Goal: Task Accomplishment & Management: Manage account settings

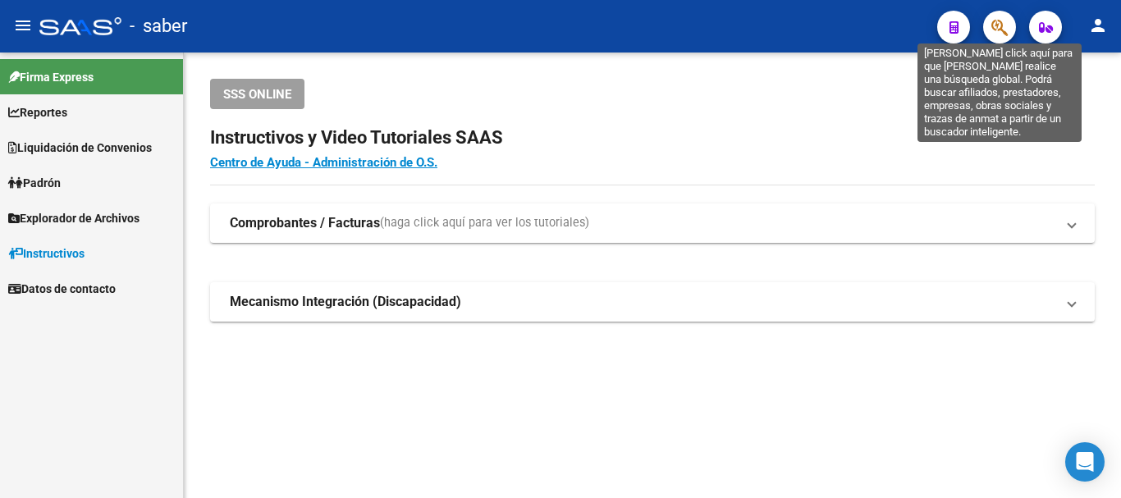
click at [1000, 27] on icon "button" at bounding box center [999, 27] width 16 height 19
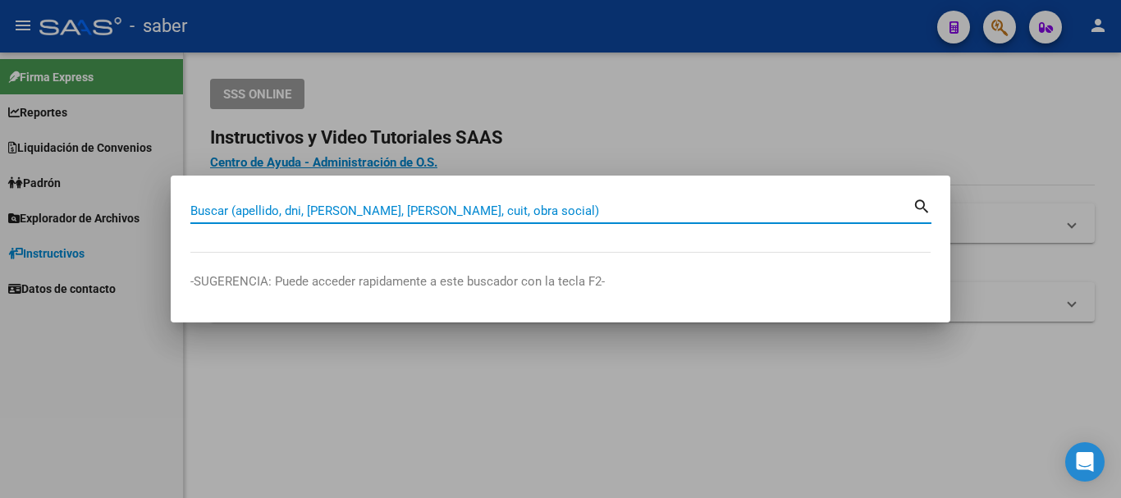
click at [406, 211] on input "Buscar (apellido, dni, [PERSON_NAME], [PERSON_NAME], cuit, obra social)" at bounding box center [551, 210] width 722 height 15
paste input "20380895421"
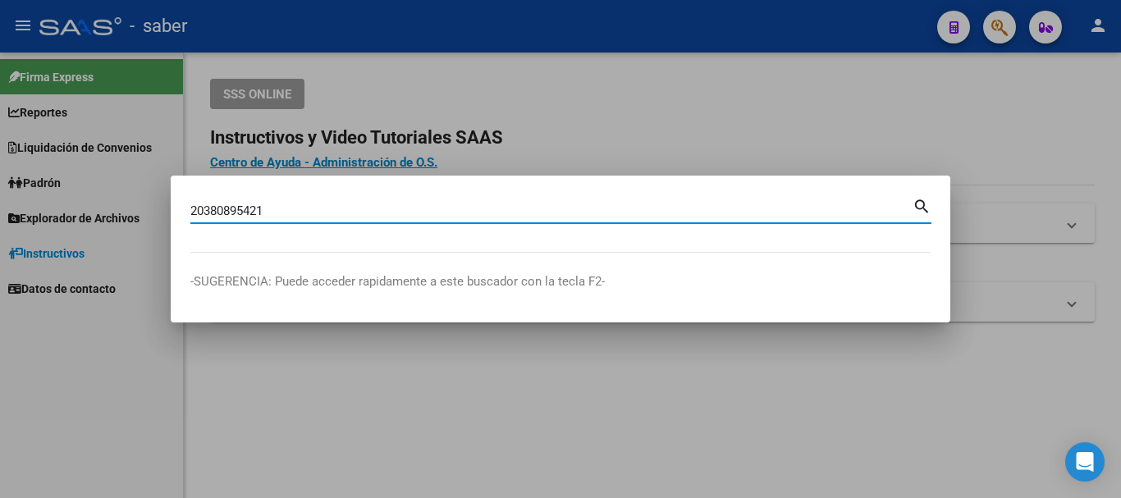
type input "20380895421"
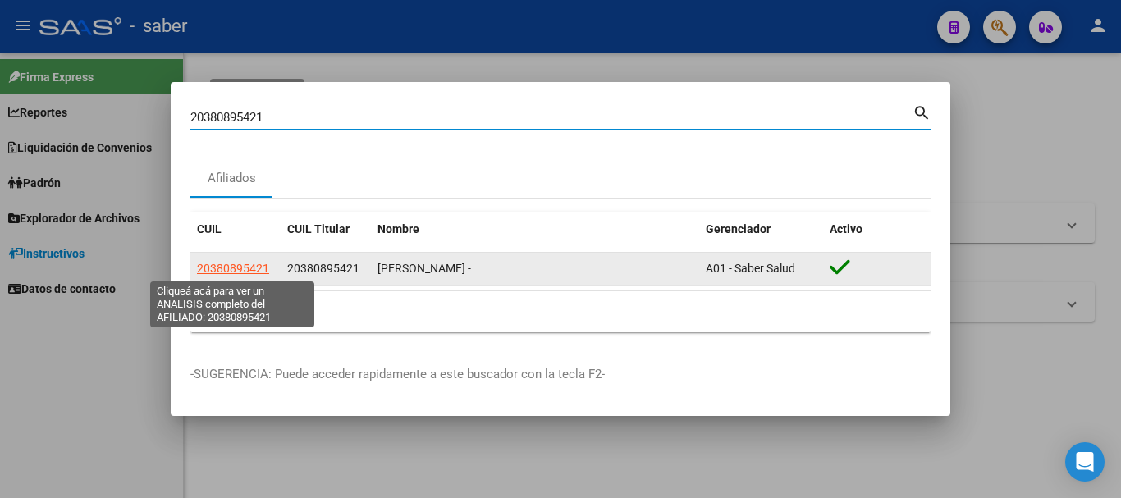
click at [251, 268] on span "20380895421" at bounding box center [233, 268] width 72 height 13
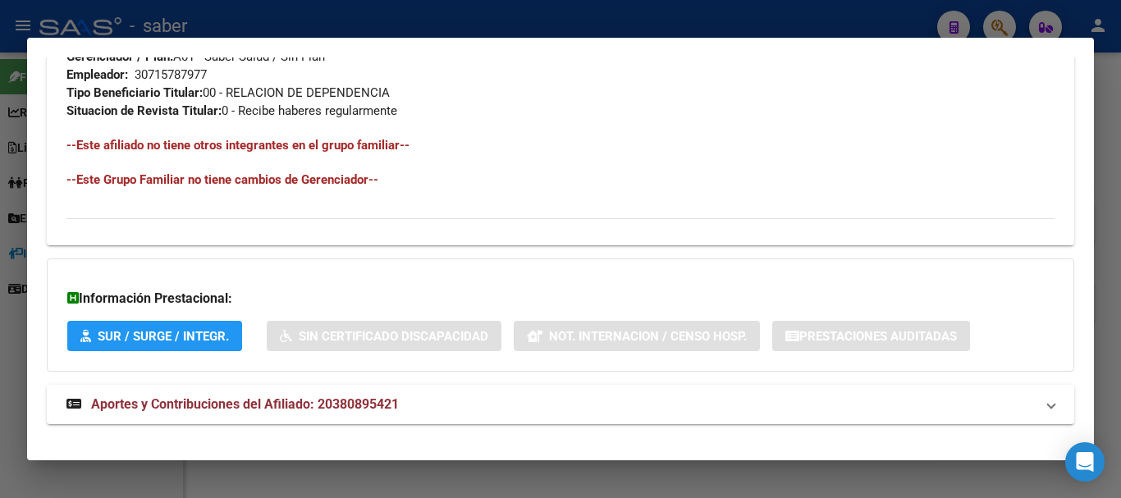
scroll to position [862, 0]
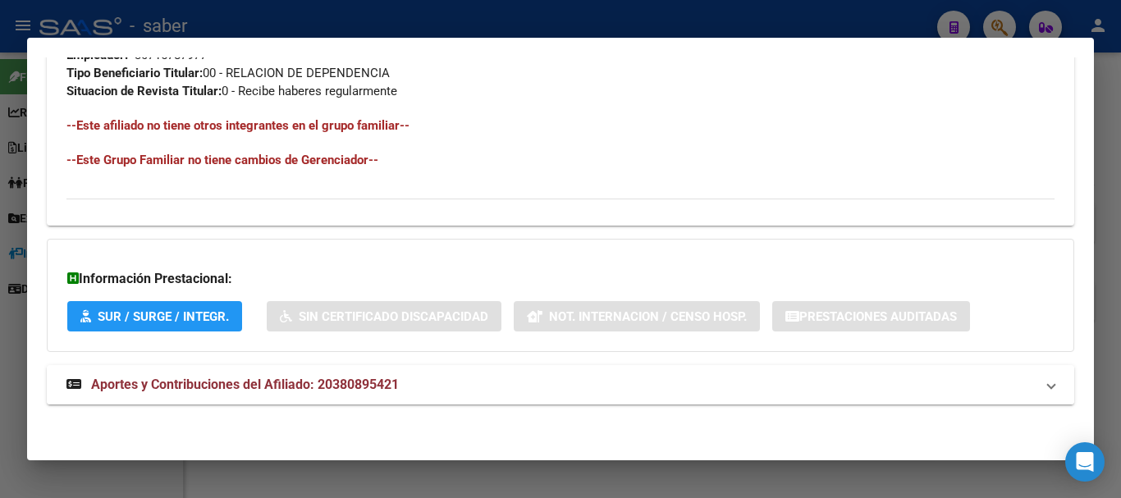
click at [286, 386] on span "Aportes y Contribuciones del Afiliado: 20380895421" at bounding box center [245, 385] width 308 height 16
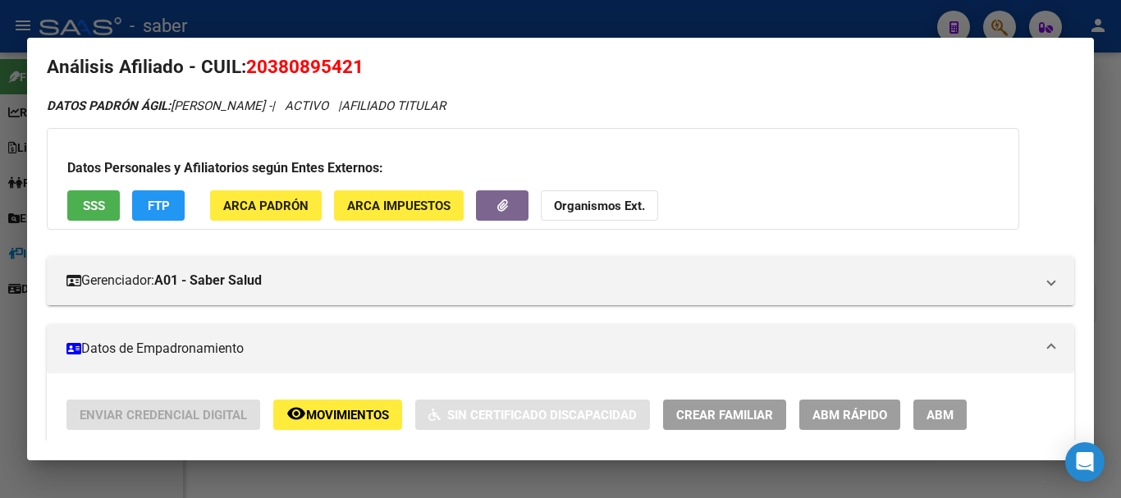
scroll to position [0, 0]
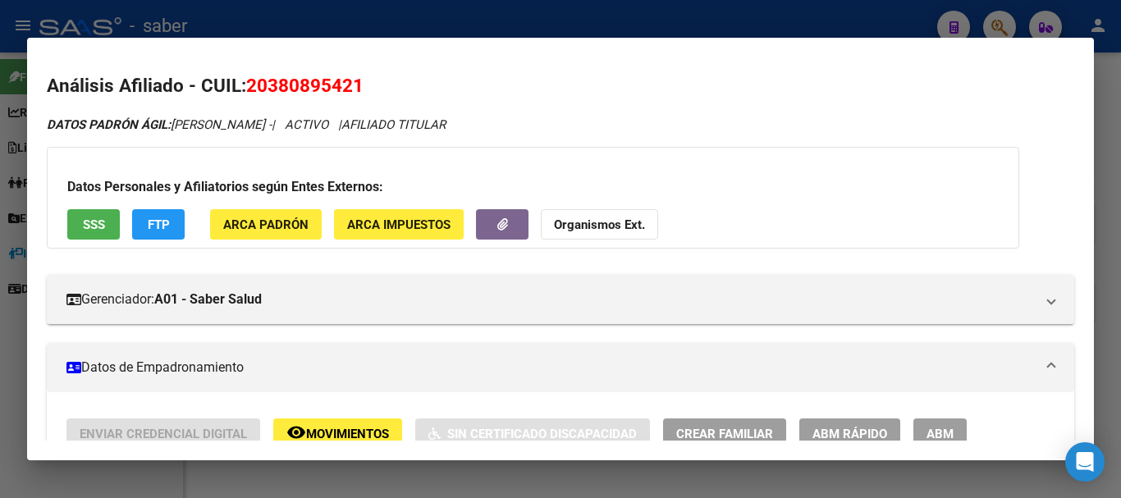
click at [544, 19] on div at bounding box center [560, 249] width 1121 height 498
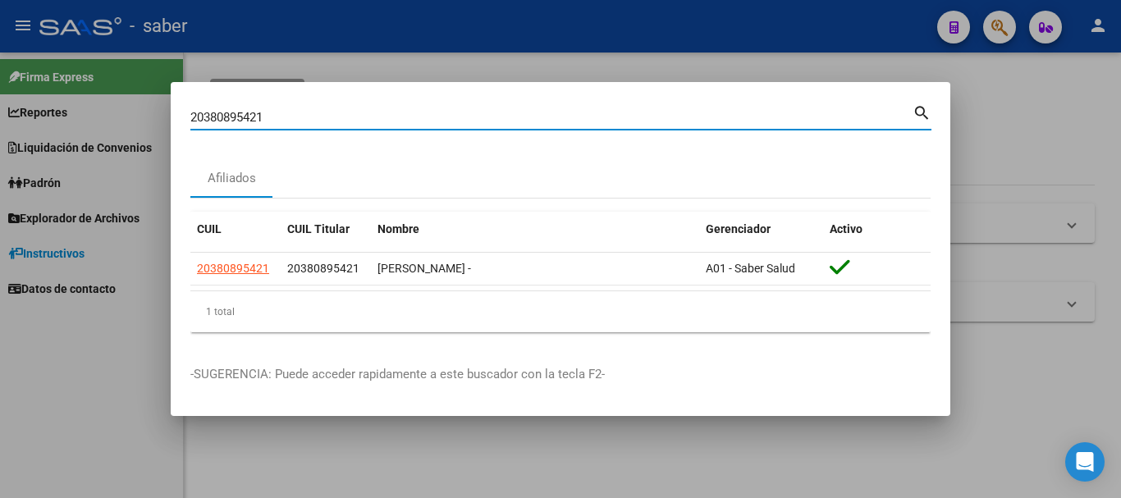
drag, startPoint x: 277, startPoint y: 121, endPoint x: 165, endPoint y: 109, distance: 112.3
click at [153, 112] on div "20380895421 Buscar (apellido, dni, cuil, nro traspaso, cuit, obra social) searc…" at bounding box center [560, 249] width 1121 height 498
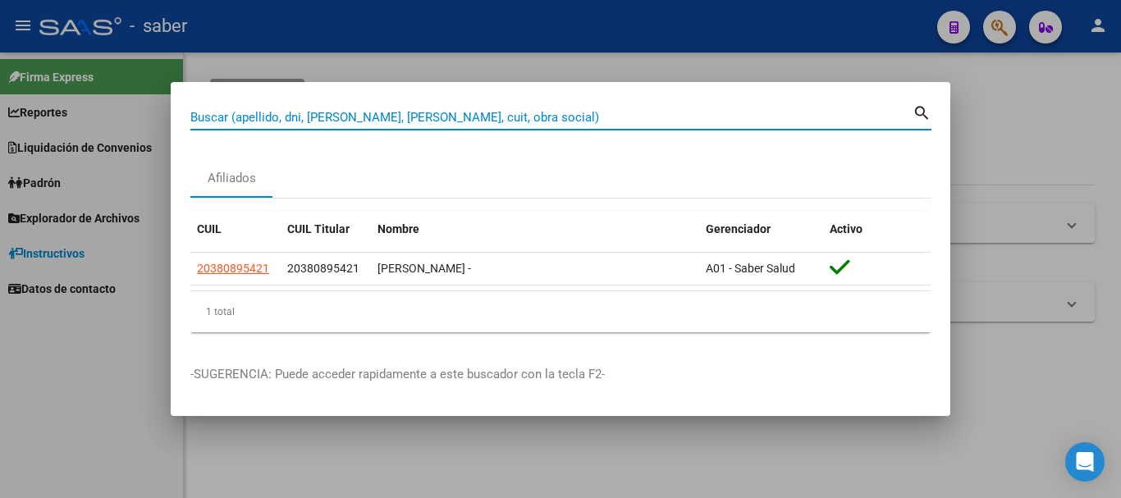
paste input "27388445411"
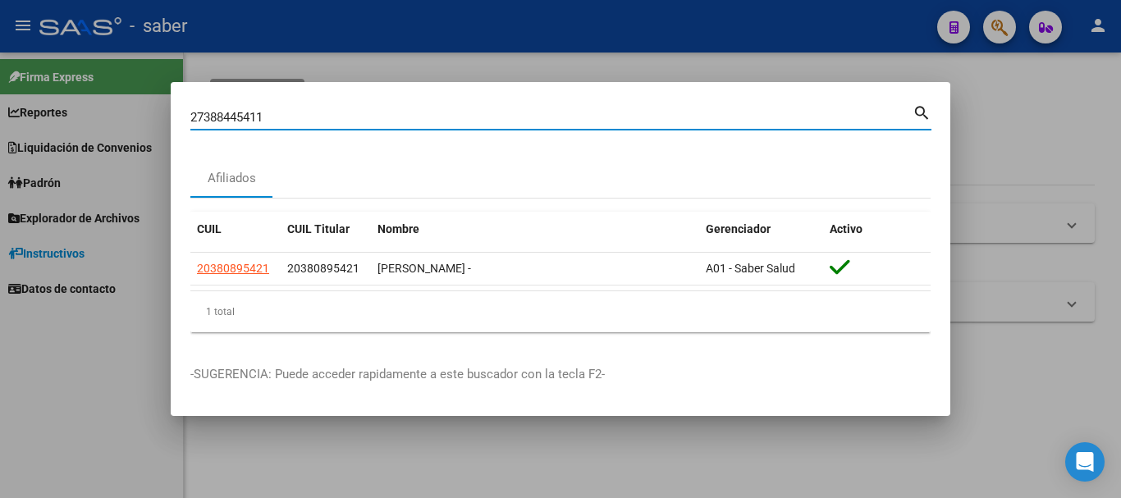
type input "27388445411"
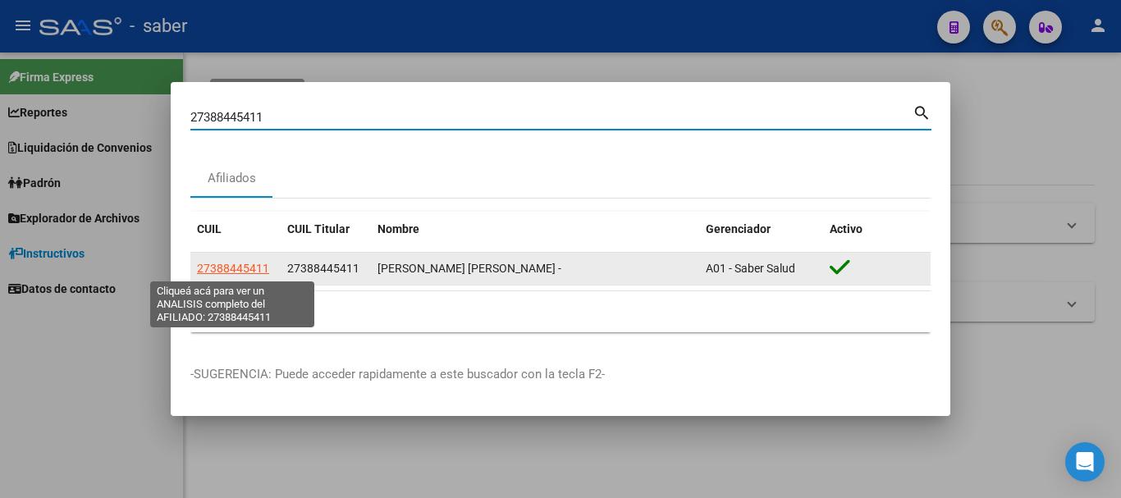
click at [224, 263] on span "27388445411" at bounding box center [233, 268] width 72 height 13
type textarea "27388445411"
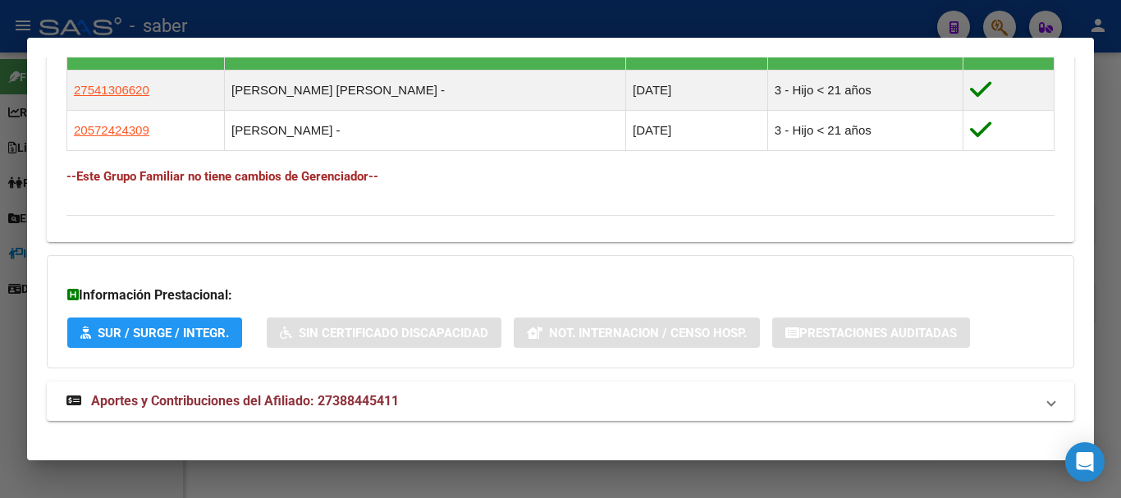
scroll to position [961, 0]
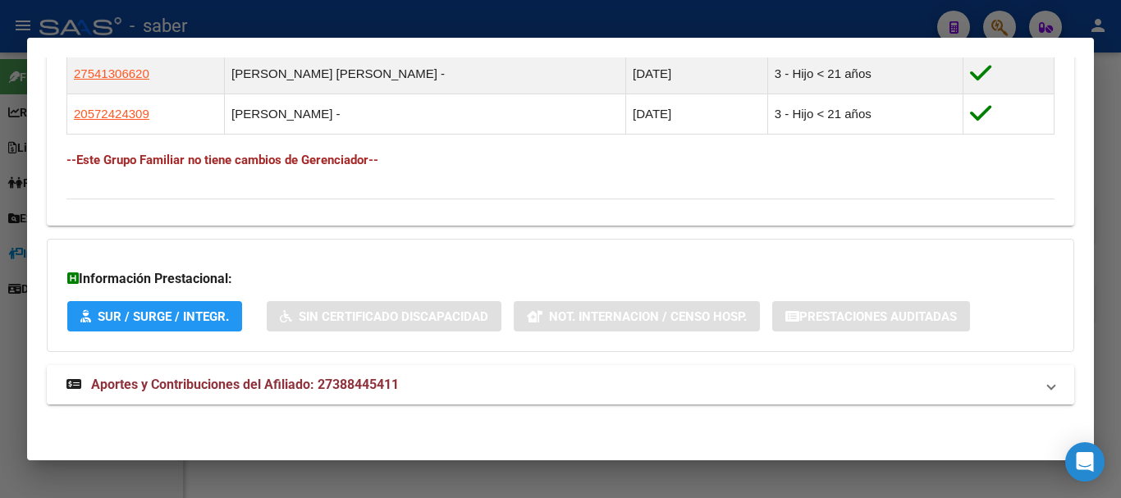
click at [226, 386] on span "Aportes y Contribuciones del Afiliado: 27388445411" at bounding box center [245, 385] width 308 height 16
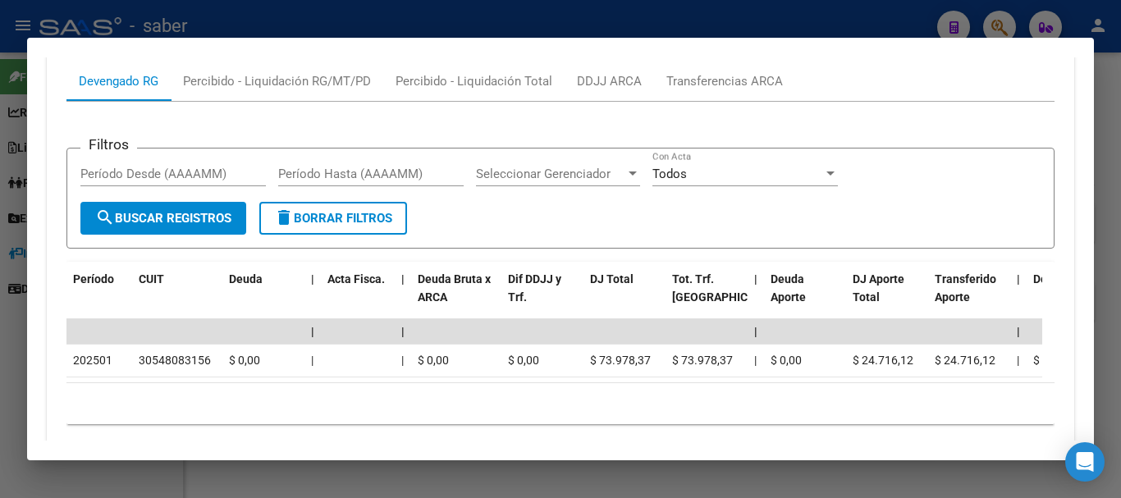
scroll to position [1308, 0]
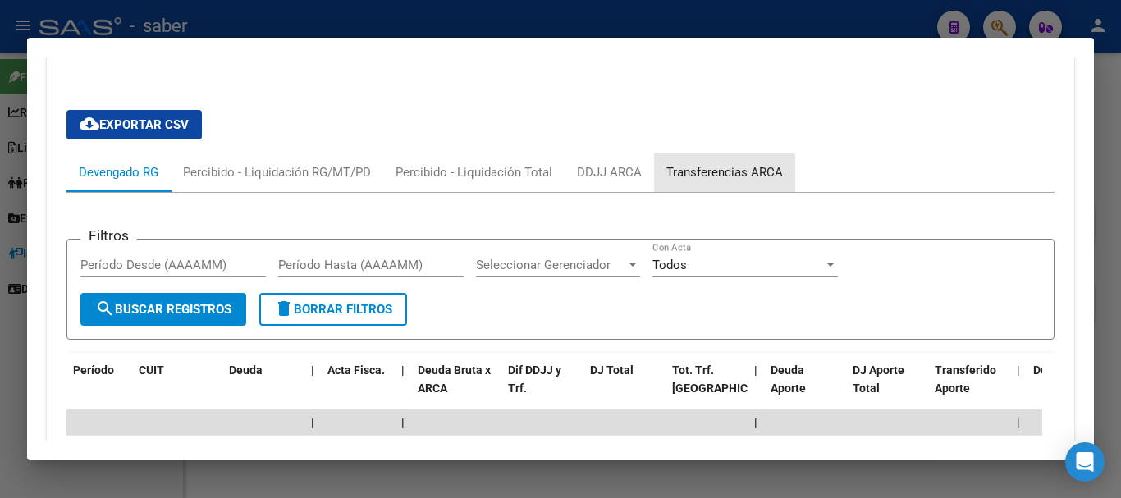
click at [685, 175] on div "Transferencias ARCA" at bounding box center [724, 172] width 117 height 18
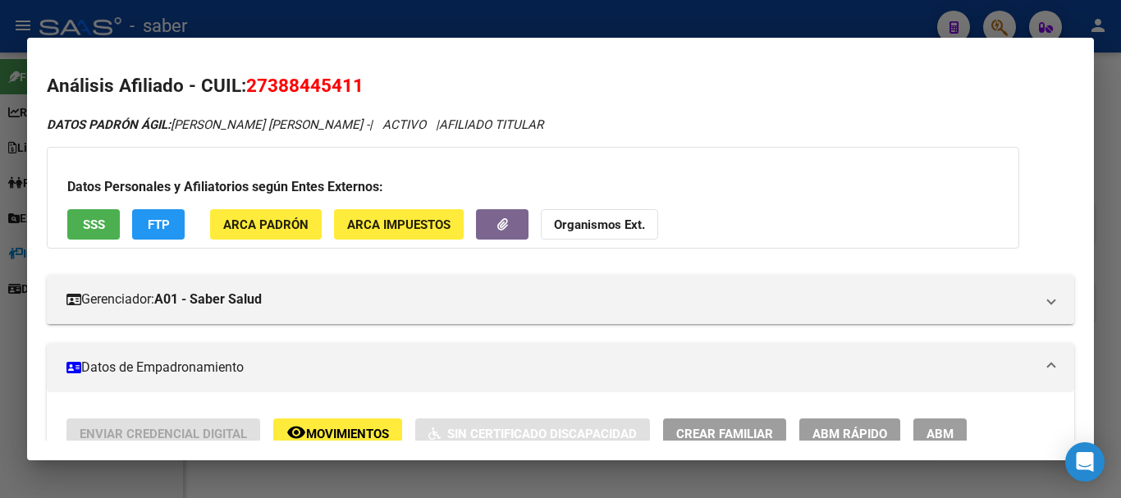
scroll to position [164, 0]
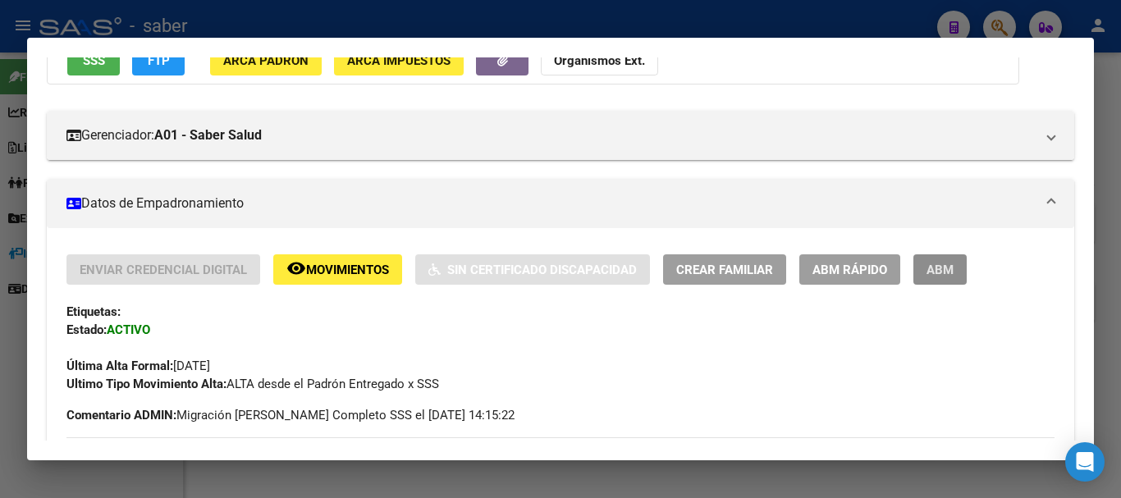
click at [945, 267] on span "ABM" at bounding box center [939, 270] width 27 height 15
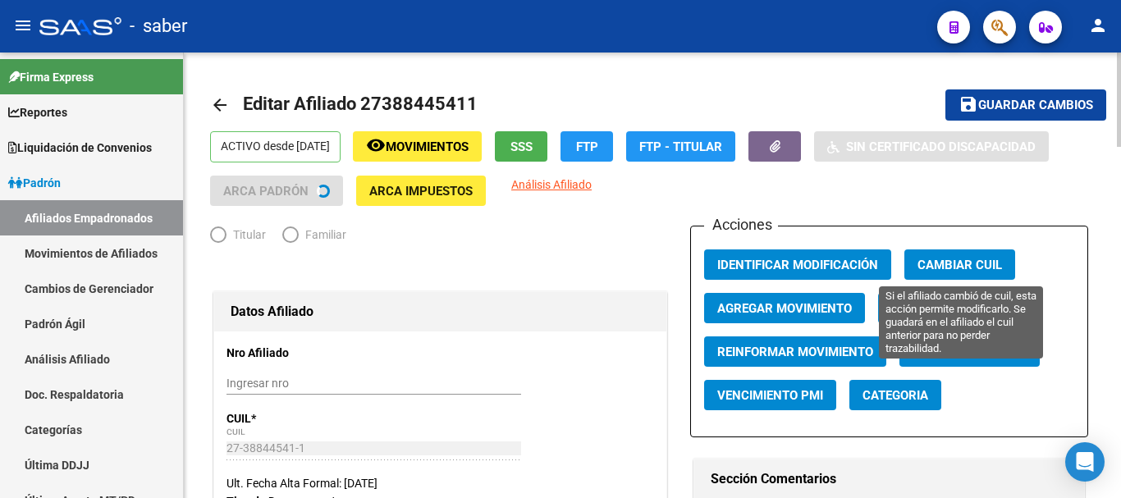
radio input "true"
type input "30-54808315-6"
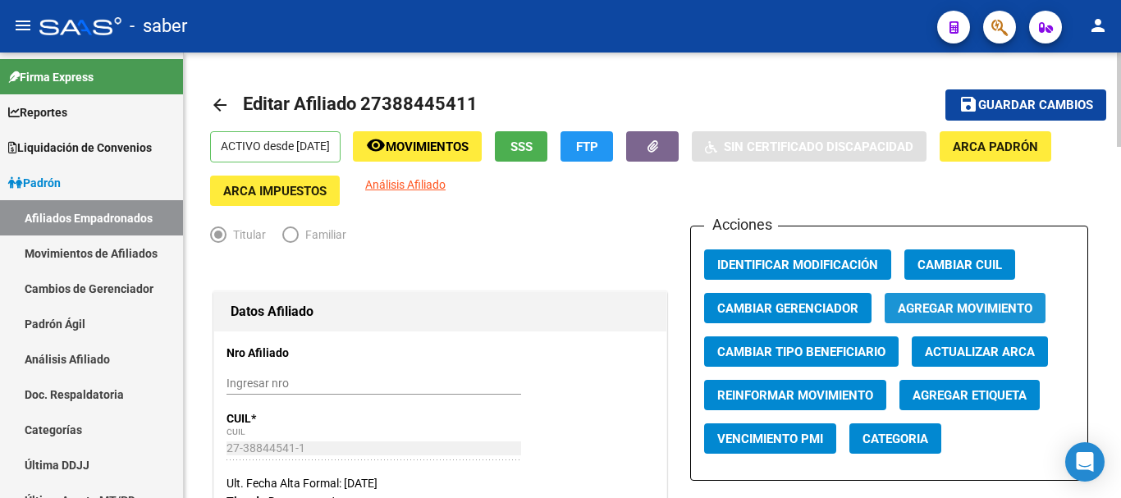
click at [913, 308] on span "Agregar Movimiento" at bounding box center [965, 308] width 135 height 15
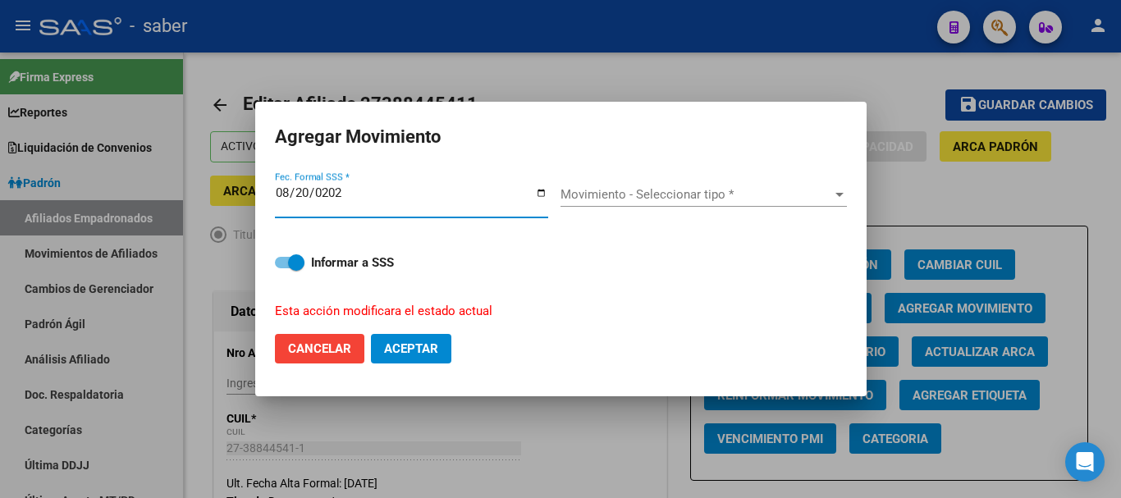
type input "2025-08-20"
click at [757, 199] on span "Movimiento - Seleccionar tipo *" at bounding box center [696, 194] width 272 height 15
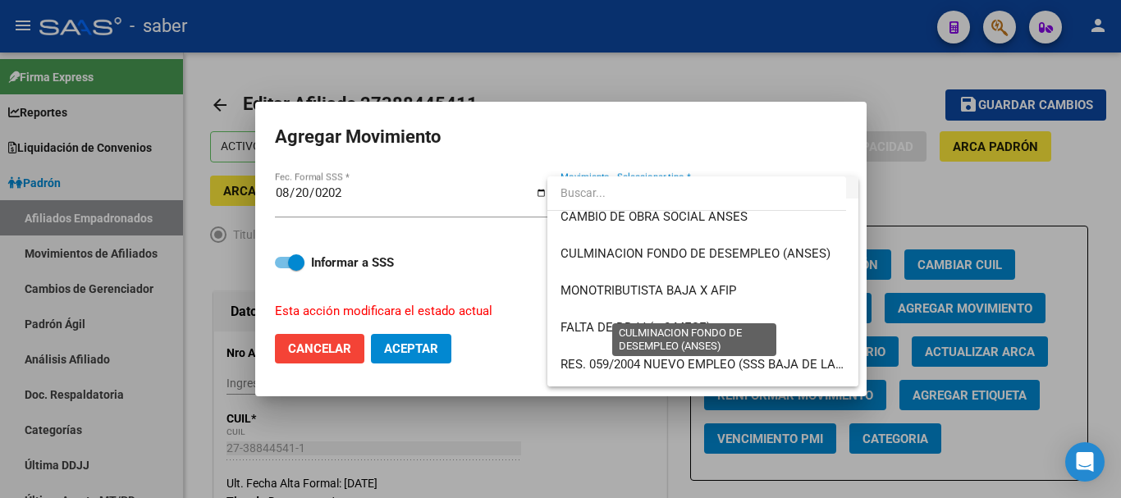
scroll to position [410, 0]
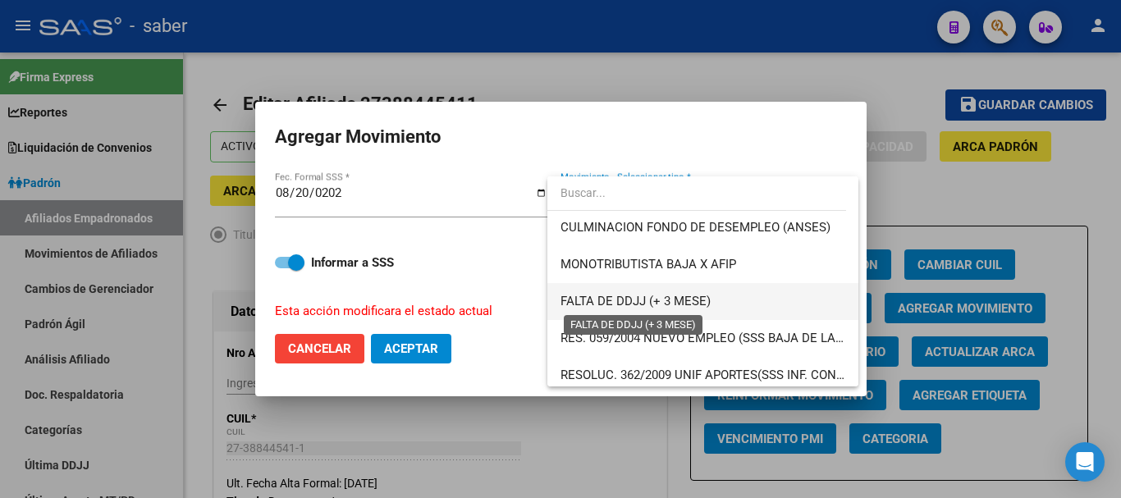
click at [656, 297] on span "FALTA DE DDJJ (+ 3 MESE)" at bounding box center [635, 301] width 150 height 15
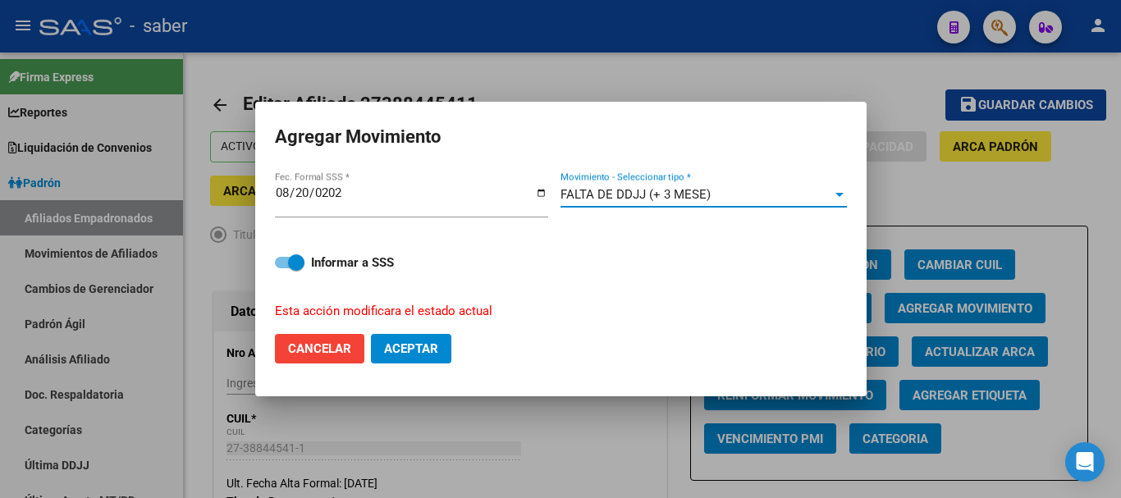
click at [425, 345] on span "Aceptar" at bounding box center [411, 348] width 54 height 15
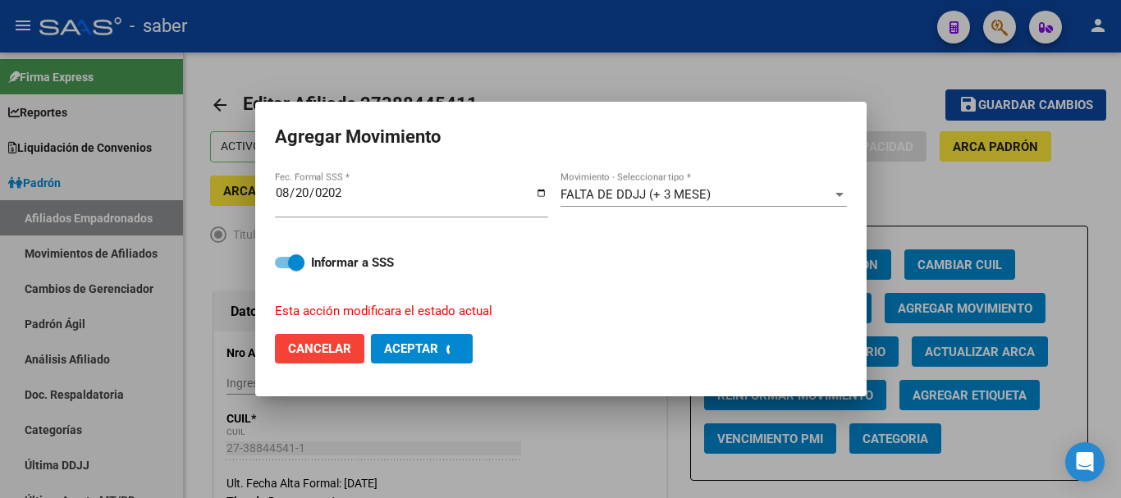
checkbox input "false"
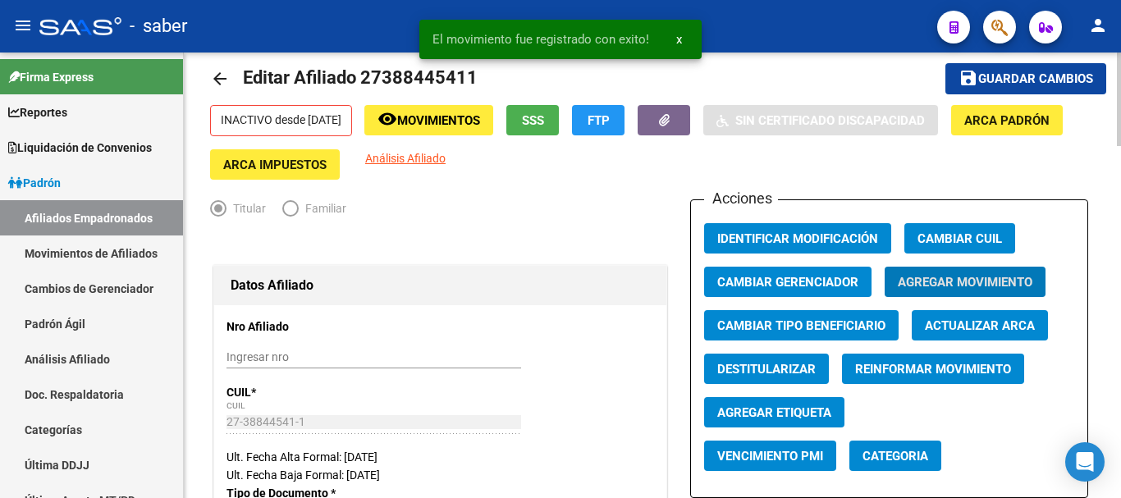
scroll to position [0, 0]
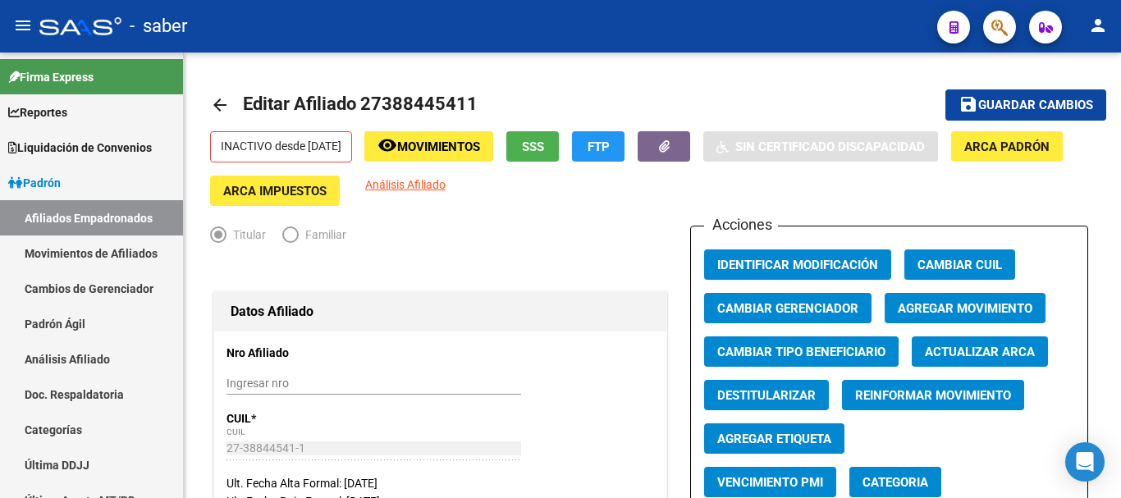
click at [751, 30] on div "- saber" at bounding box center [481, 26] width 885 height 36
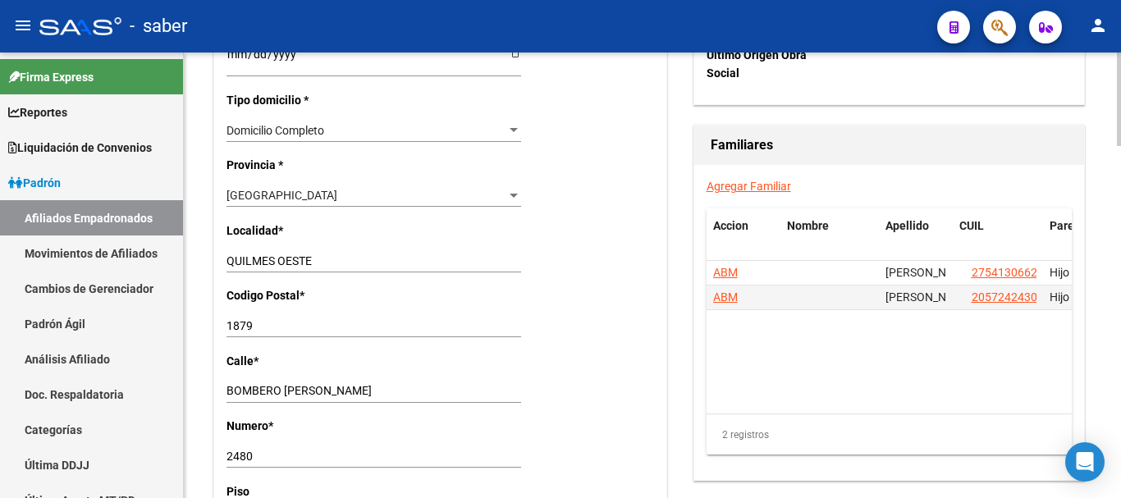
scroll to position [1149, 0]
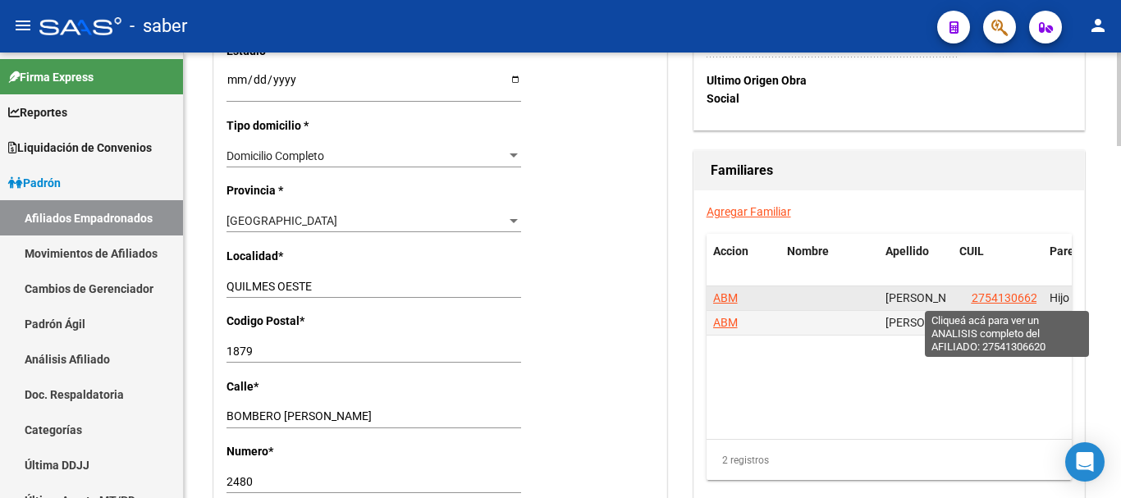
click at [985, 297] on span "27541306620" at bounding box center [1008, 297] width 72 height 13
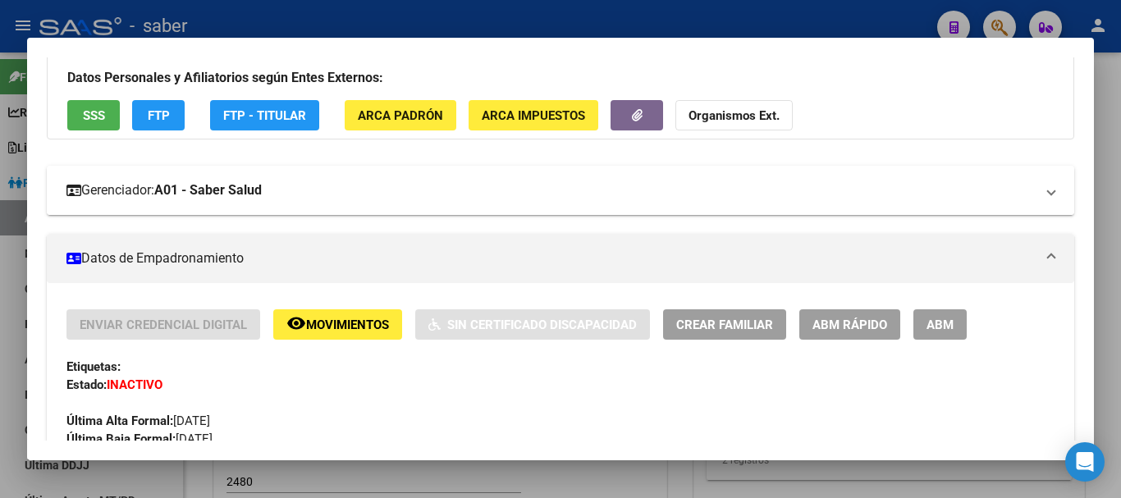
scroll to position [82, 0]
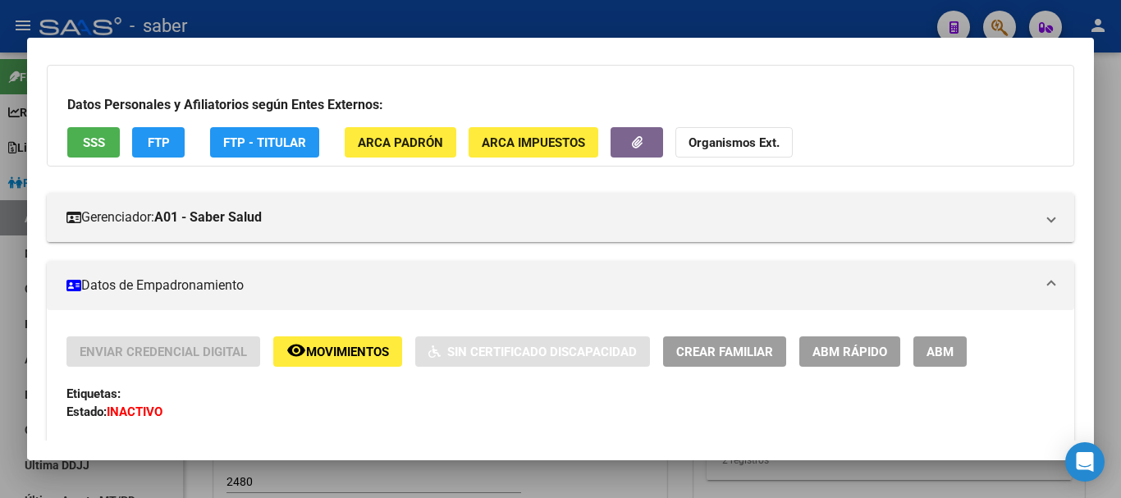
click at [940, 351] on span "ABM" at bounding box center [939, 352] width 27 height 15
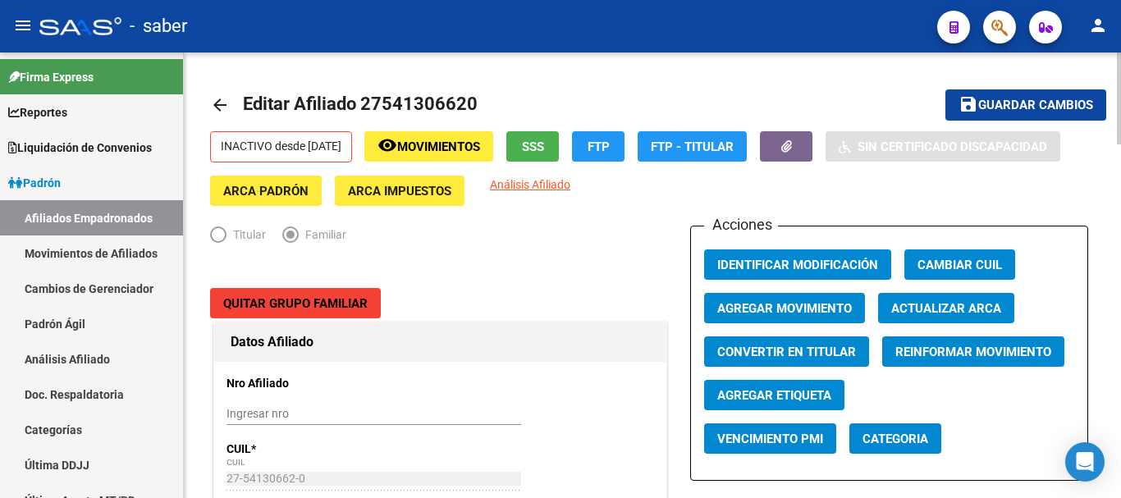
click at [304, 299] on span "Quitar Grupo Familiar" at bounding box center [295, 303] width 144 height 15
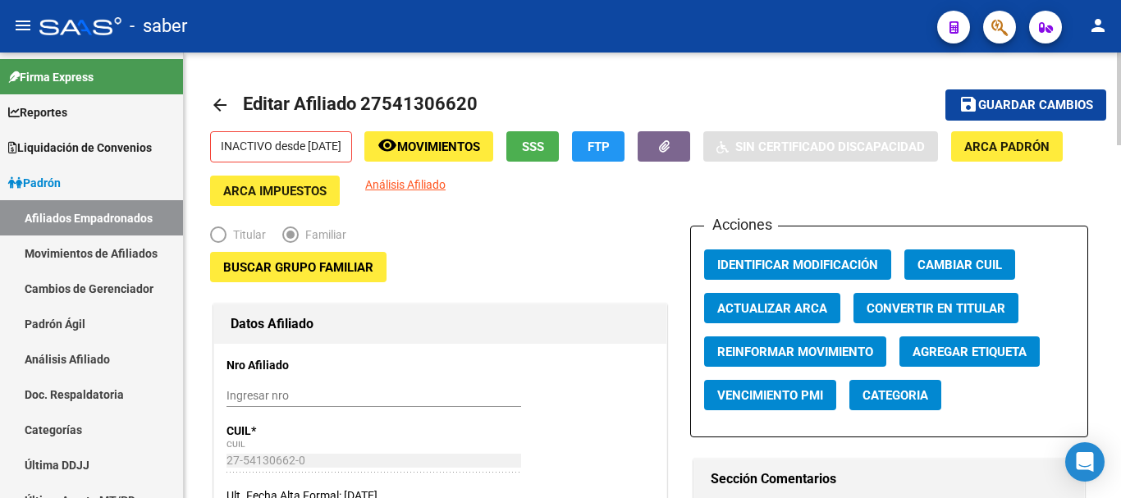
click at [220, 103] on mat-icon "arrow_back" at bounding box center [220, 105] width 20 height 20
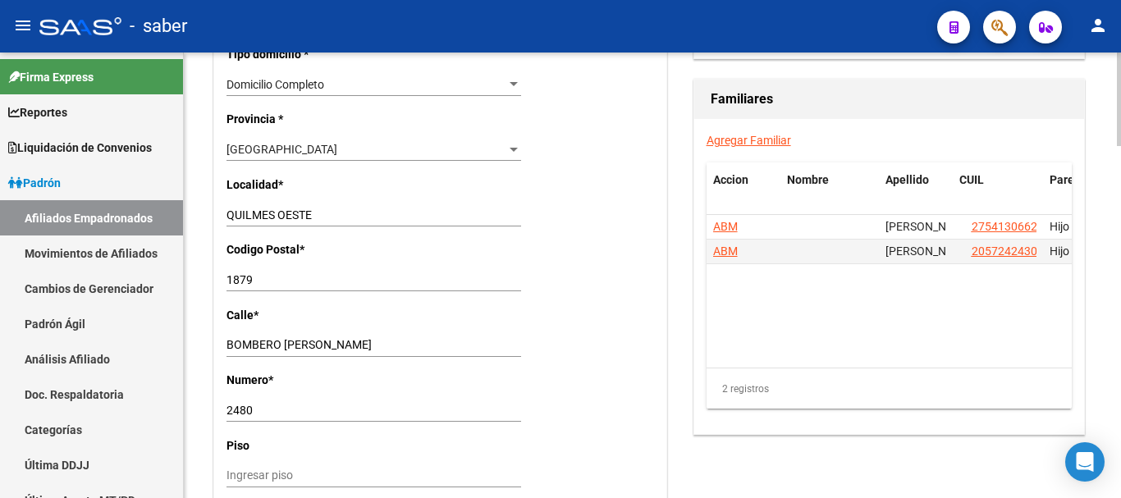
scroll to position [1231, 0]
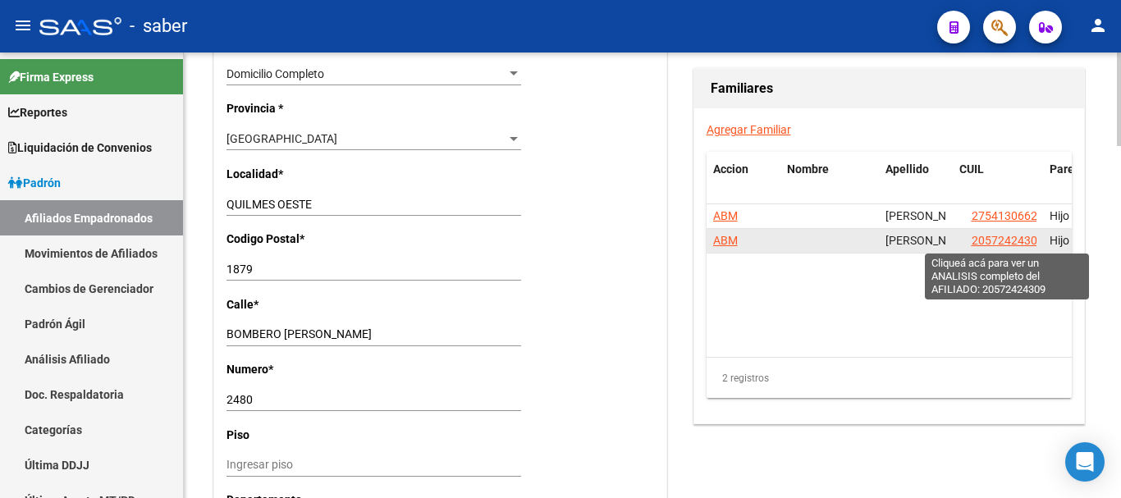
click at [1028, 241] on span "20572424309" at bounding box center [1008, 240] width 72 height 13
type textarea "20572424309"
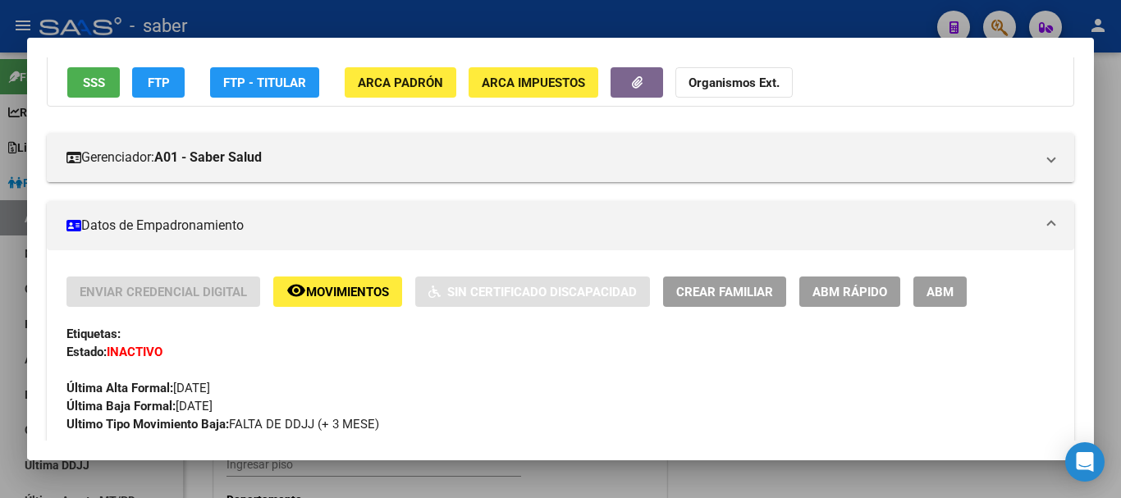
scroll to position [164, 0]
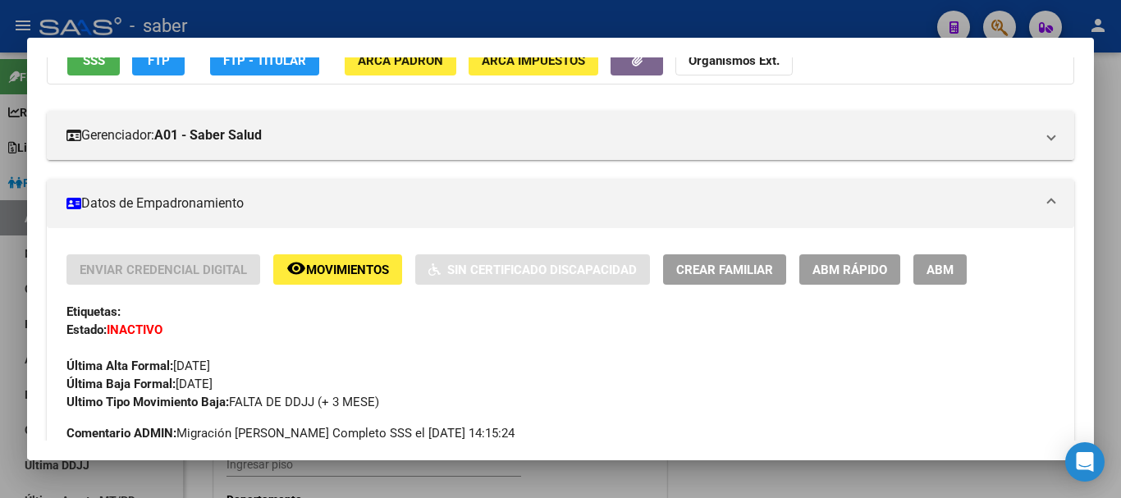
click at [942, 270] on span "ABM" at bounding box center [939, 270] width 27 height 15
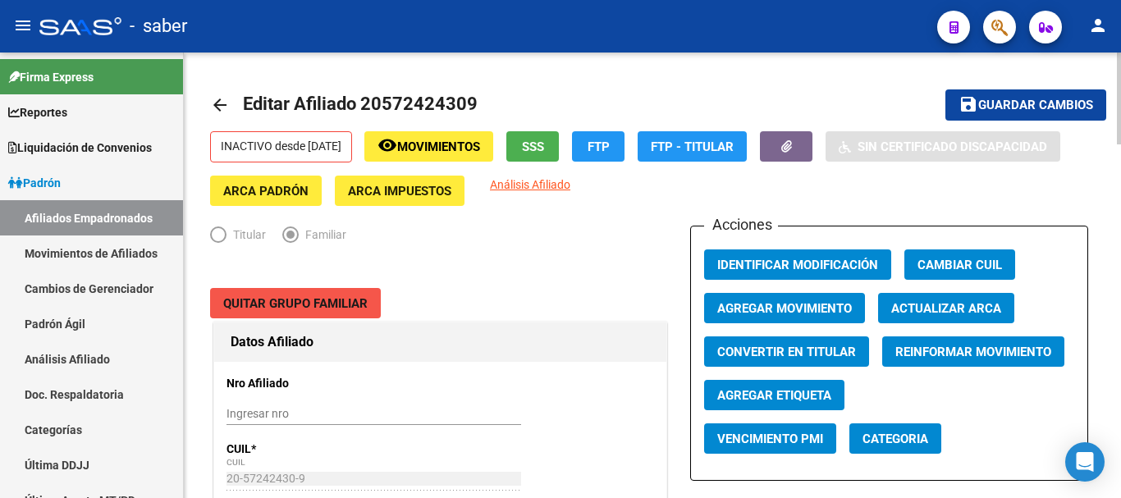
click at [294, 300] on span "Quitar Grupo Familiar" at bounding box center [295, 303] width 144 height 15
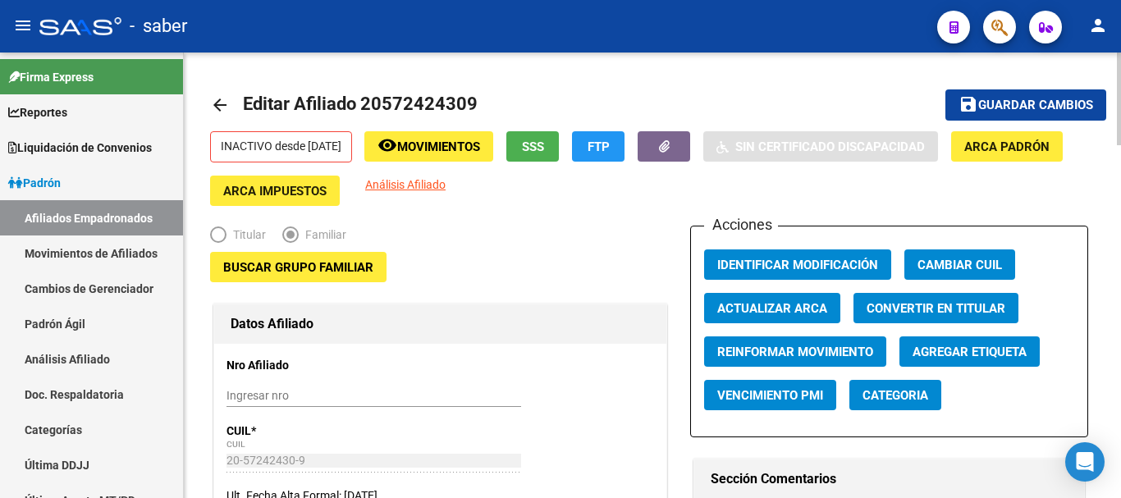
click at [215, 104] on mat-icon "arrow_back" at bounding box center [220, 105] width 20 height 20
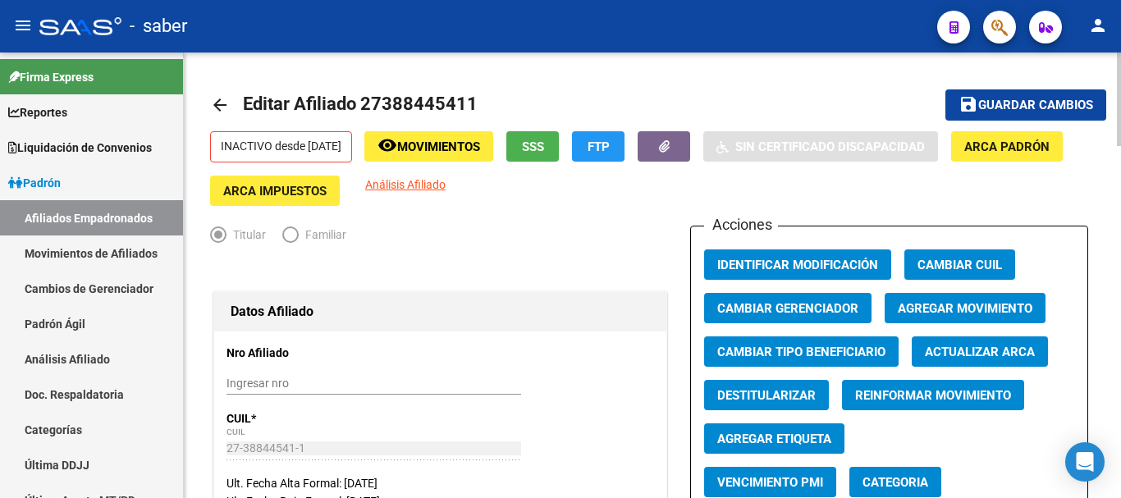
click at [220, 105] on mat-icon "arrow_back" at bounding box center [220, 105] width 20 height 20
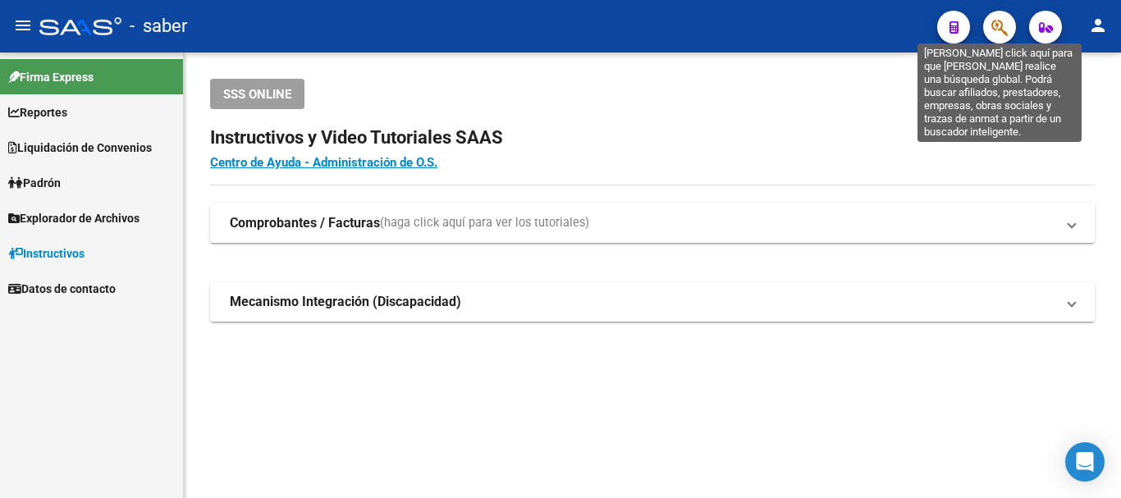
click at [1000, 25] on icon "button" at bounding box center [999, 27] width 16 height 19
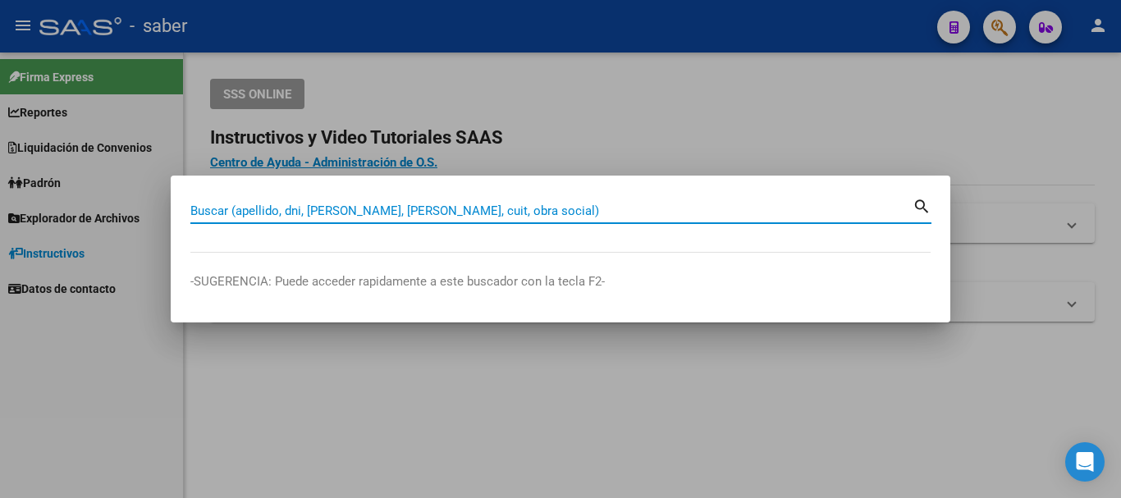
click at [336, 213] on input "Buscar (apellido, dni, [PERSON_NAME], [PERSON_NAME], cuit, obra social)" at bounding box center [551, 210] width 722 height 15
click at [484, 41] on div at bounding box center [560, 249] width 1121 height 498
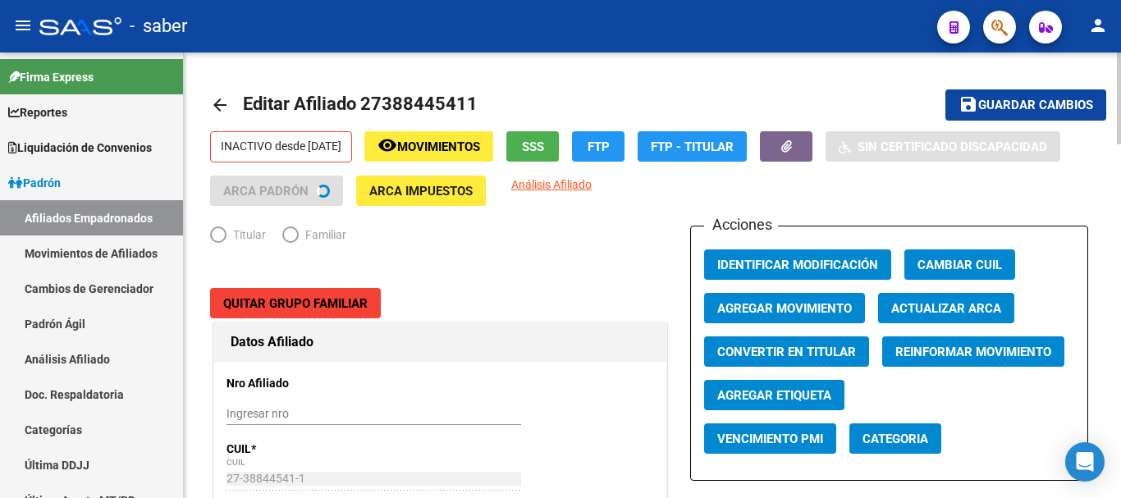
radio input "true"
type input "30-54808315-6"
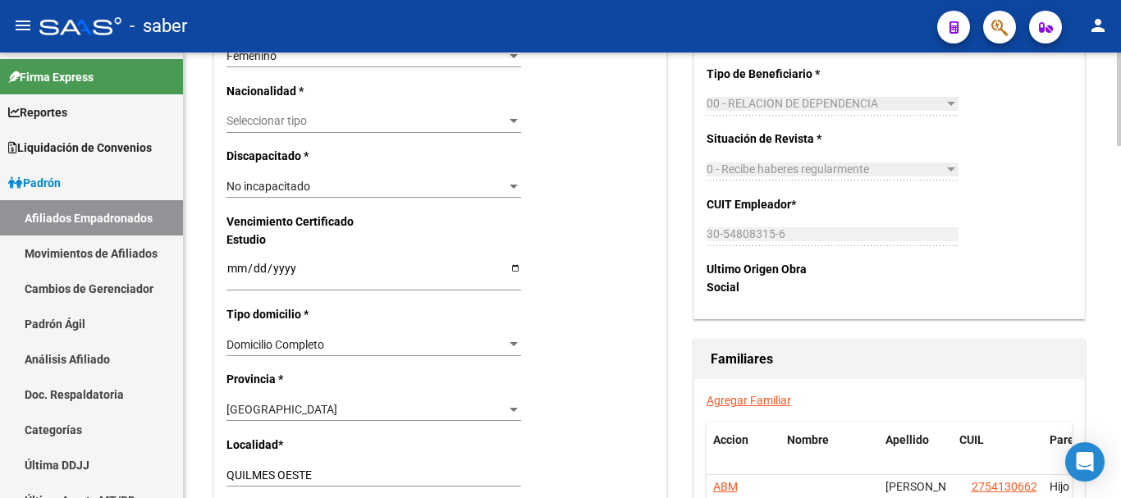
scroll to position [1067, 0]
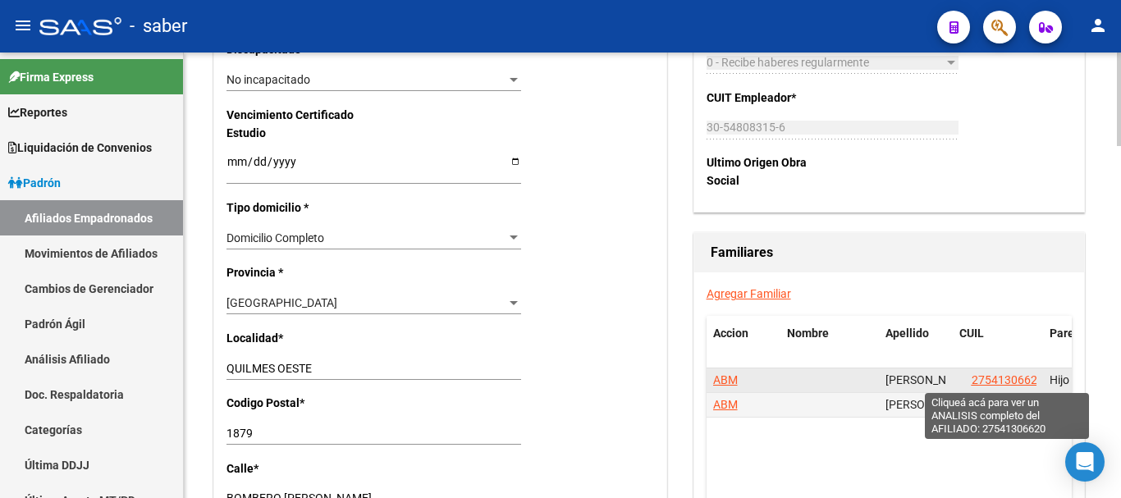
click at [1022, 382] on span "27541306620" at bounding box center [1008, 379] width 72 height 13
type textarea "27541306620"
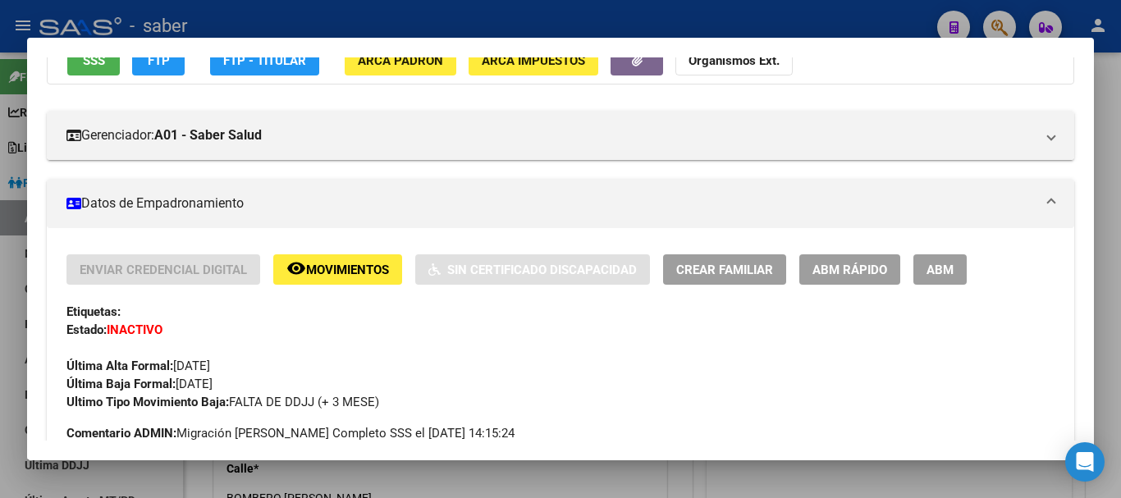
scroll to position [246, 0]
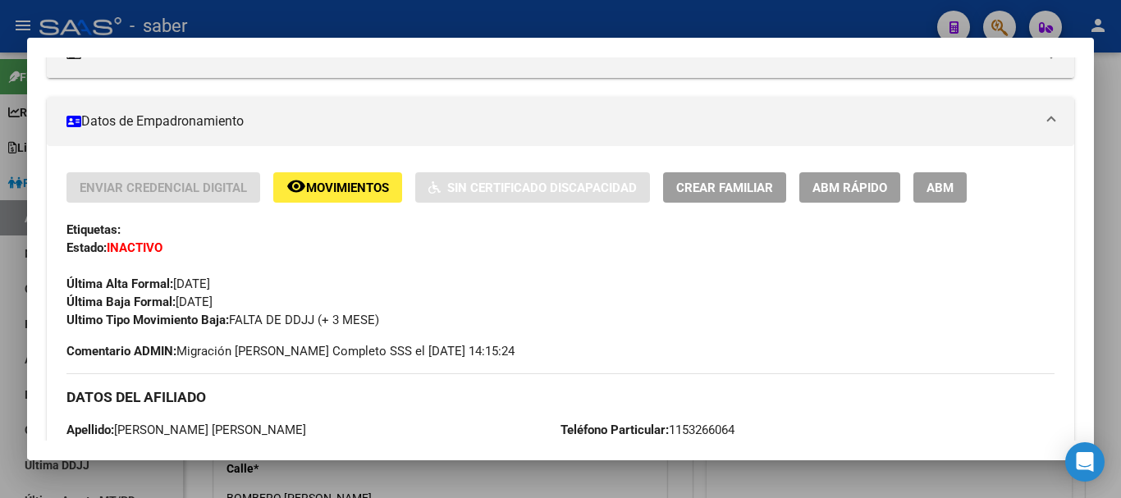
click at [940, 189] on span "ABM" at bounding box center [939, 188] width 27 height 15
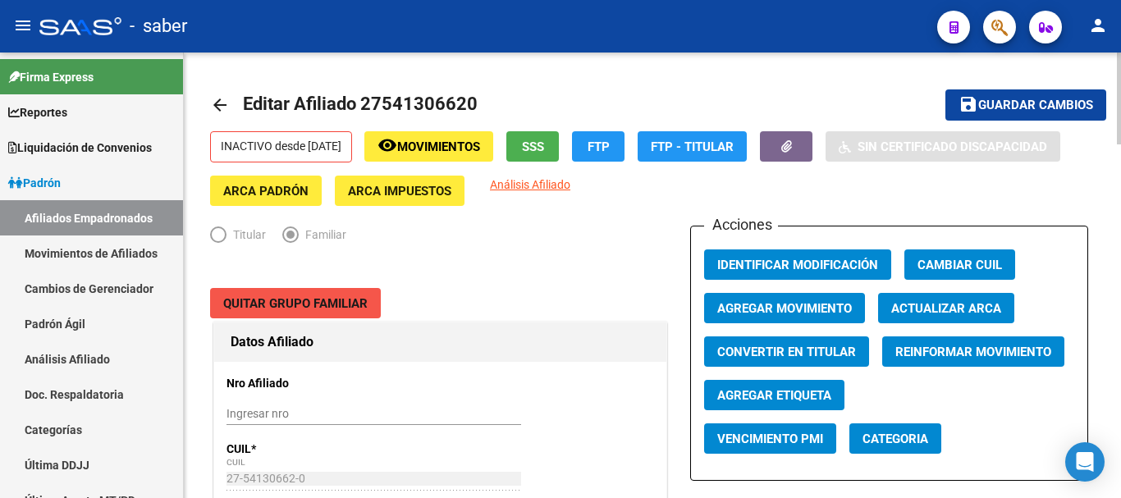
click at [318, 301] on span "Quitar Grupo Familiar" at bounding box center [295, 303] width 144 height 15
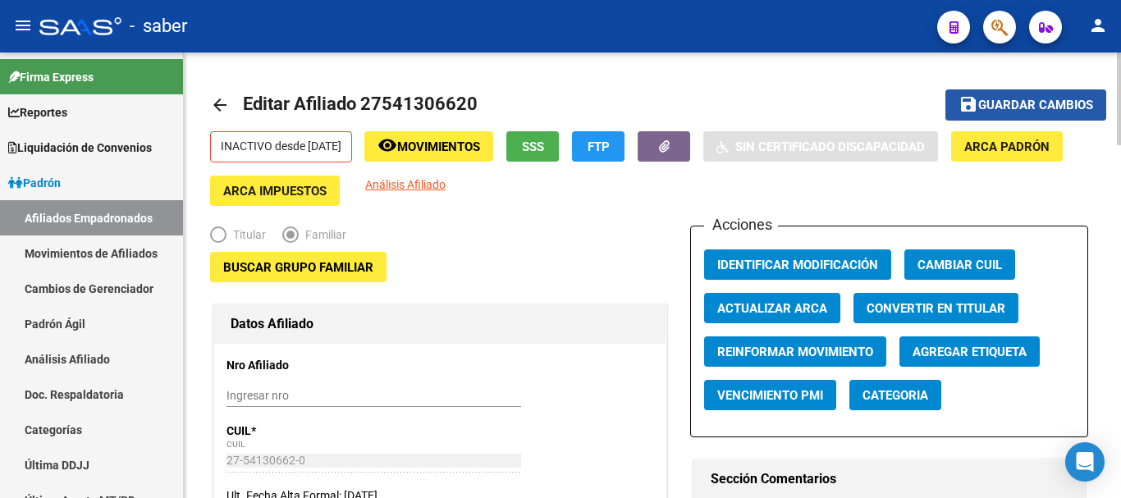
click at [1040, 106] on span "Guardar cambios" at bounding box center [1035, 105] width 115 height 15
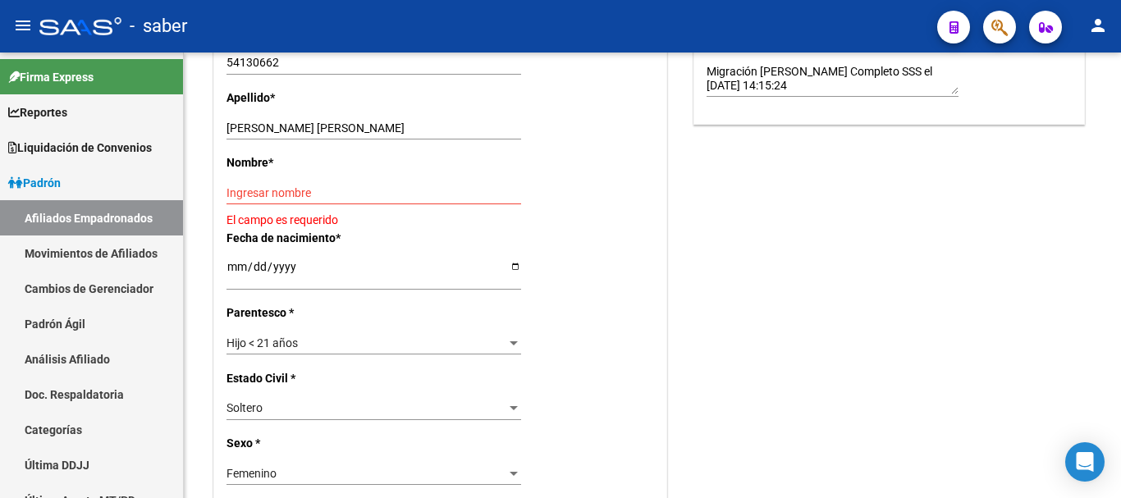
scroll to position [492, 0]
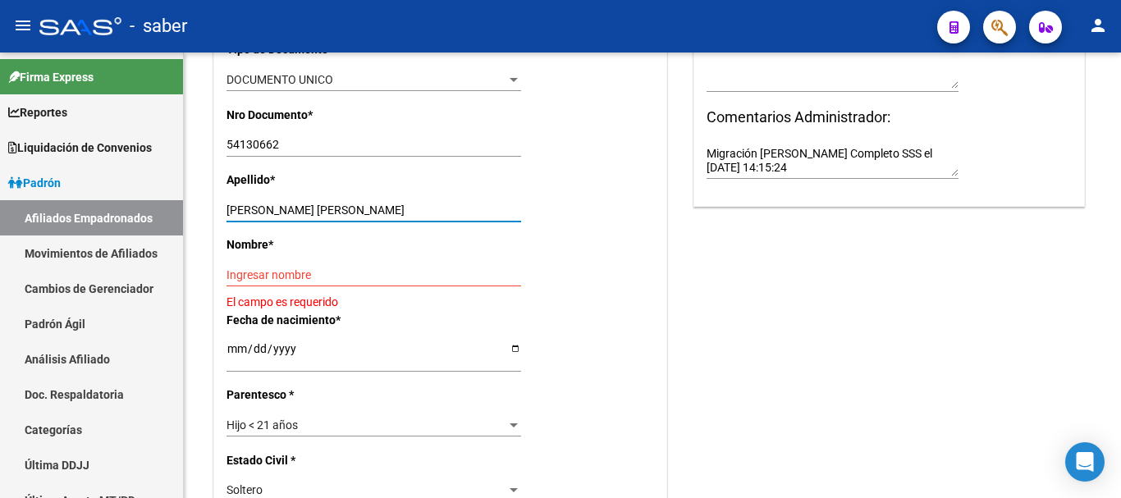
drag, startPoint x: 268, startPoint y: 204, endPoint x: 346, endPoint y: 208, distance: 78.0
click at [346, 208] on input "[PERSON_NAME]" at bounding box center [373, 210] width 295 height 14
type input "MOUZO"
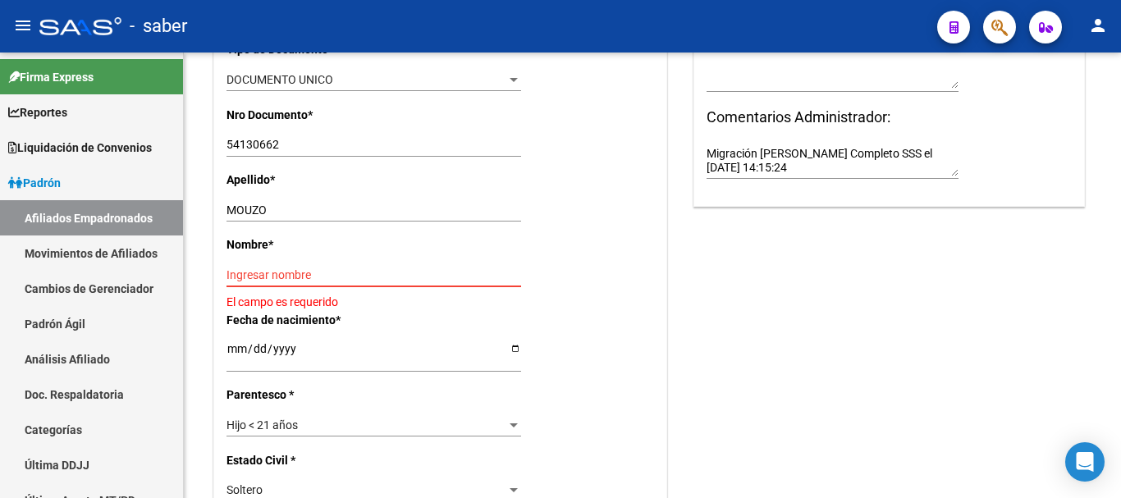
paste input "[PERSON_NAME]"
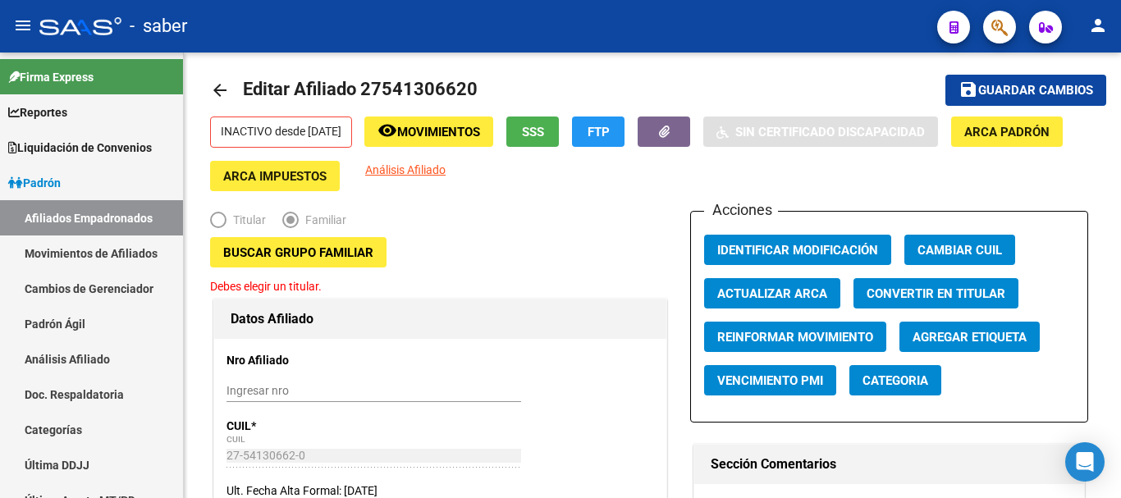
scroll to position [0, 0]
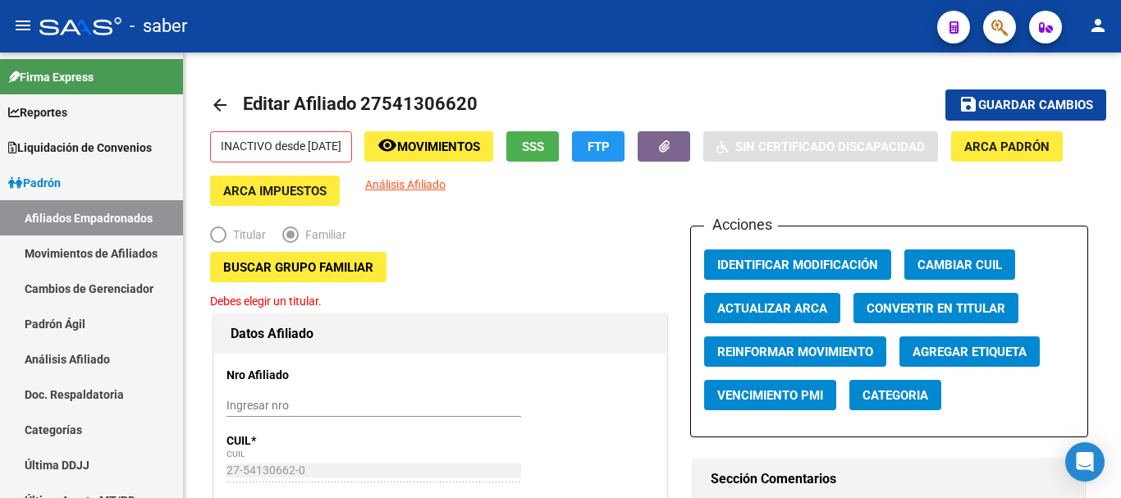
type input "[PERSON_NAME]"
click at [1022, 101] on span "Guardar cambios" at bounding box center [1035, 105] width 115 height 15
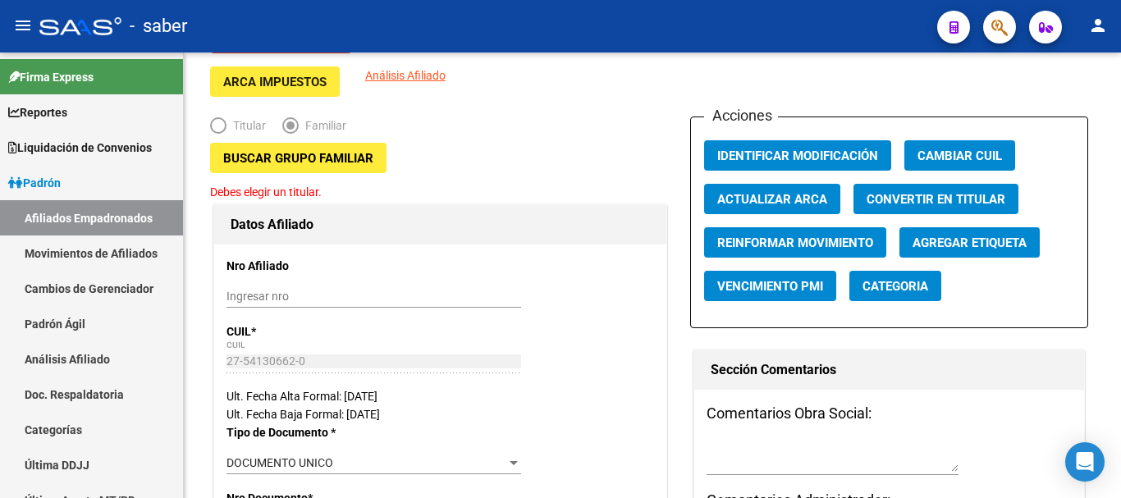
scroll to position [82, 0]
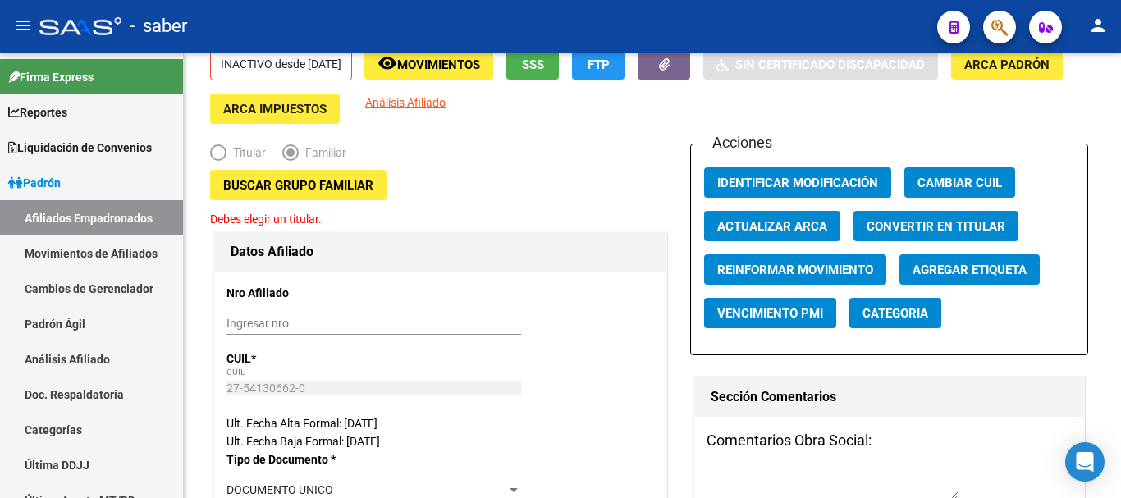
click at [270, 188] on span "Buscar Grupo Familiar" at bounding box center [298, 185] width 150 height 15
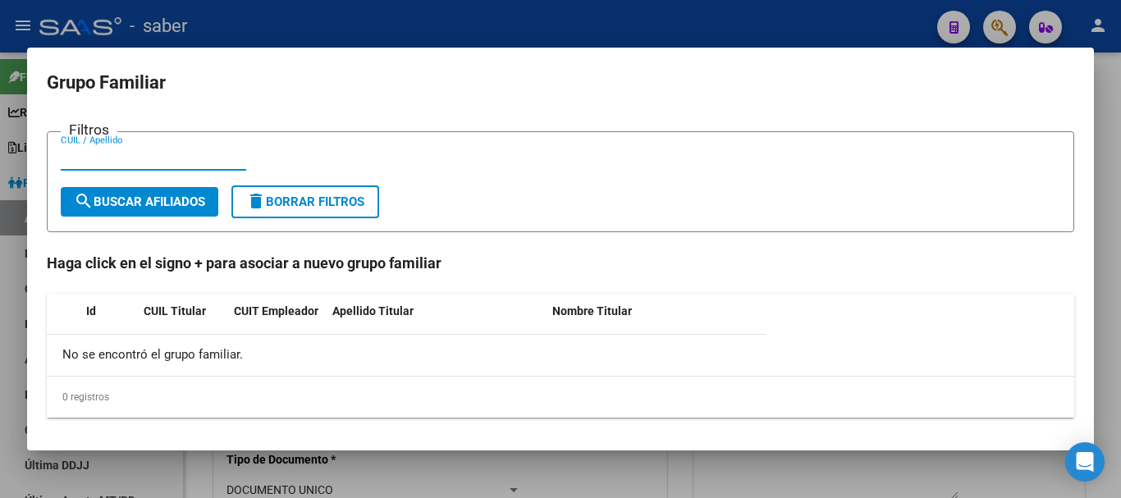
click at [72, 147] on div "CUIL / Apellido" at bounding box center [153, 157] width 185 height 25
paste input "20380895421"
type input "20380895421"
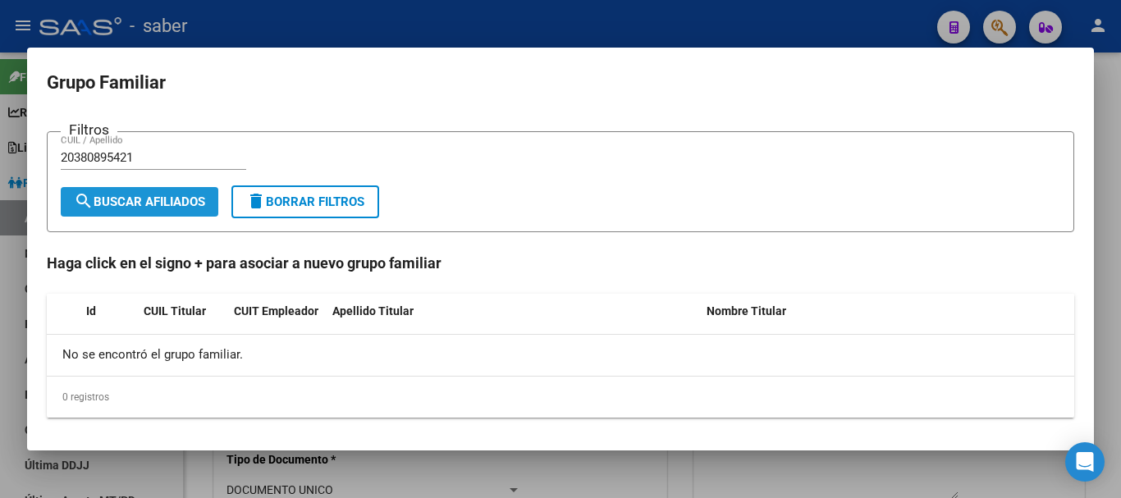
click at [159, 199] on span "search Buscar Afiliados" at bounding box center [139, 201] width 131 height 15
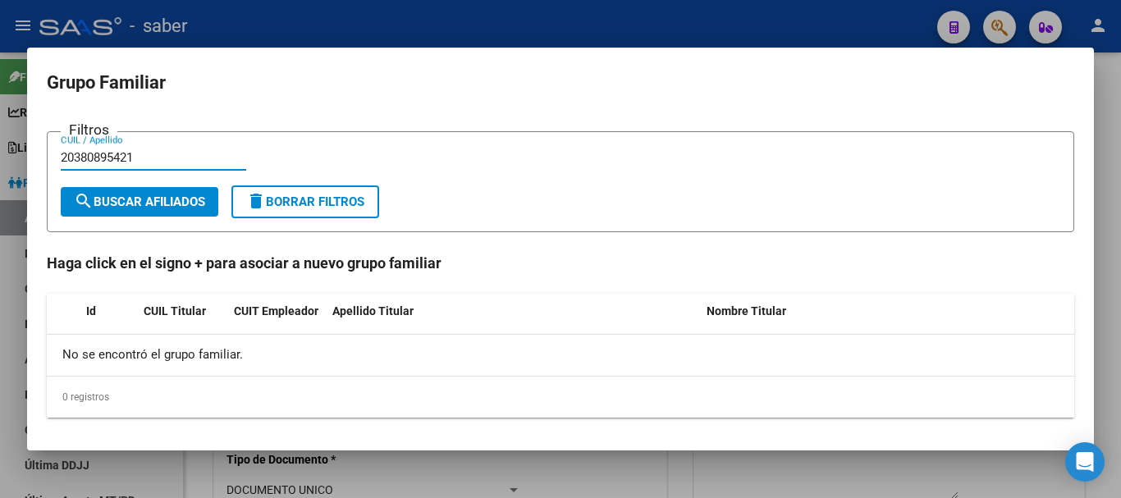
drag, startPoint x: 154, startPoint y: 150, endPoint x: 46, endPoint y: 149, distance: 108.3
click at [58, 149] on form "Filtros 20380895421 CUIL / Apellido search Buscar Afiliados delete Borrar Filtr…" at bounding box center [560, 181] width 1027 height 101
paste input "38089542"
type input "38089542"
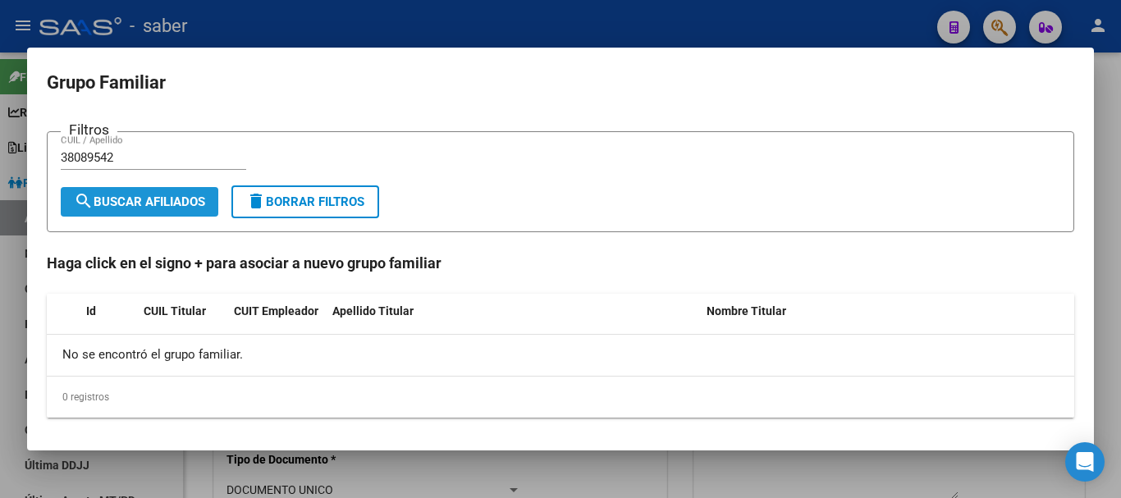
click at [154, 198] on span "search Buscar Afiliados" at bounding box center [139, 201] width 131 height 15
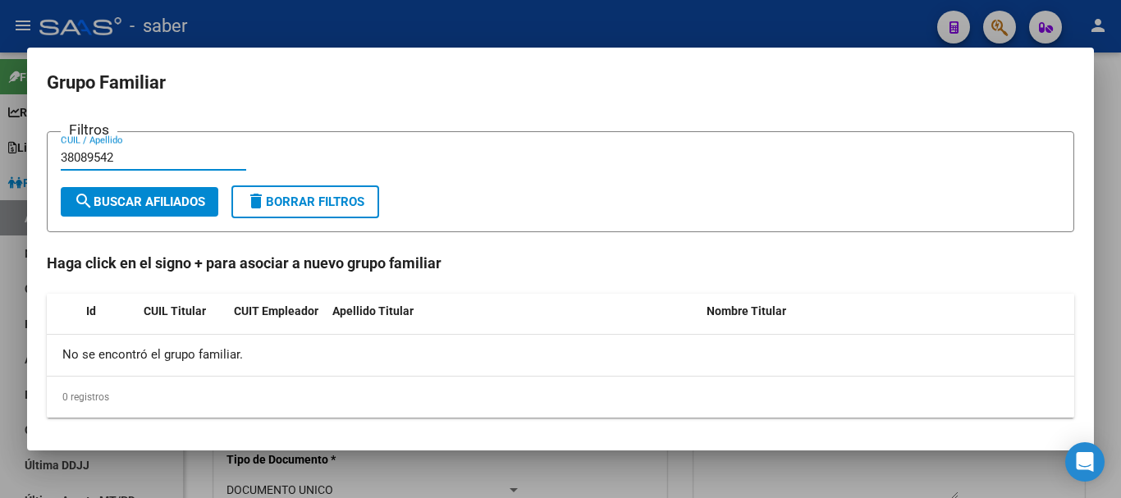
drag, startPoint x: 117, startPoint y: 159, endPoint x: 23, endPoint y: 141, distance: 96.1
click at [16, 144] on div "Grupo Familiar Filtros 38089542 CUIL / Apellido search Buscar Afiliados delete …" at bounding box center [560, 249] width 1121 height 498
paste input "20380895421"
type input "20380895421"
click at [174, 203] on span "search Buscar Afiliados" at bounding box center [139, 201] width 131 height 15
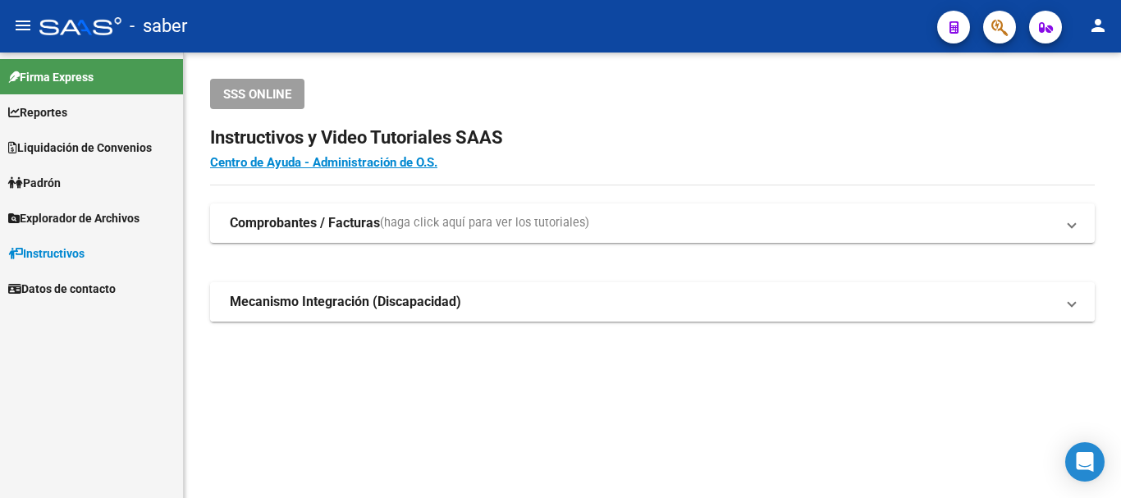
drag, startPoint x: 615, startPoint y: 312, endPoint x: 621, endPoint y: 295, distance: 18.2
click at [616, 311] on mat-expansion-panel-header "Mecanismo Integración (Discapacidad)" at bounding box center [652, 301] width 885 height 39
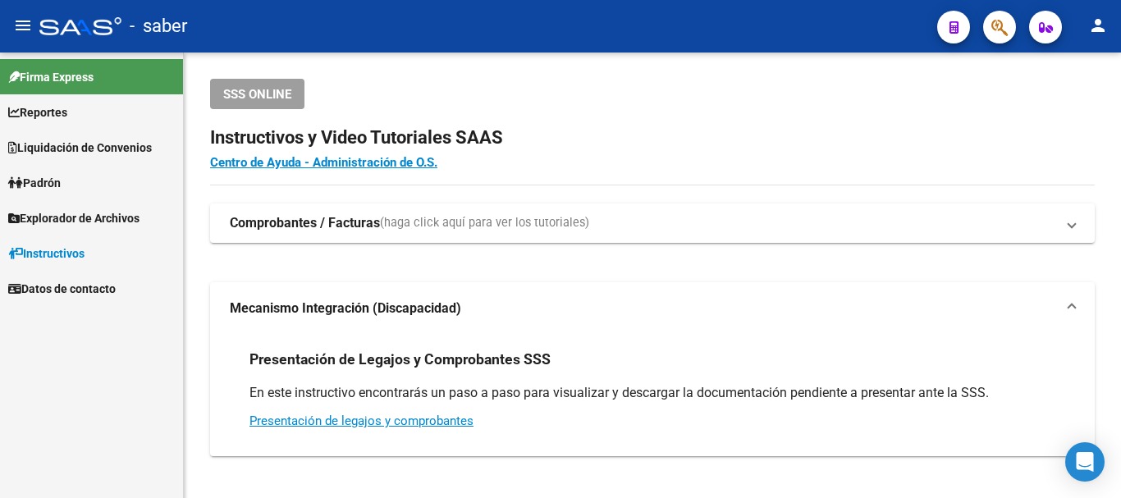
drag, startPoint x: 684, startPoint y: 150, endPoint x: 709, endPoint y: 21, distance: 132.0
click at [689, 144] on h2 "Instructivos y Video Tutoriales SAAS" at bounding box center [652, 137] width 885 height 31
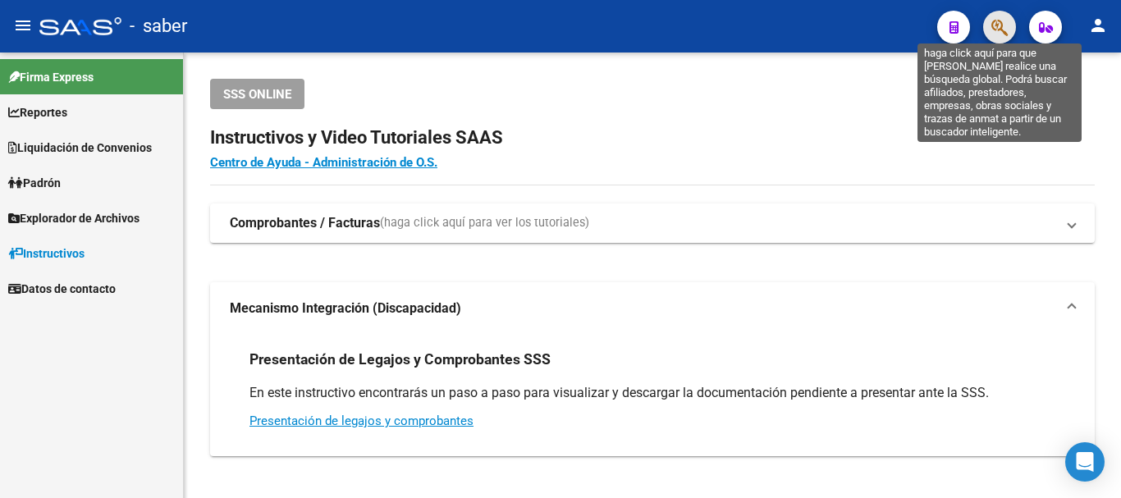
click at [1001, 24] on icon "button" at bounding box center [999, 27] width 16 height 19
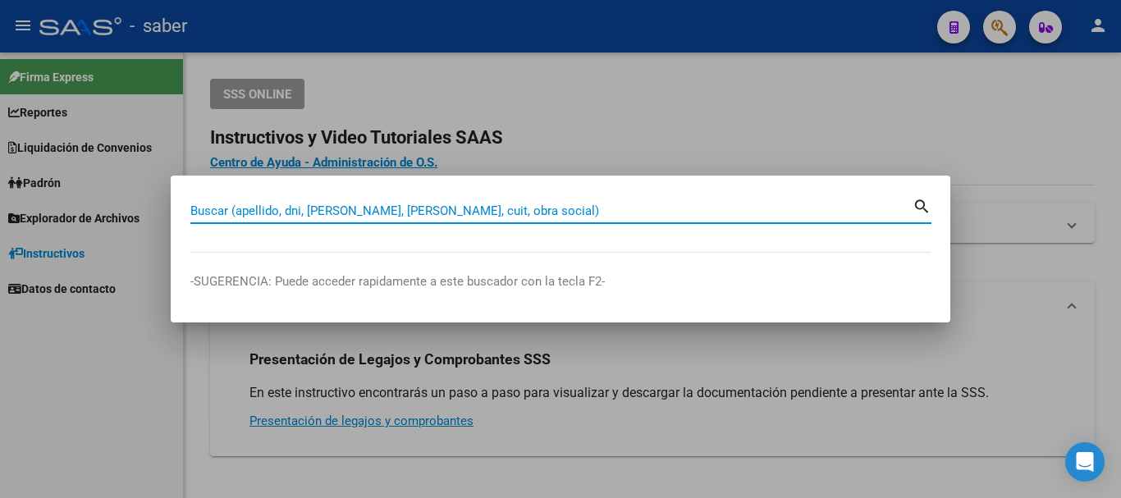
click at [347, 213] on input "Buscar (apellido, dni, [PERSON_NAME], [PERSON_NAME], cuit, obra social)" at bounding box center [551, 210] width 722 height 15
paste input "20572424309"
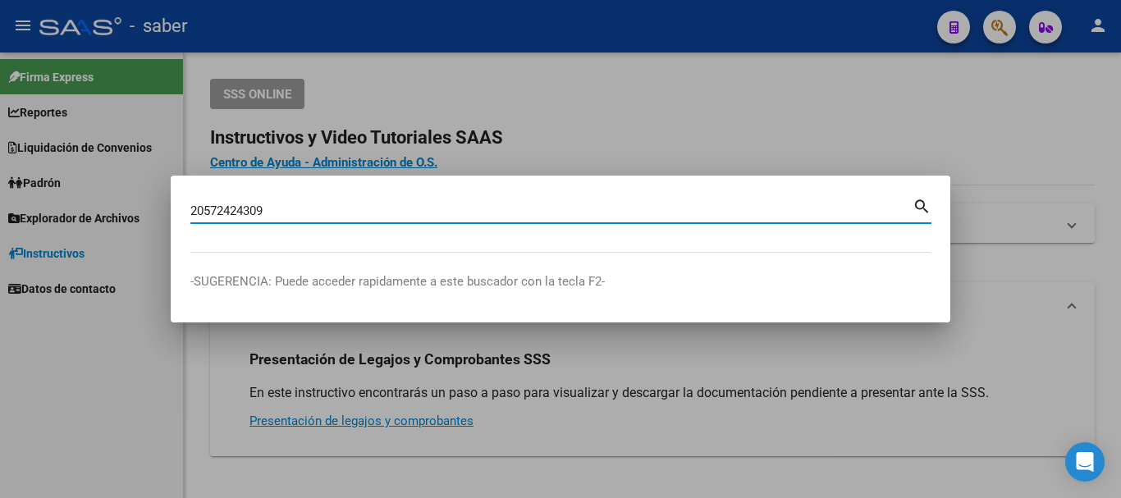
type input "20572424309"
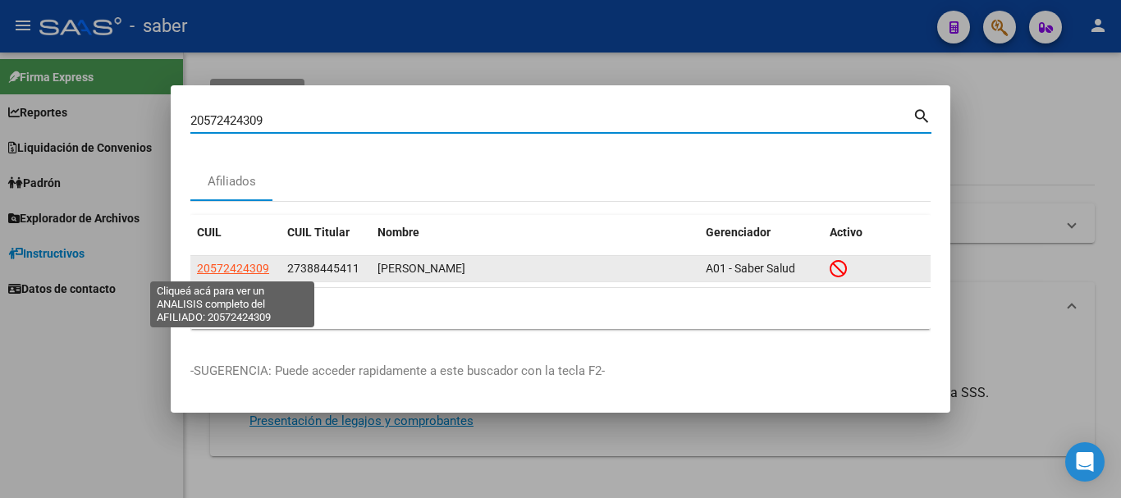
click at [249, 268] on span "20572424309" at bounding box center [233, 268] width 72 height 13
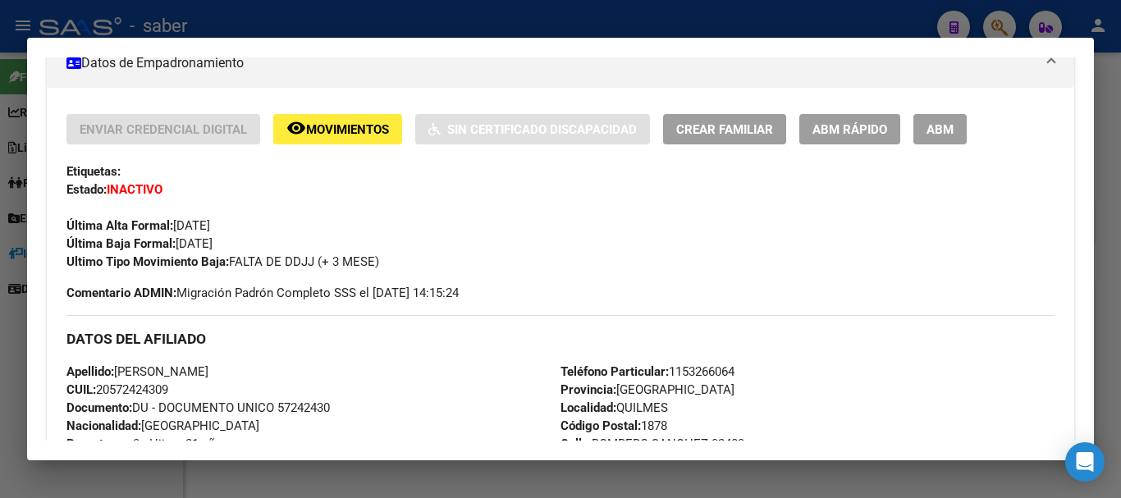
scroll to position [328, 0]
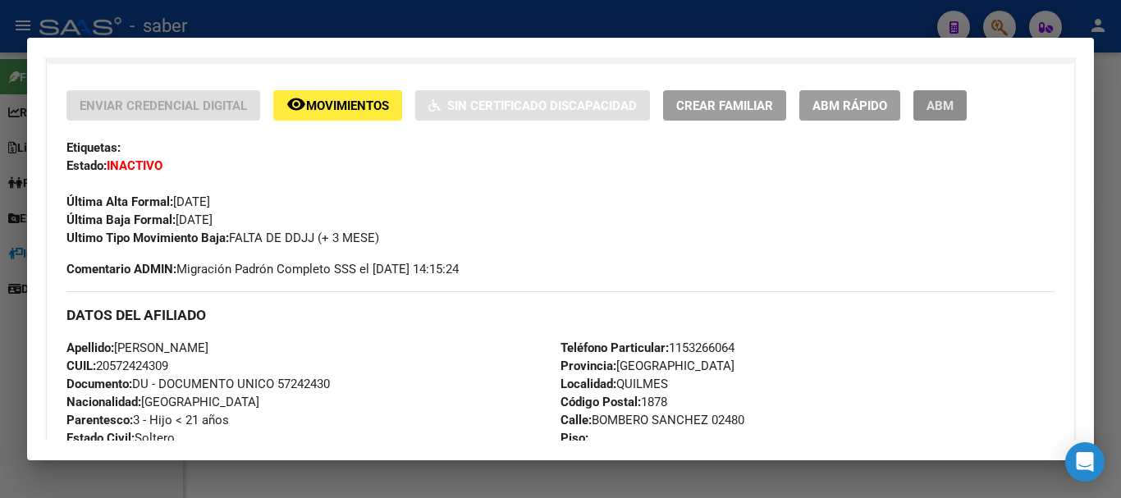
click at [949, 105] on span "ABM" at bounding box center [939, 105] width 27 height 15
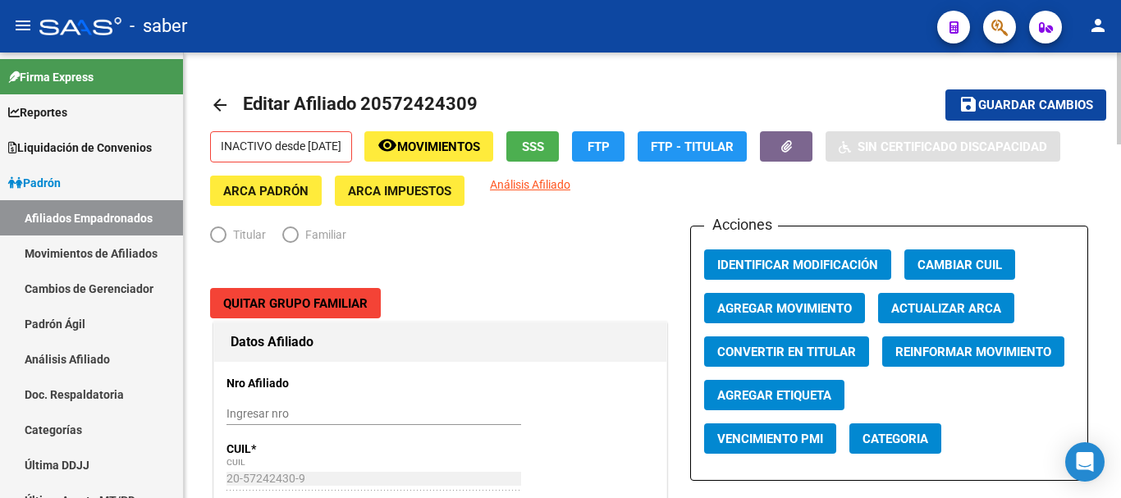
radio input "true"
type input "30-54808315-6"
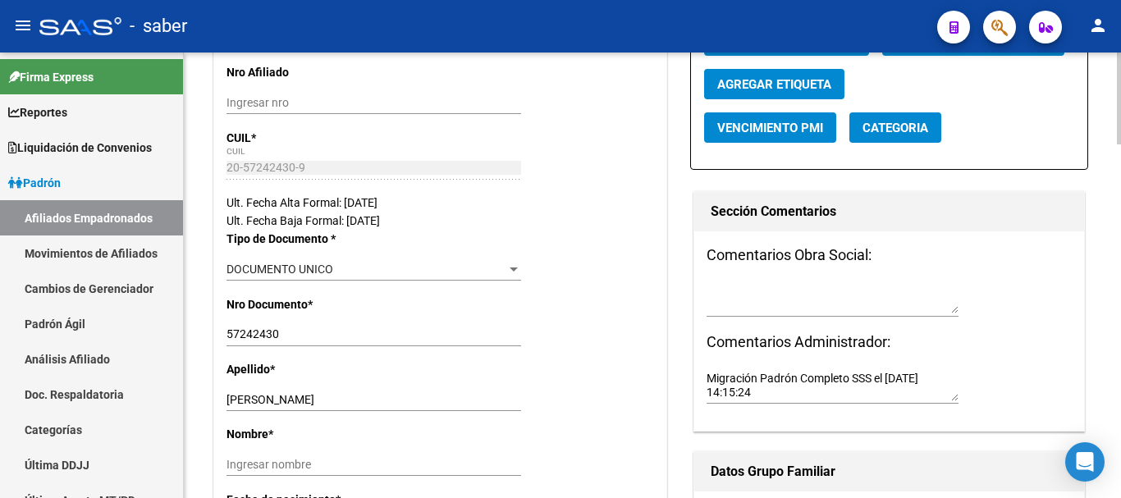
scroll to position [328, 0]
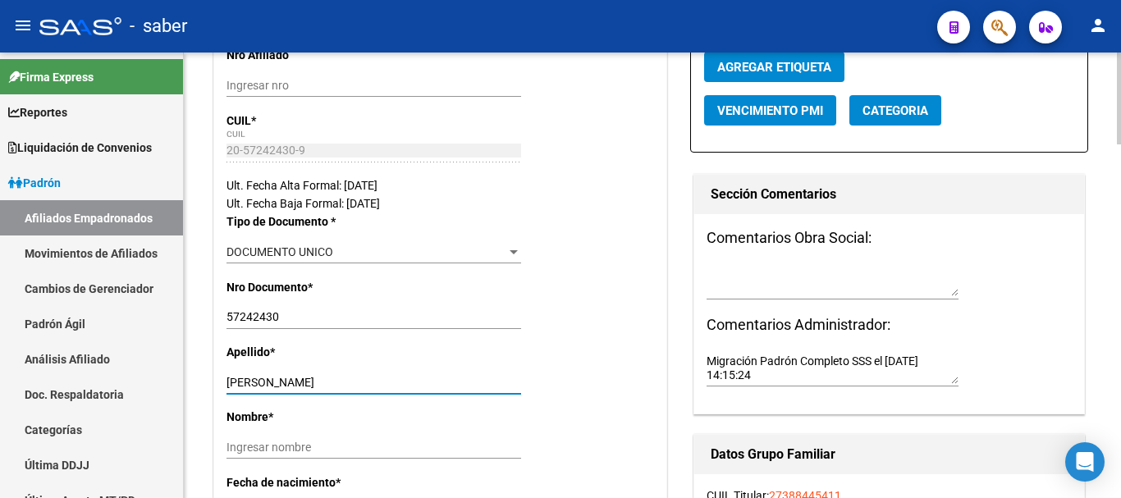
drag, startPoint x: 268, startPoint y: 380, endPoint x: 350, endPoint y: 391, distance: 82.0
click at [355, 384] on input "[PERSON_NAME]" at bounding box center [373, 383] width 295 height 14
type input "MOUZO"
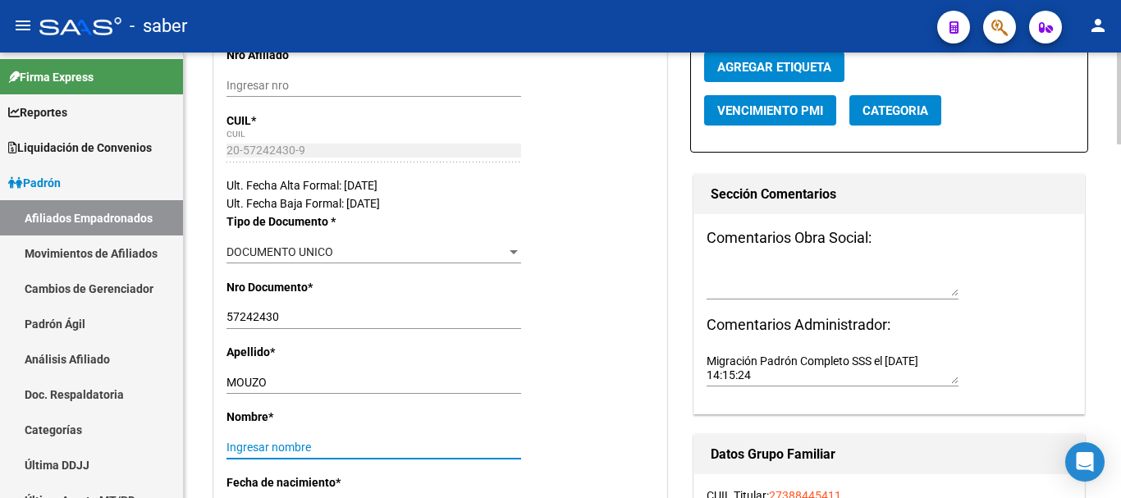
paste input "[PERSON_NAME]"
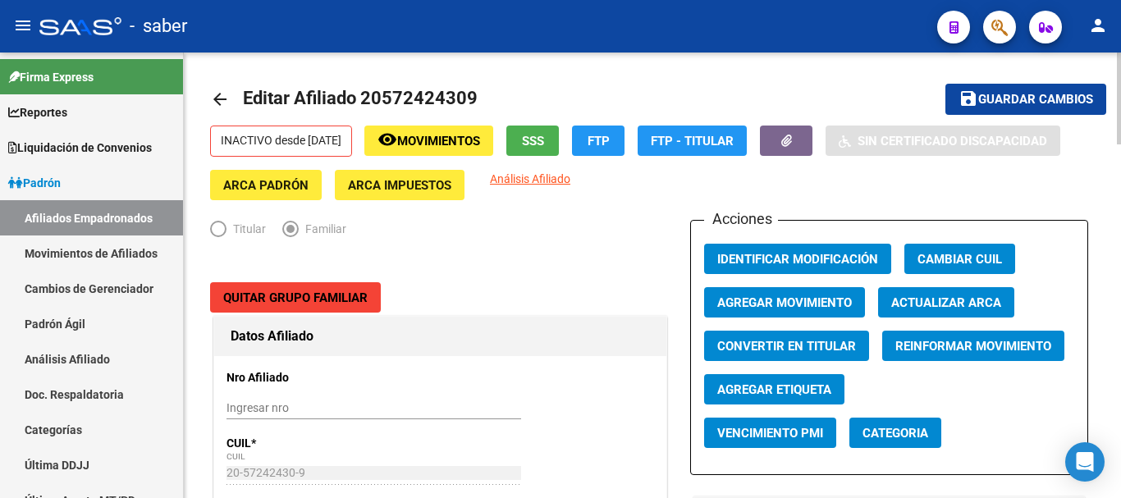
scroll to position [0, 0]
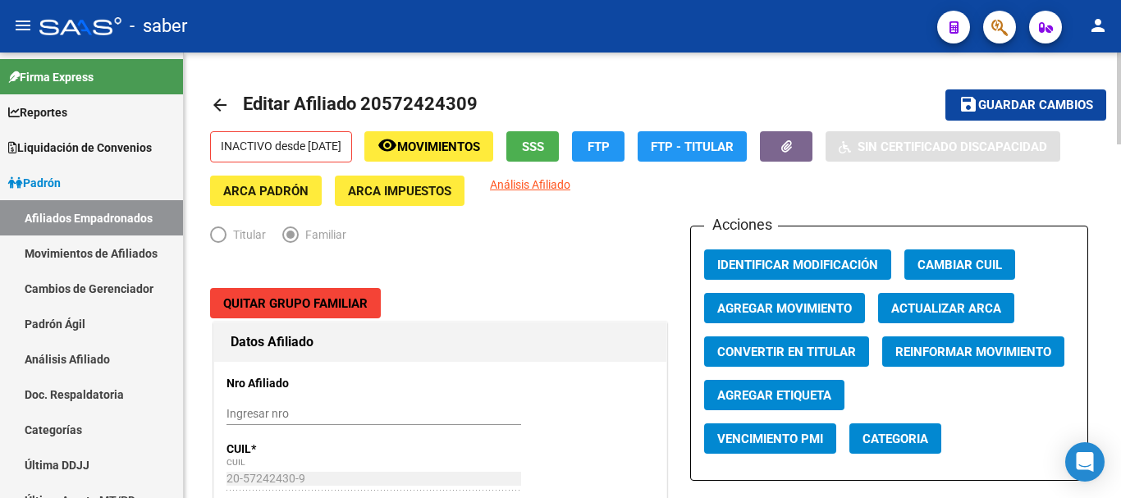
type input "[PERSON_NAME]"
click at [307, 301] on span "Quitar Grupo Familiar" at bounding box center [295, 303] width 144 height 15
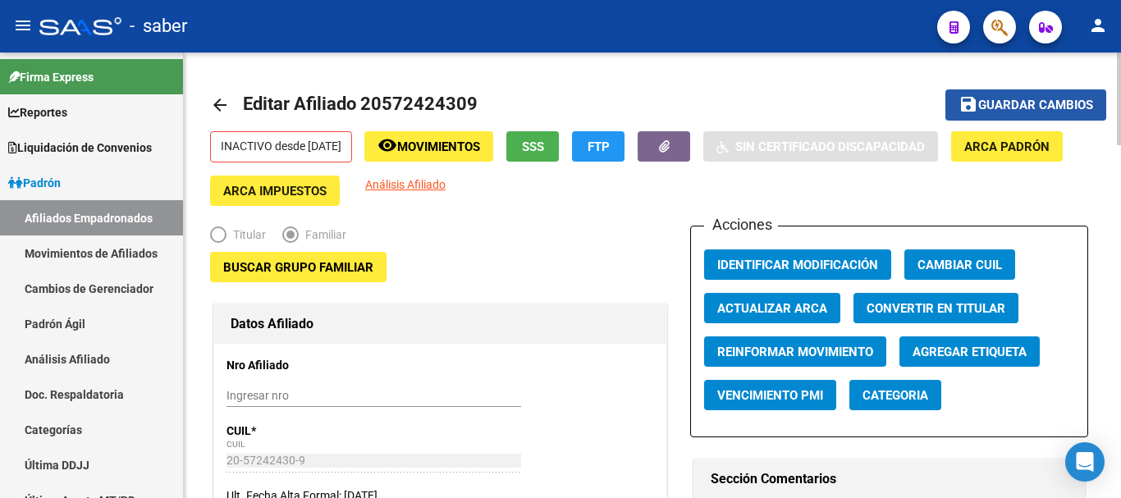
click at [1000, 97] on span "save Guardar cambios" at bounding box center [1025, 104] width 135 height 15
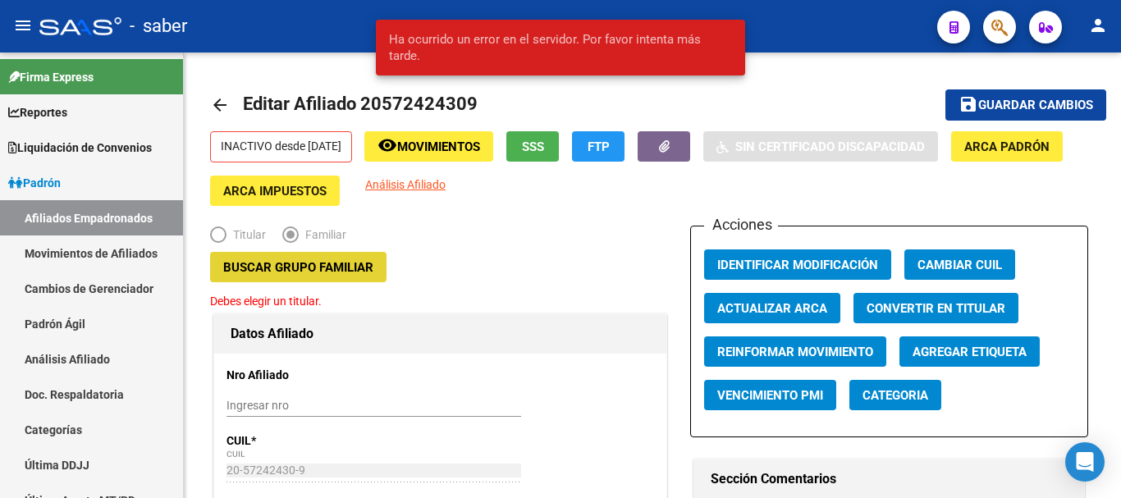
click at [289, 266] on span "Buscar Grupo Familiar" at bounding box center [298, 267] width 150 height 15
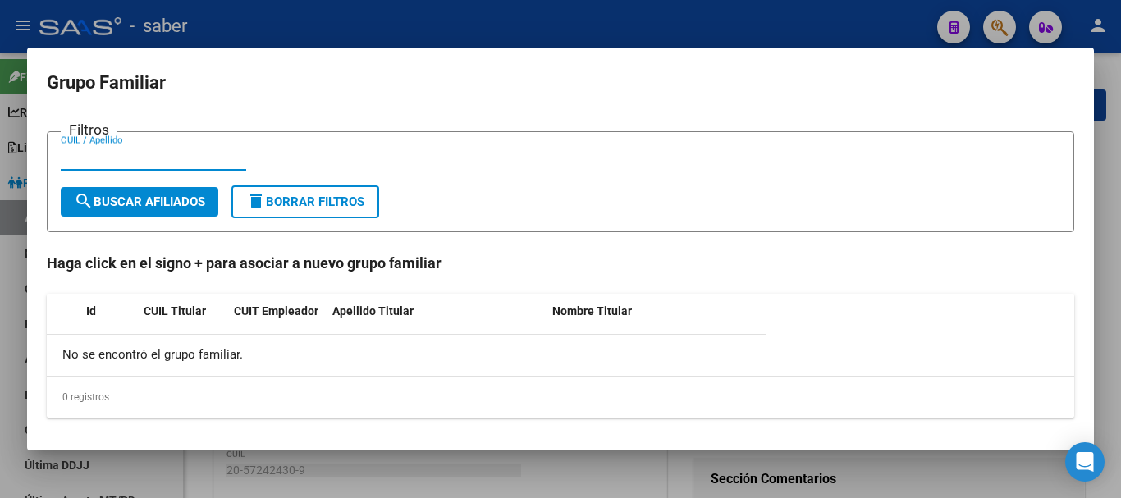
paste input "20380895421"
click at [138, 157] on input "20380895421" at bounding box center [153, 157] width 185 height 15
type input "20380895421"
click at [153, 210] on button "search Buscar Afiliados" at bounding box center [140, 202] width 158 height 30
drag, startPoint x: 144, startPoint y: 158, endPoint x: 52, endPoint y: 157, distance: 91.9
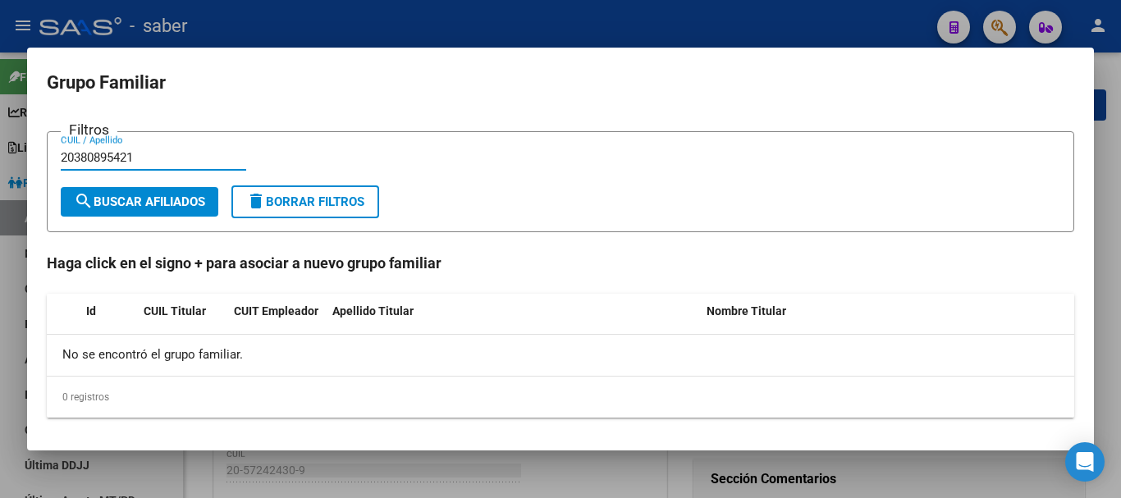
click at [52, 157] on form "Filtros 20380895421 CUIL / Apellido search Buscar Afiliados delete Borrar Filtr…" at bounding box center [560, 181] width 1027 height 101
type input "[PERSON_NAME]"
click at [112, 151] on input "[PERSON_NAME]" at bounding box center [153, 157] width 185 height 15
click at [112, 156] on input "[PERSON_NAME]" at bounding box center [153, 157] width 185 height 15
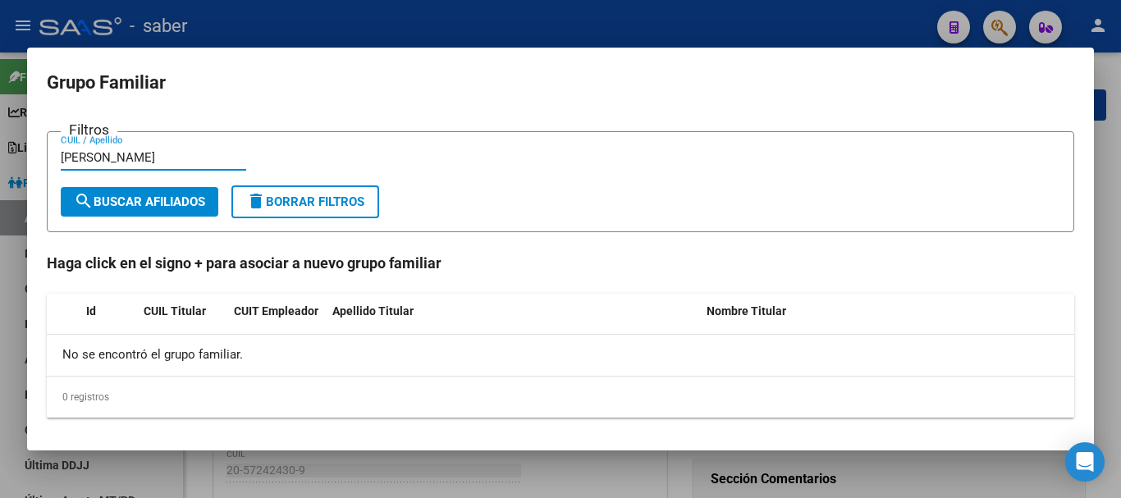
click at [112, 156] on input "[PERSON_NAME]" at bounding box center [153, 157] width 185 height 15
paste input "20380895421"
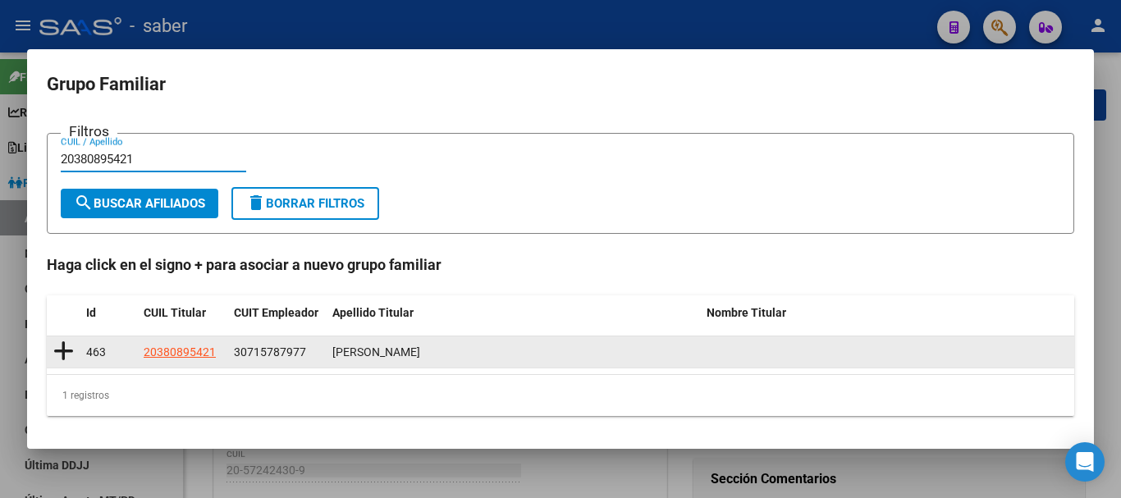
type input "20380895421"
click at [66, 344] on icon at bounding box center [63, 351] width 21 height 23
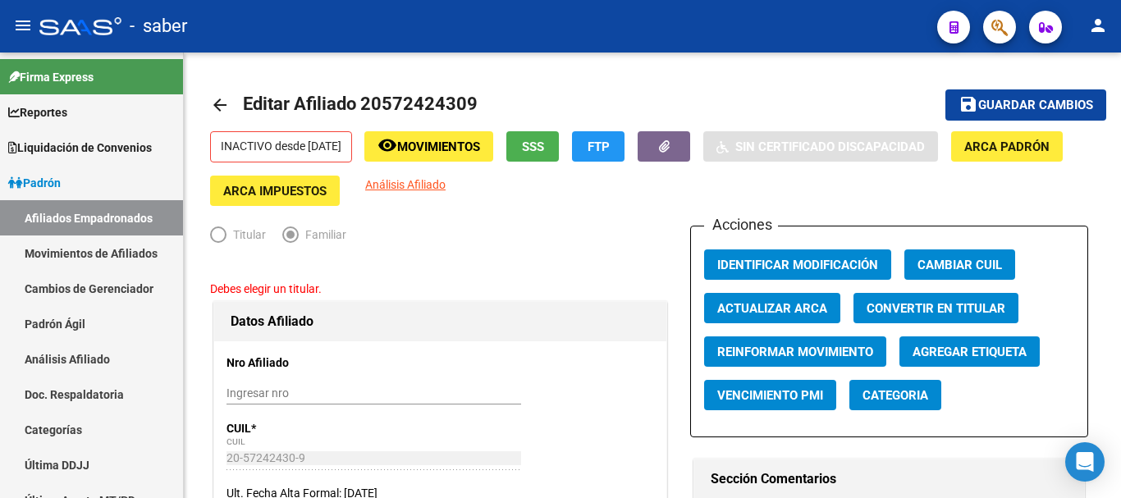
type input "30-71578797-7"
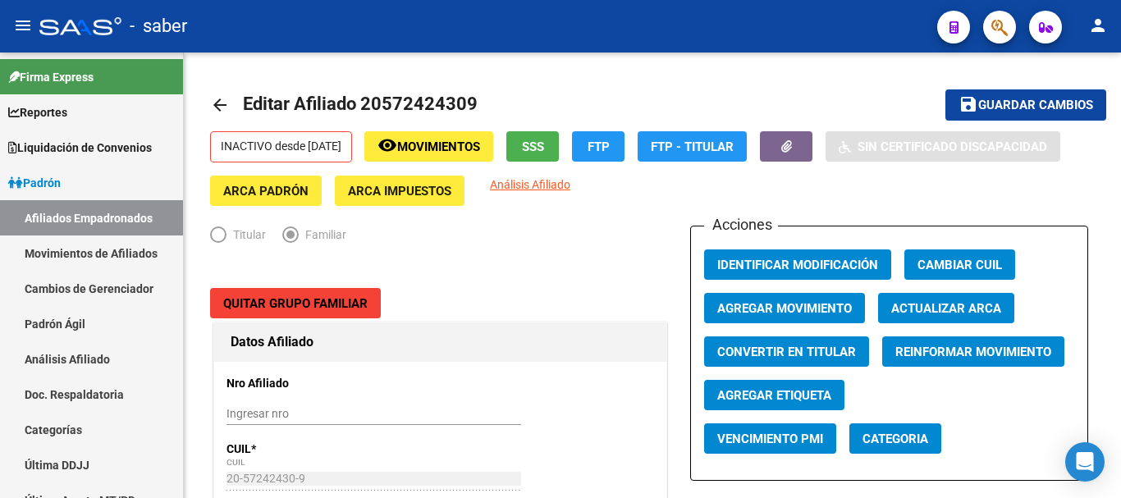
click at [597, 23] on div "- saber" at bounding box center [481, 26] width 885 height 36
click at [573, 26] on div "- saber" at bounding box center [481, 26] width 885 height 36
click at [218, 98] on mat-icon "arrow_back" at bounding box center [220, 105] width 20 height 20
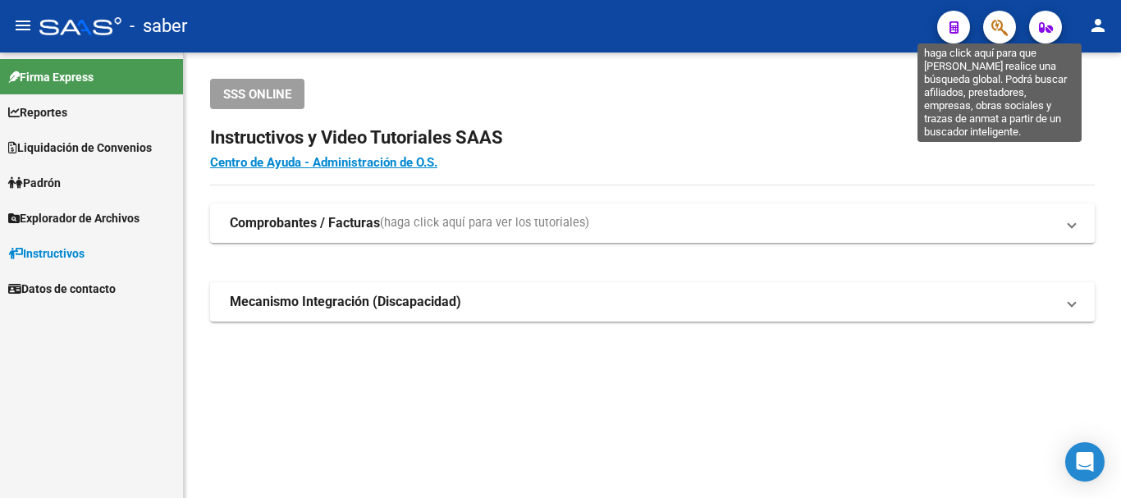
click at [999, 24] on icon "button" at bounding box center [999, 27] width 16 height 19
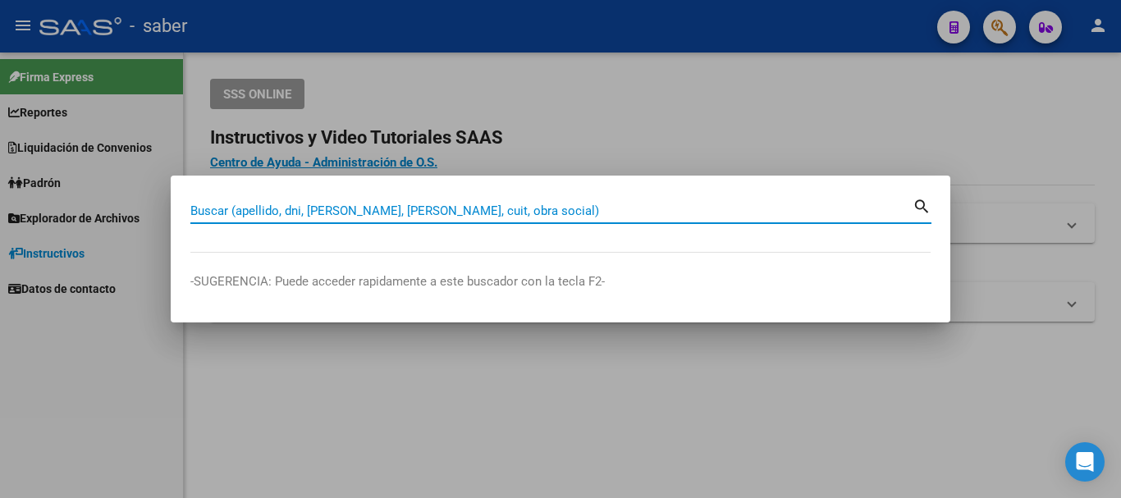
click at [407, 214] on input "Buscar (apellido, dni, [PERSON_NAME], [PERSON_NAME], cuit, obra social)" at bounding box center [551, 210] width 722 height 15
paste input "20380895421"
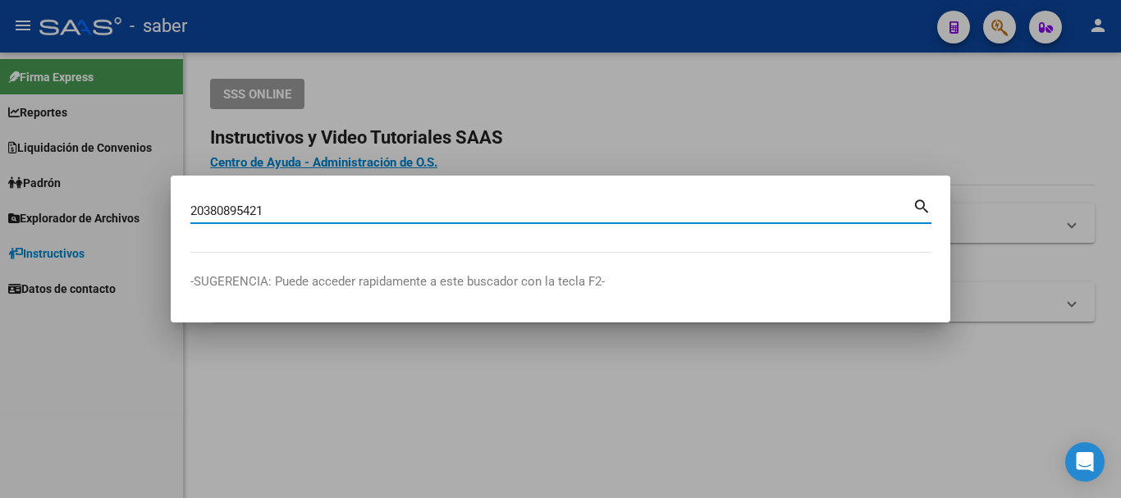
type input "20380895421"
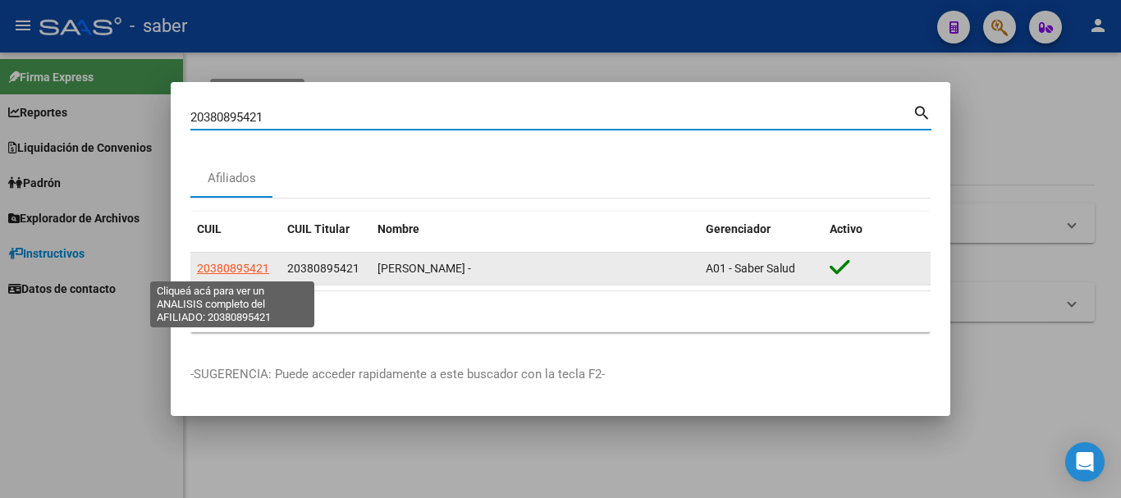
click at [231, 264] on span "20380895421" at bounding box center [233, 268] width 72 height 13
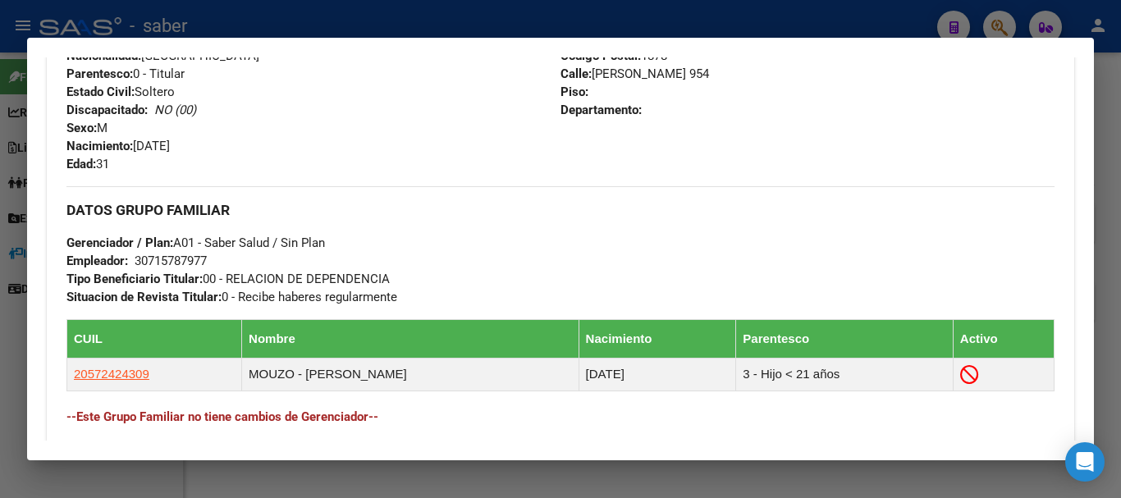
scroll to position [574, 0]
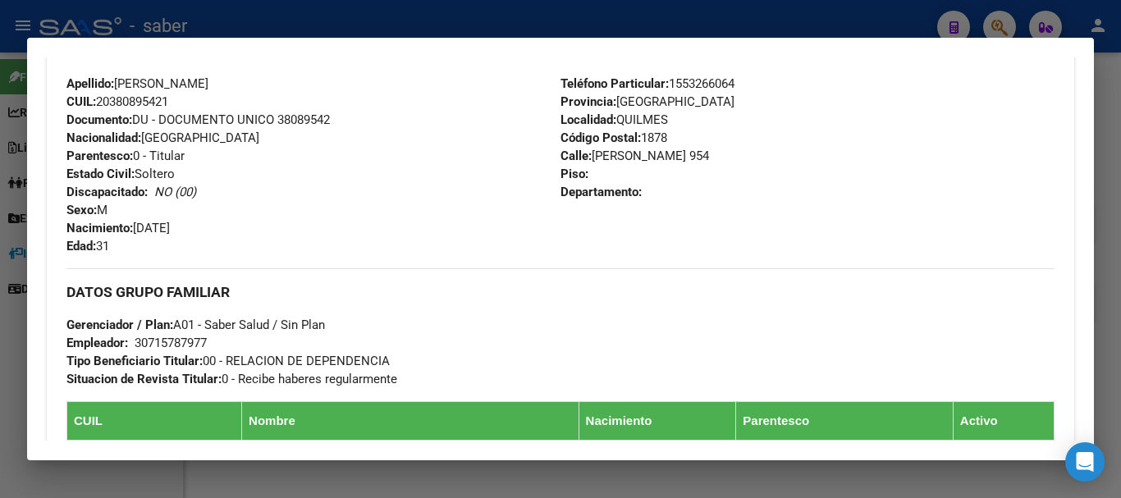
drag, startPoint x: 99, startPoint y: 100, endPoint x: 177, endPoint y: 98, distance: 78.0
click at [181, 99] on div "Apellido: [PERSON_NAME]: 20380895421 Documento: DU - DOCUMENTO UNICO 38089542 N…" at bounding box center [313, 165] width 494 height 181
copy span "20380895421"
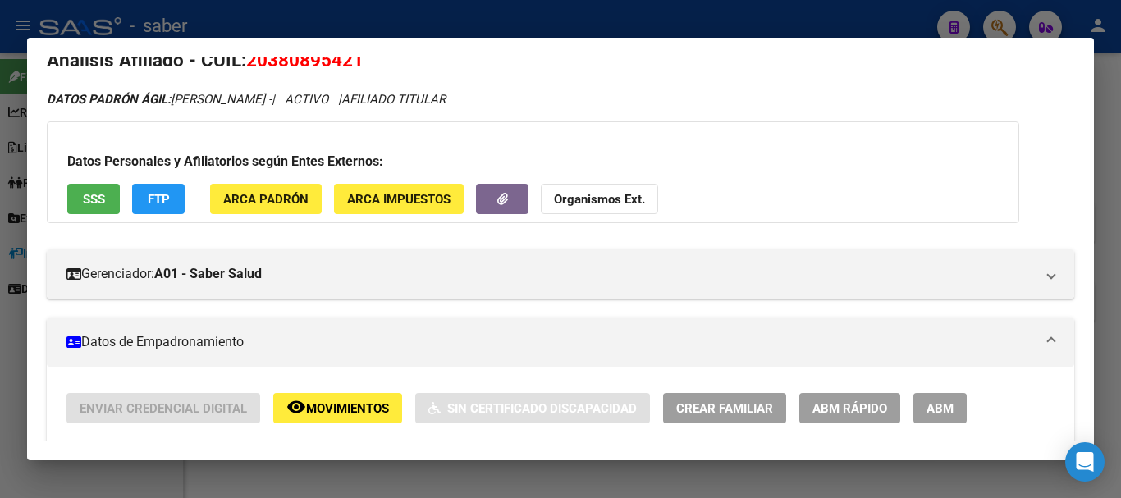
scroll to position [0, 0]
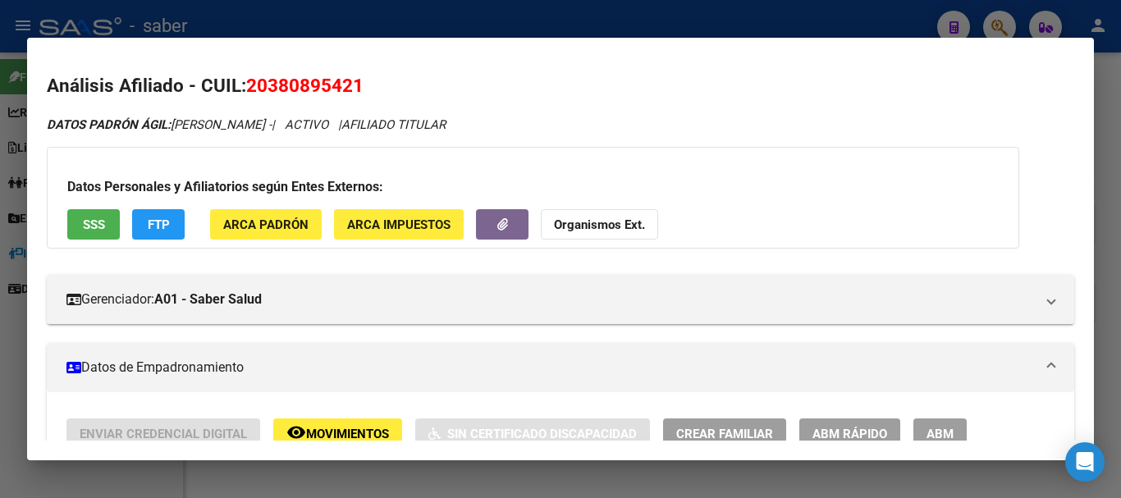
click at [582, 30] on div at bounding box center [560, 249] width 1121 height 498
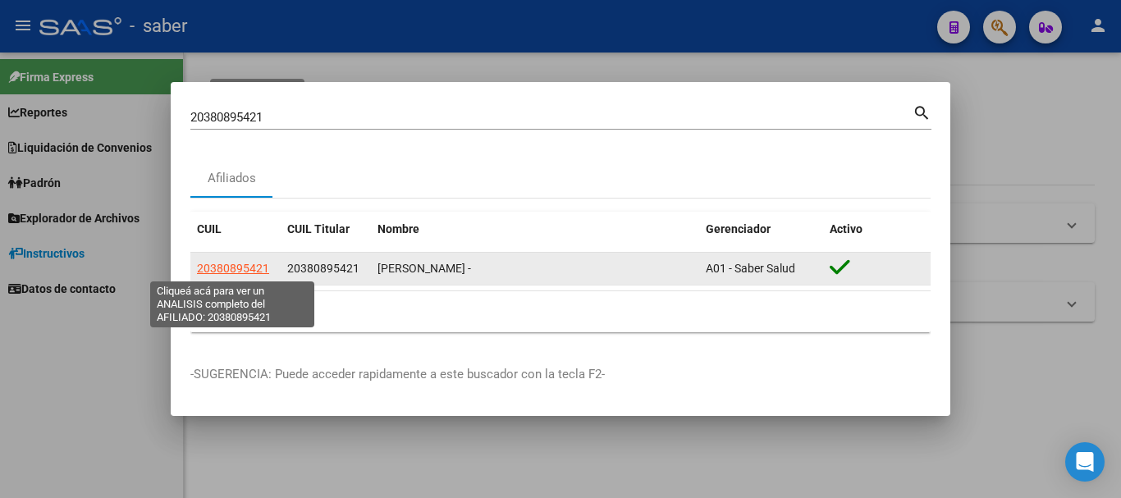
click at [236, 265] on span "20380895421" at bounding box center [233, 268] width 72 height 13
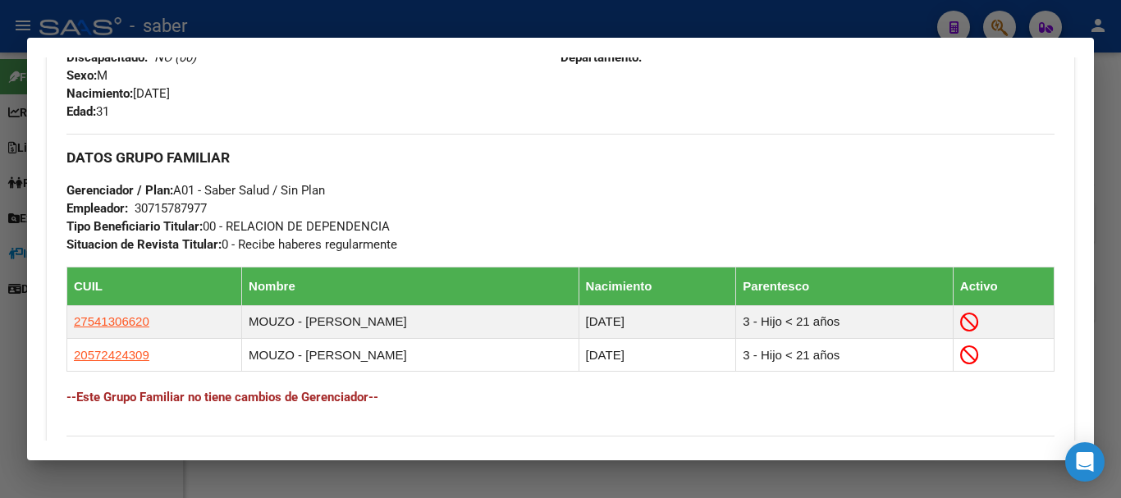
scroll to position [739, 0]
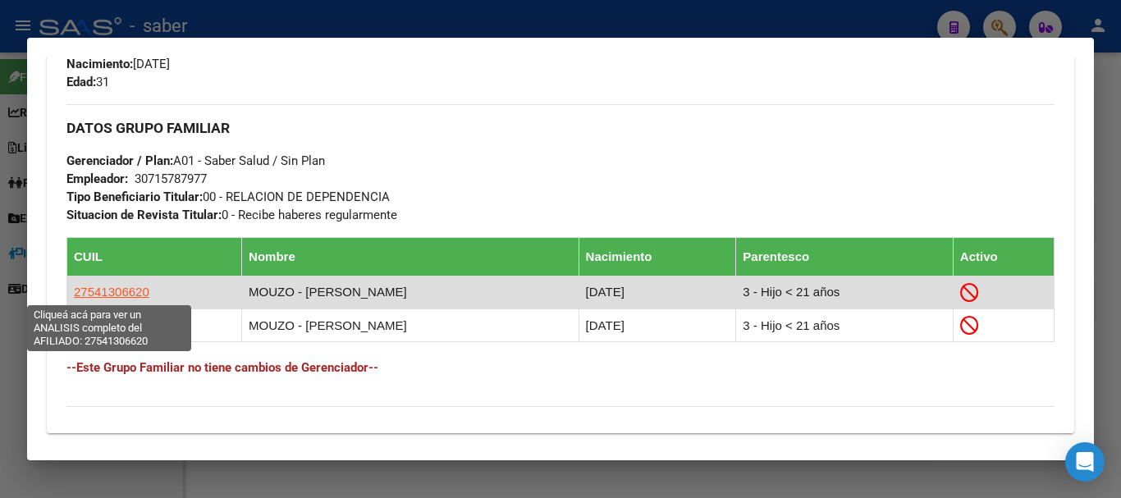
click at [114, 288] on span "27541306620" at bounding box center [111, 292] width 75 height 14
type textarea "27541306620"
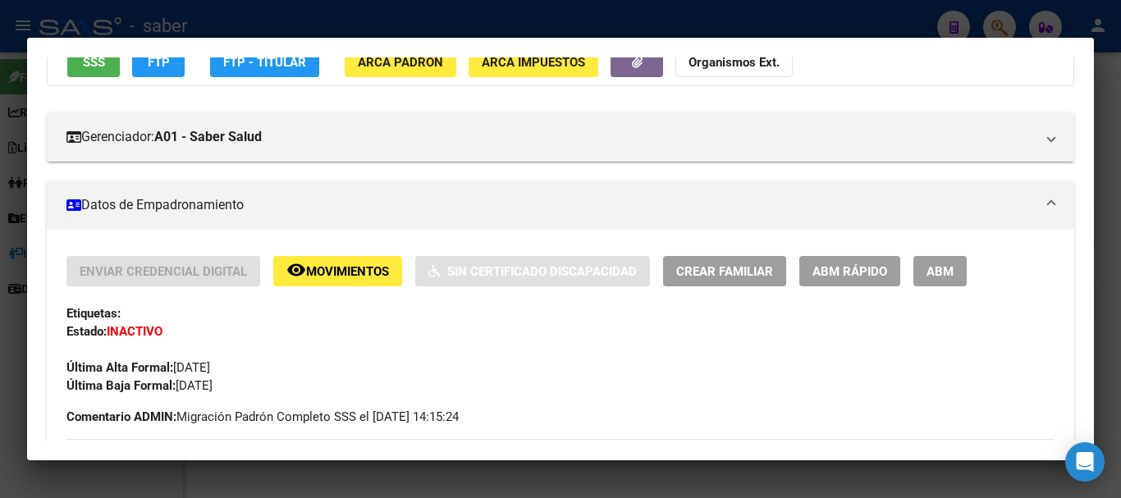
scroll to position [164, 0]
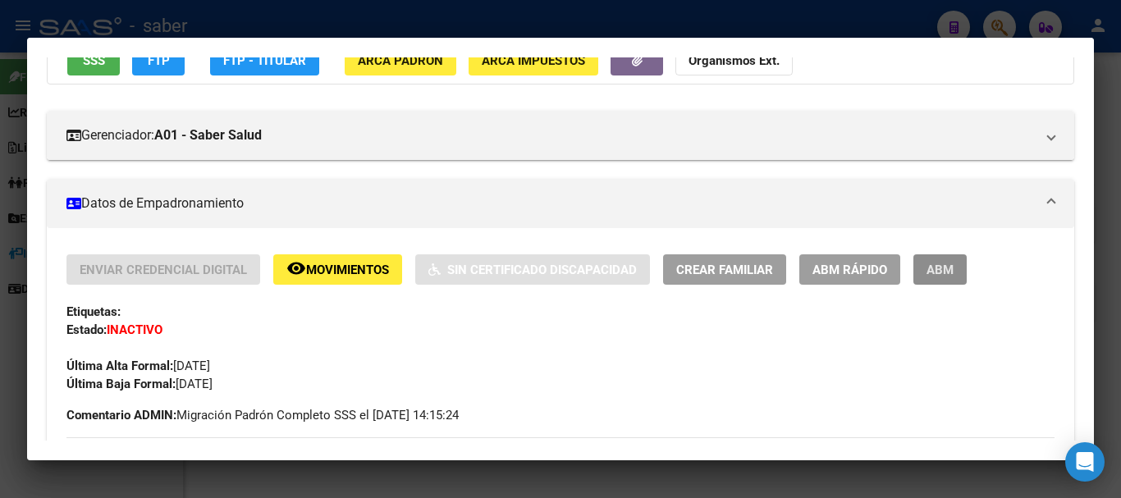
click at [939, 277] on span "ABM" at bounding box center [939, 270] width 27 height 15
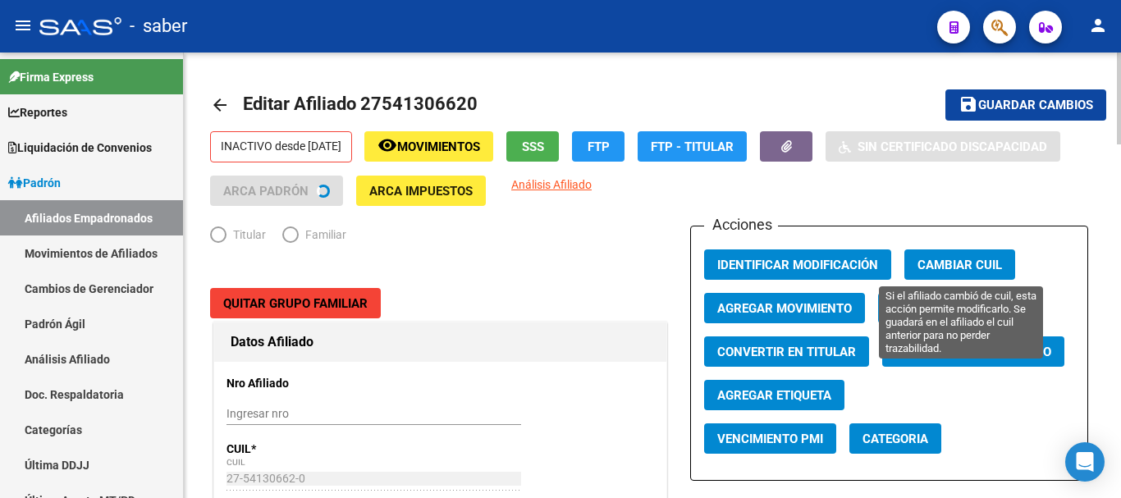
radio input "true"
type input "30-71578797-7"
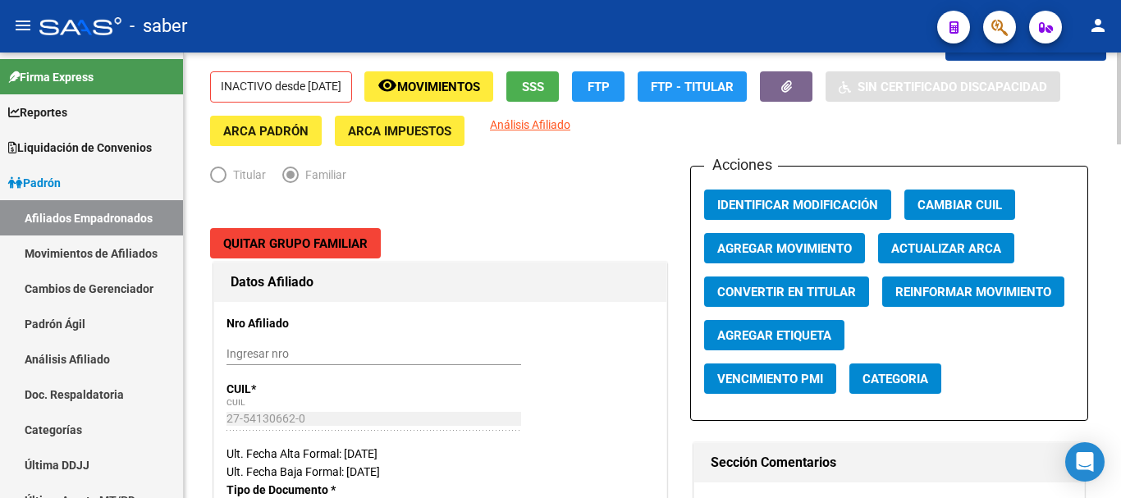
scroll to position [82, 0]
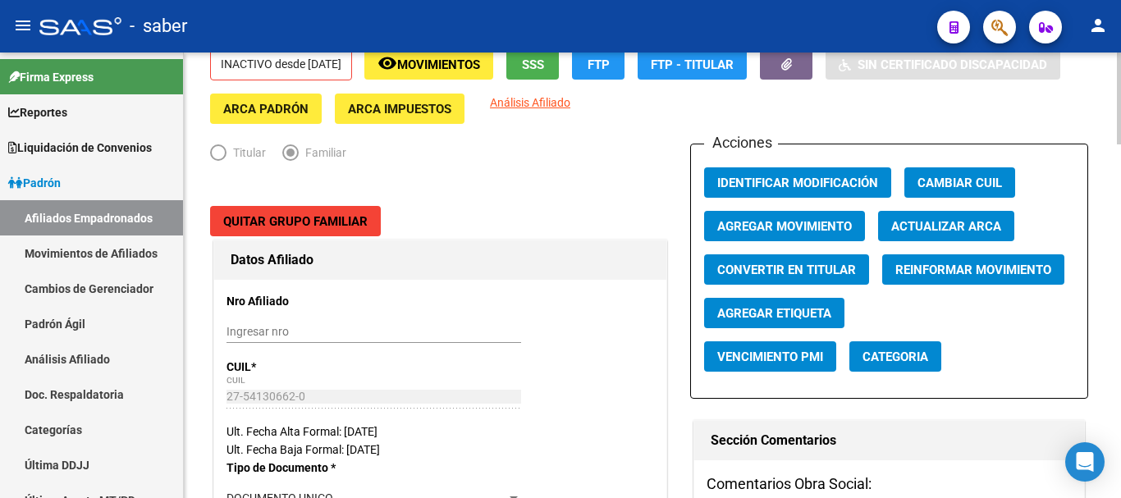
click at [821, 220] on span "Agregar Movimiento" at bounding box center [784, 226] width 135 height 15
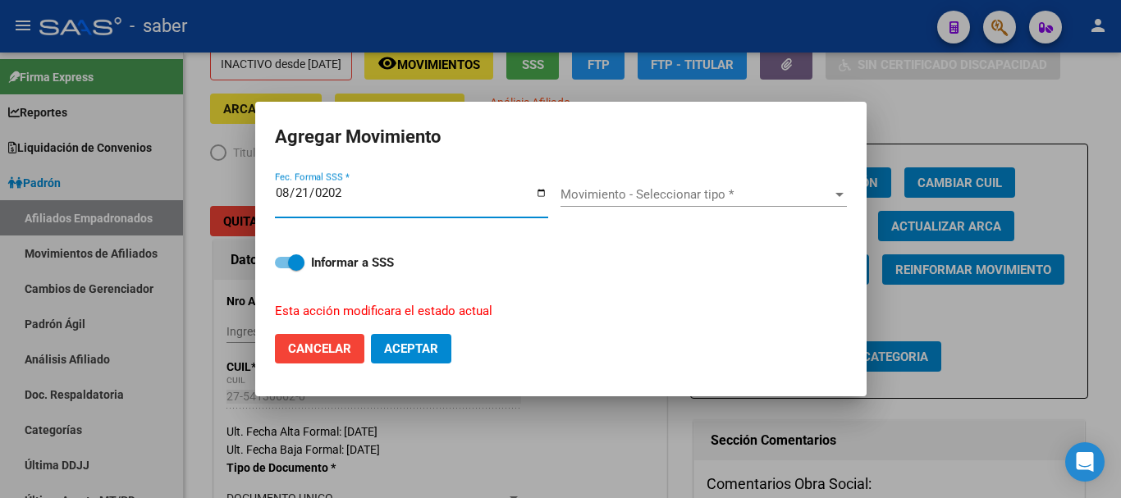
type input "[DATE]"
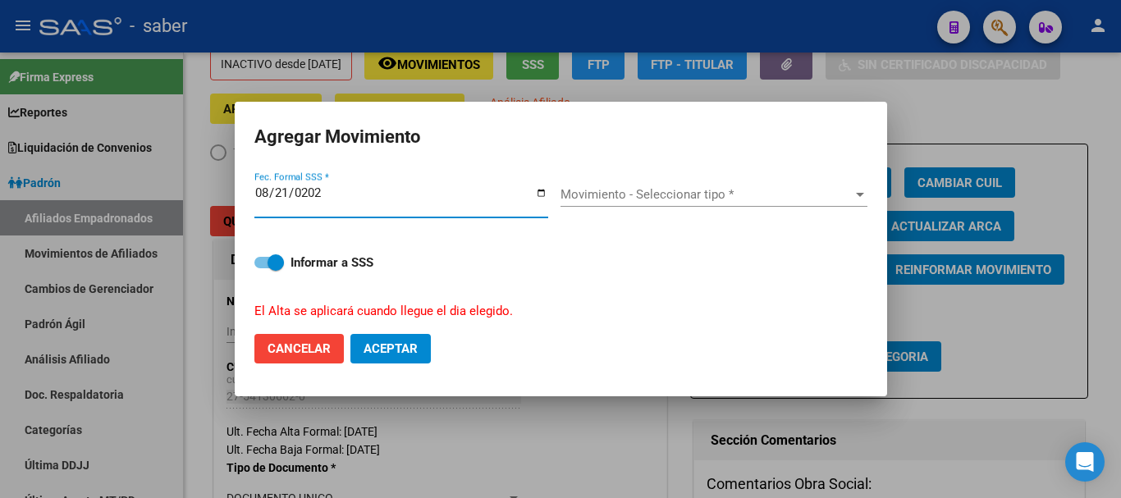
click at [633, 201] on span "Movimiento - Seleccionar tipo *" at bounding box center [706, 194] width 292 height 15
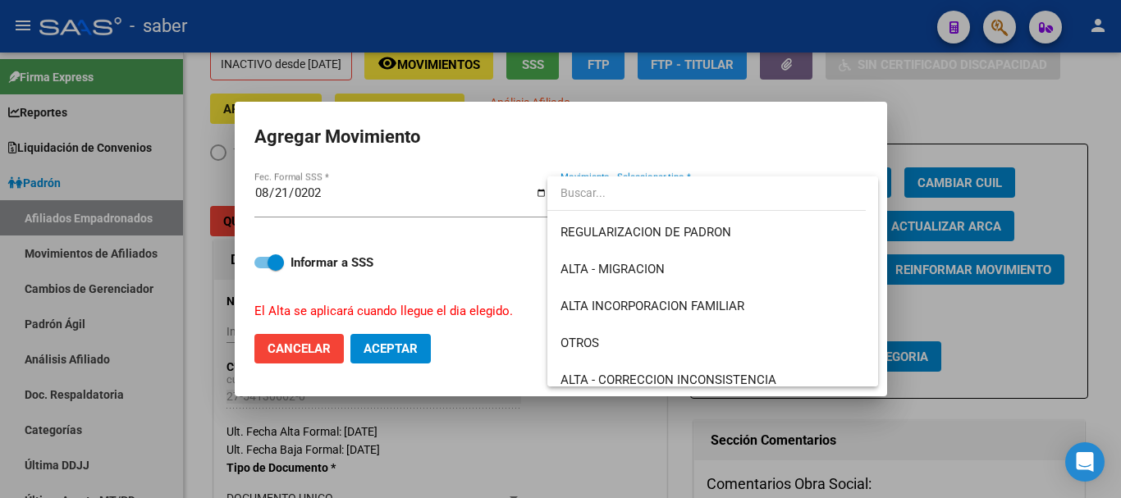
scroll to position [155, 0]
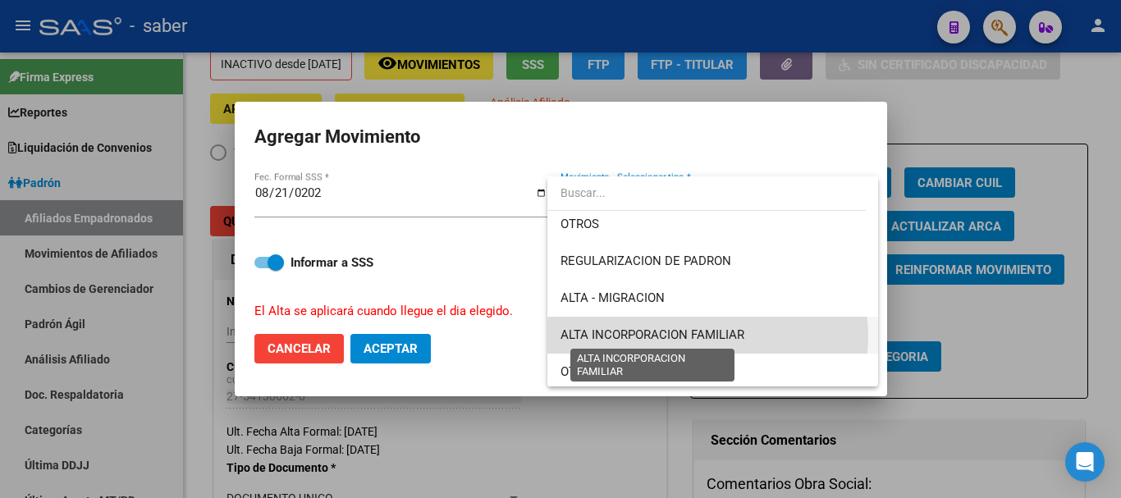
click at [708, 336] on span "ALTA INCORPORACION FAMILIAR" at bounding box center [652, 334] width 184 height 15
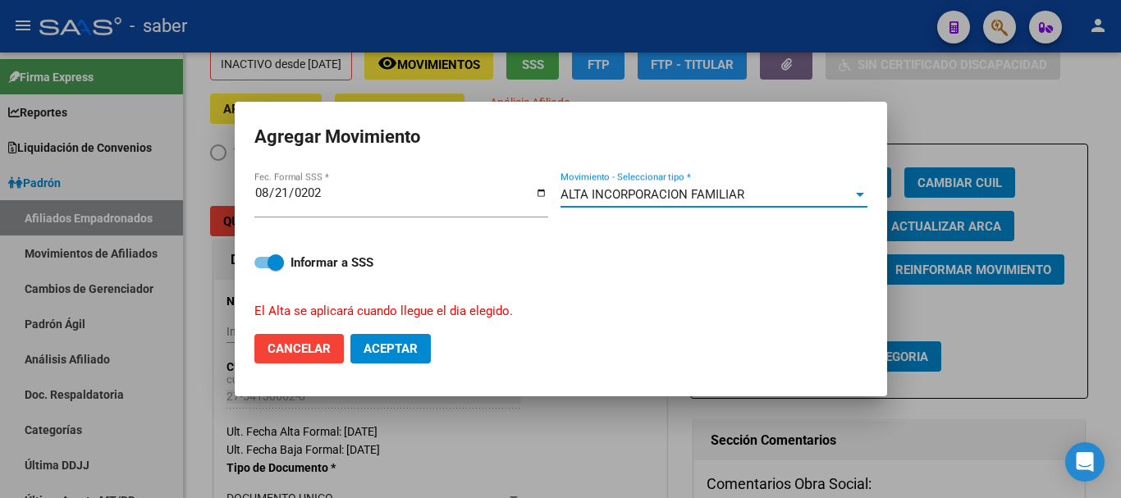
click at [396, 345] on span "Aceptar" at bounding box center [391, 348] width 54 height 15
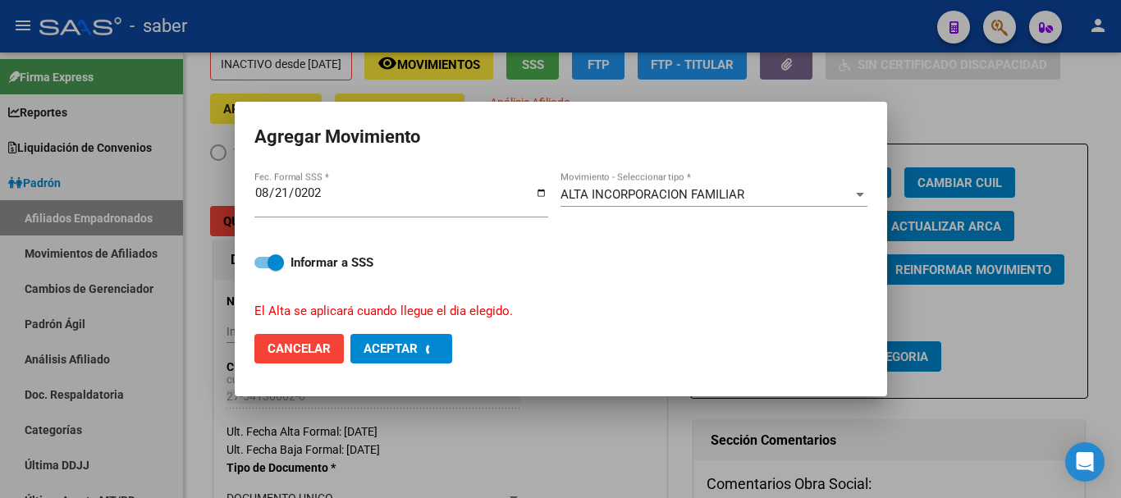
checkbox input "false"
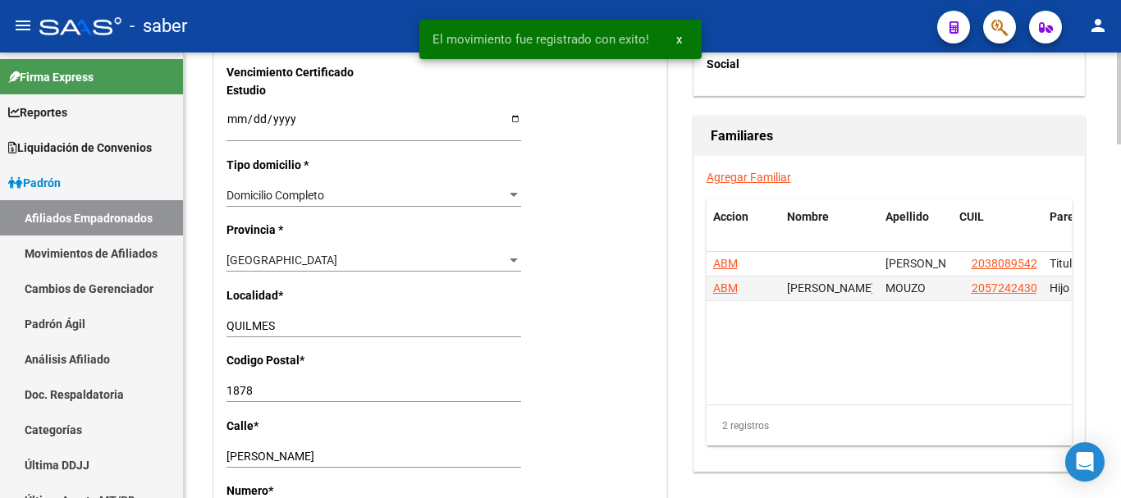
scroll to position [1149, 0]
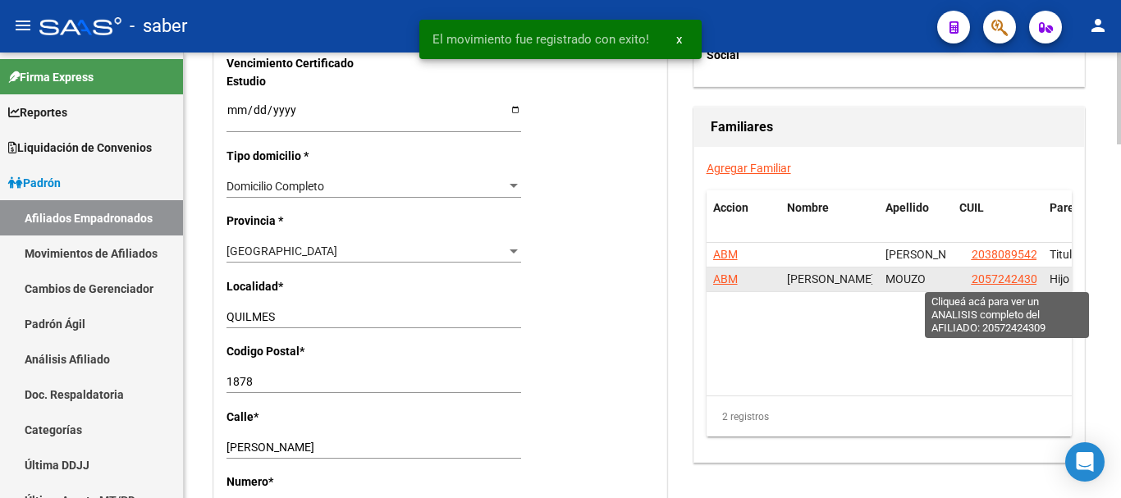
click at [991, 277] on span "20572424309" at bounding box center [1008, 278] width 72 height 13
type textarea "20572424309"
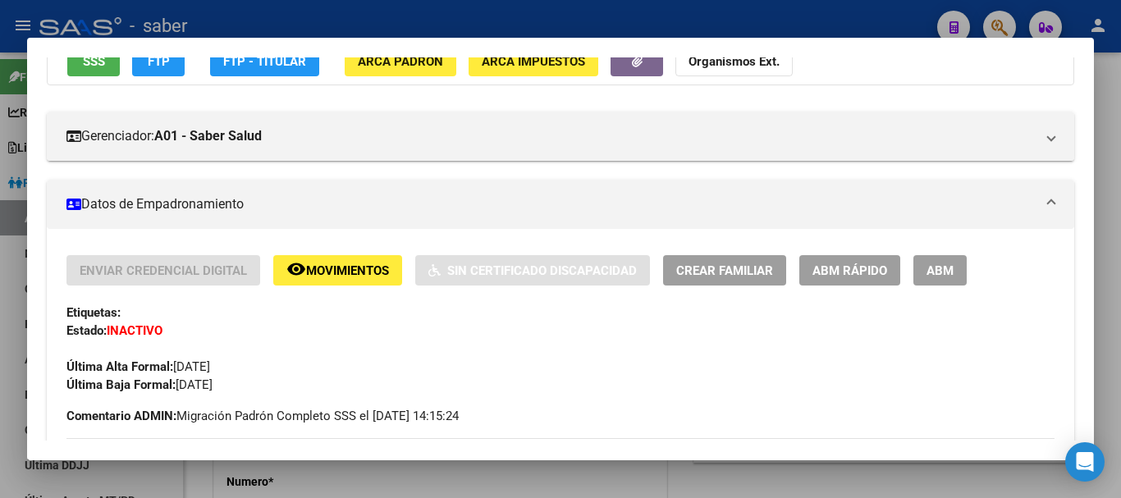
scroll to position [164, 0]
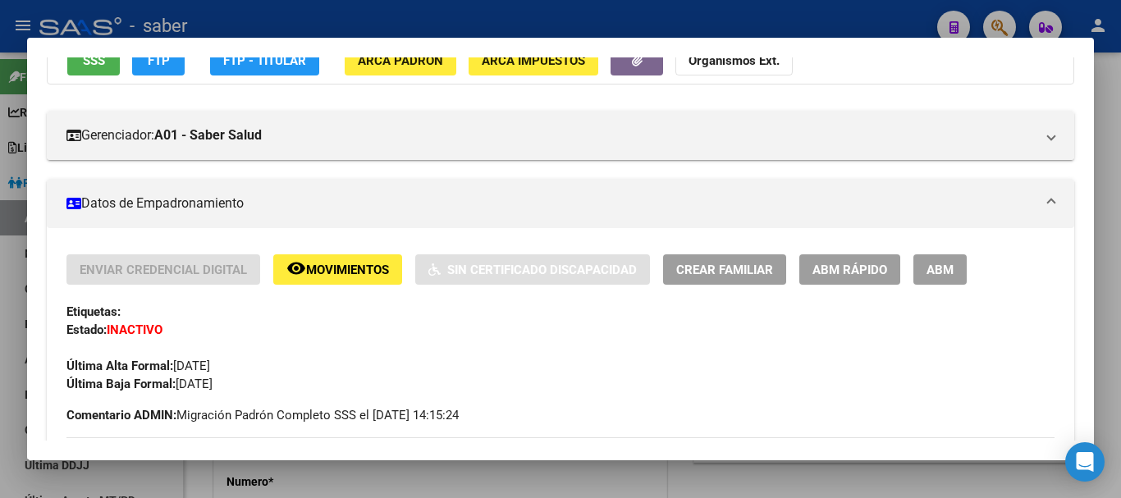
click at [944, 272] on span "ABM" at bounding box center [939, 270] width 27 height 15
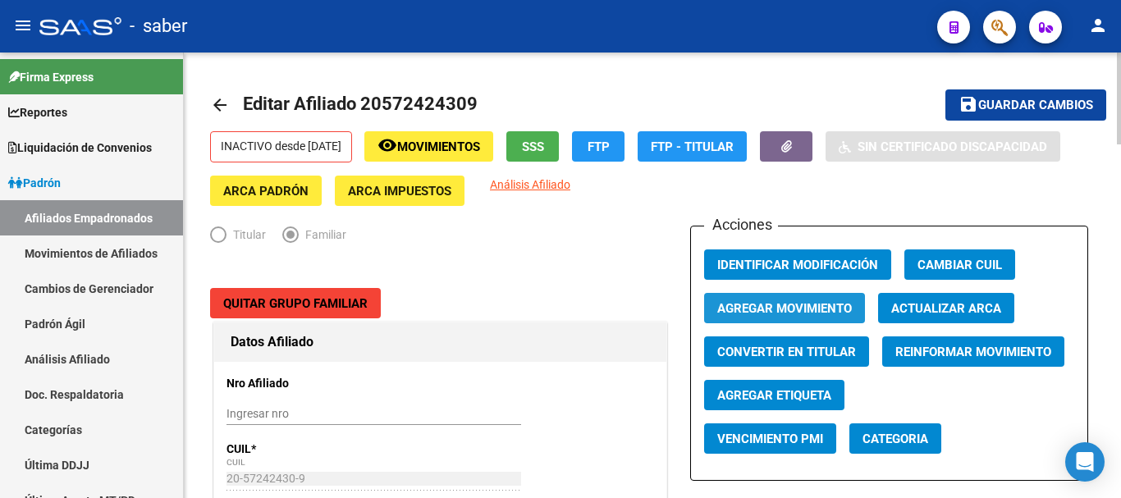
click at [777, 305] on span "Agregar Movimiento" at bounding box center [784, 308] width 135 height 15
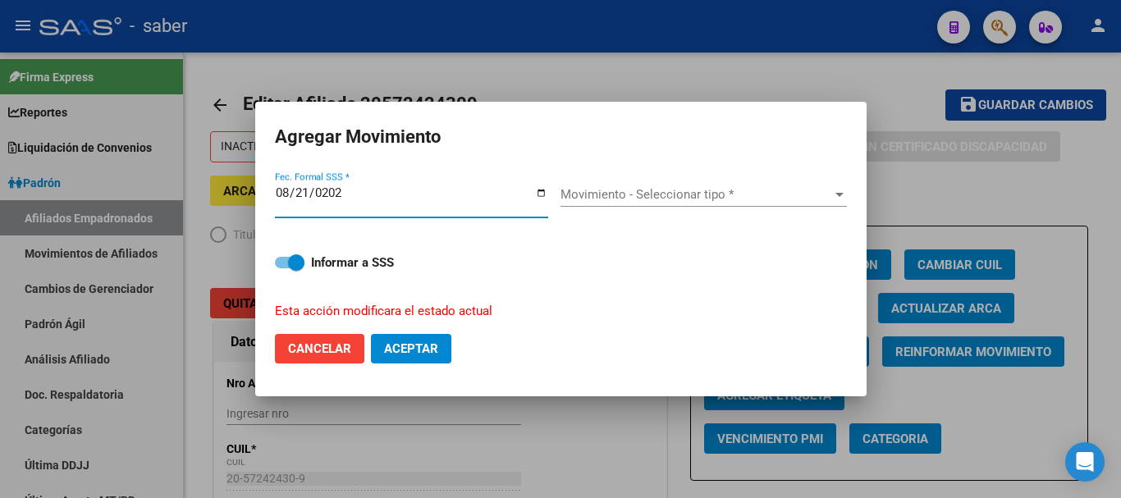
type input "[DATE]"
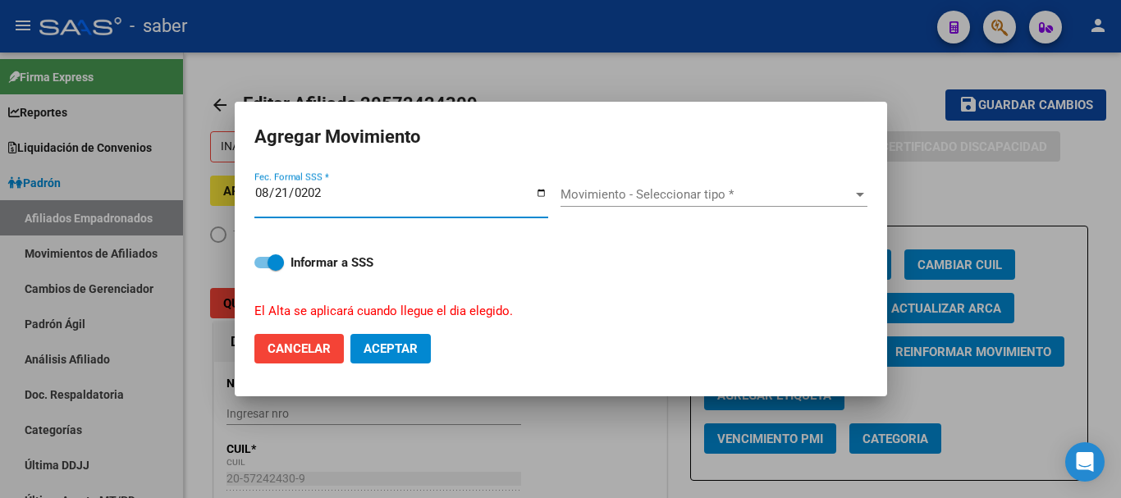
click at [638, 190] on span "Movimiento - Seleccionar tipo *" at bounding box center [706, 194] width 292 height 15
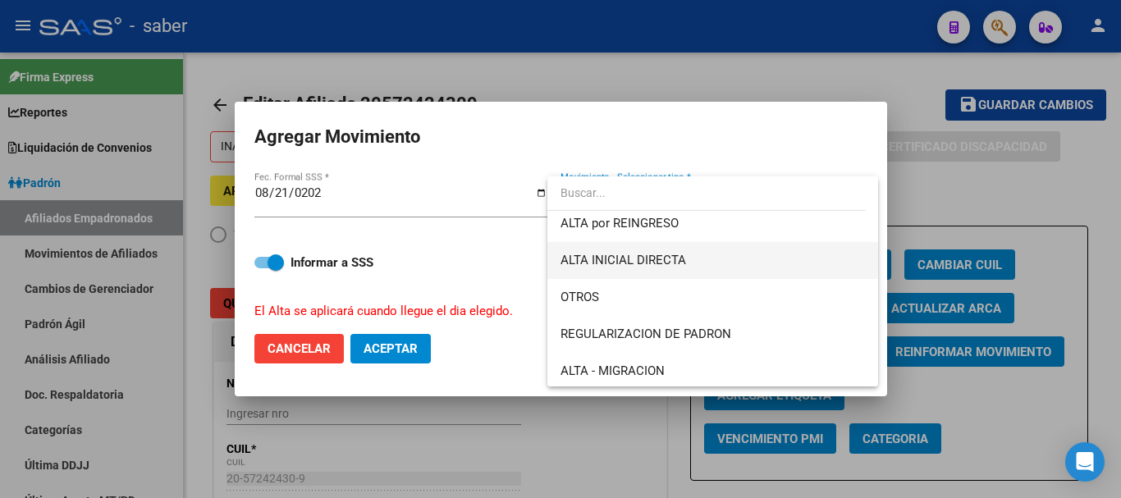
scroll to position [164, 0]
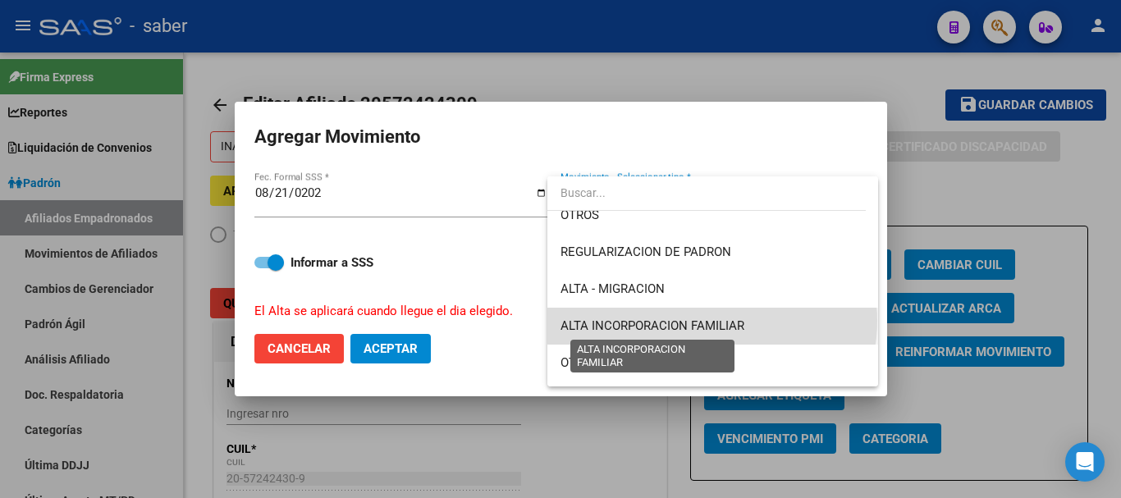
click at [711, 321] on span "ALTA INCORPORACION FAMILIAR" at bounding box center [652, 325] width 184 height 15
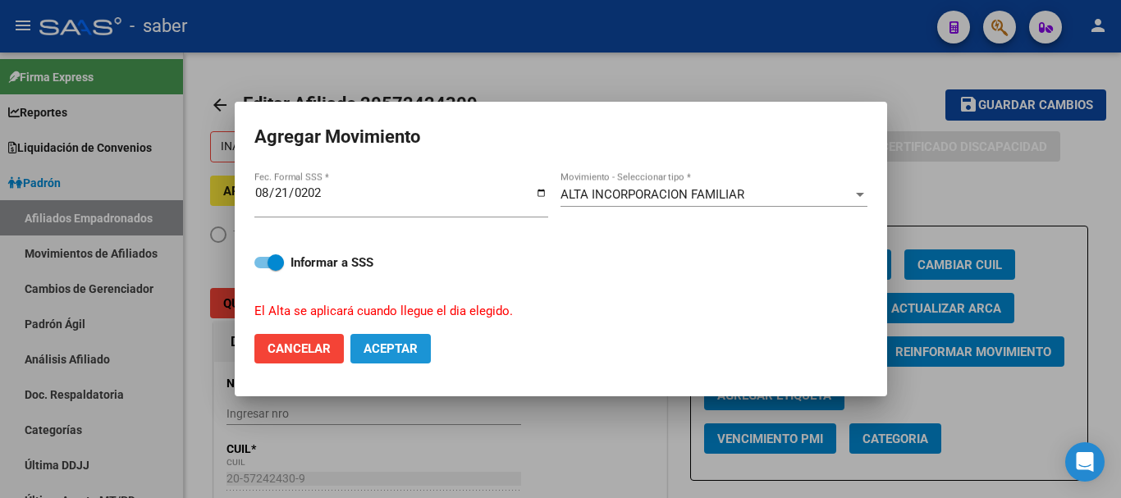
click at [405, 348] on span "Aceptar" at bounding box center [391, 348] width 54 height 15
checkbox input "false"
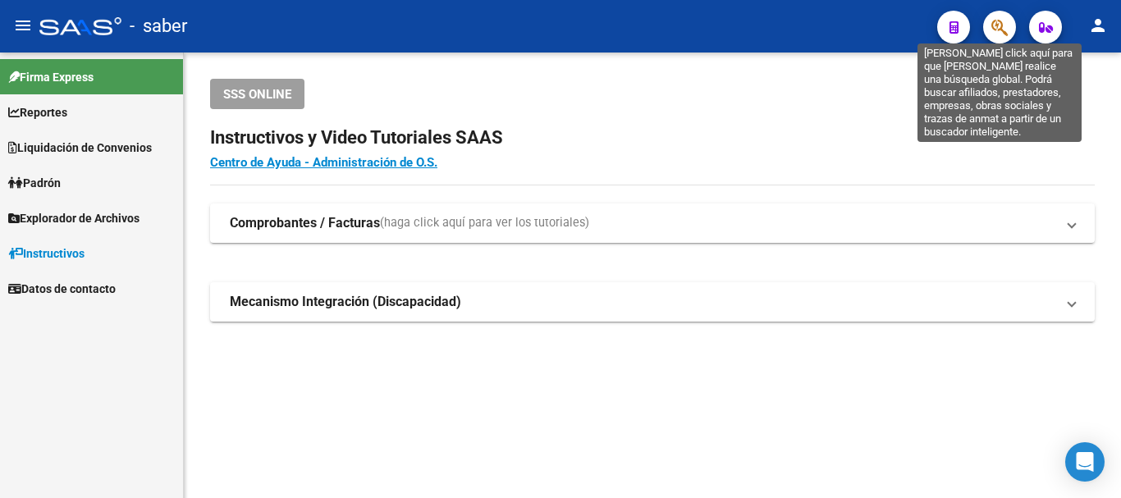
click at [995, 23] on icon "button" at bounding box center [999, 27] width 16 height 19
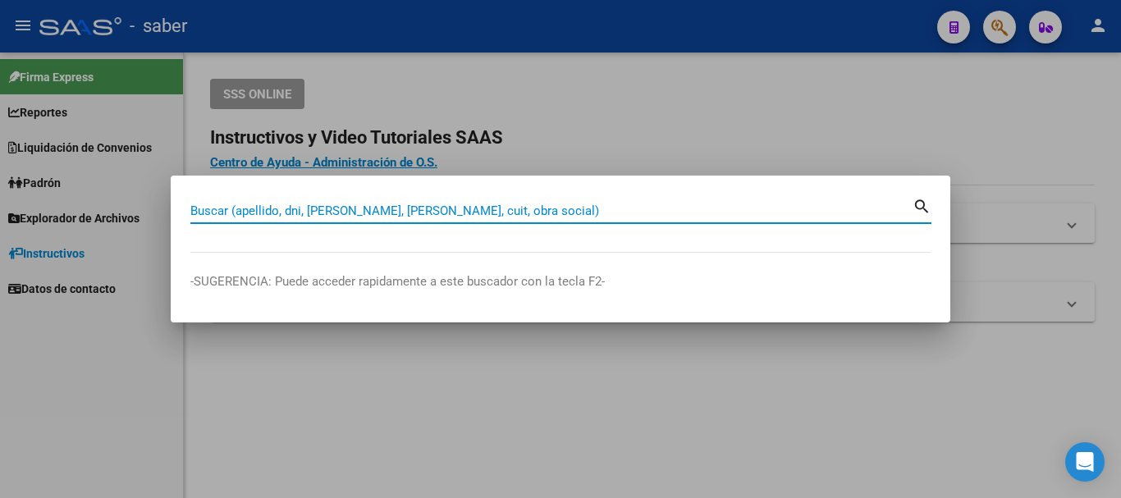
click at [382, 213] on input "Buscar (apellido, dni, [PERSON_NAME], [PERSON_NAME], cuit, obra social)" at bounding box center [551, 210] width 722 height 15
paste input "20380895421"
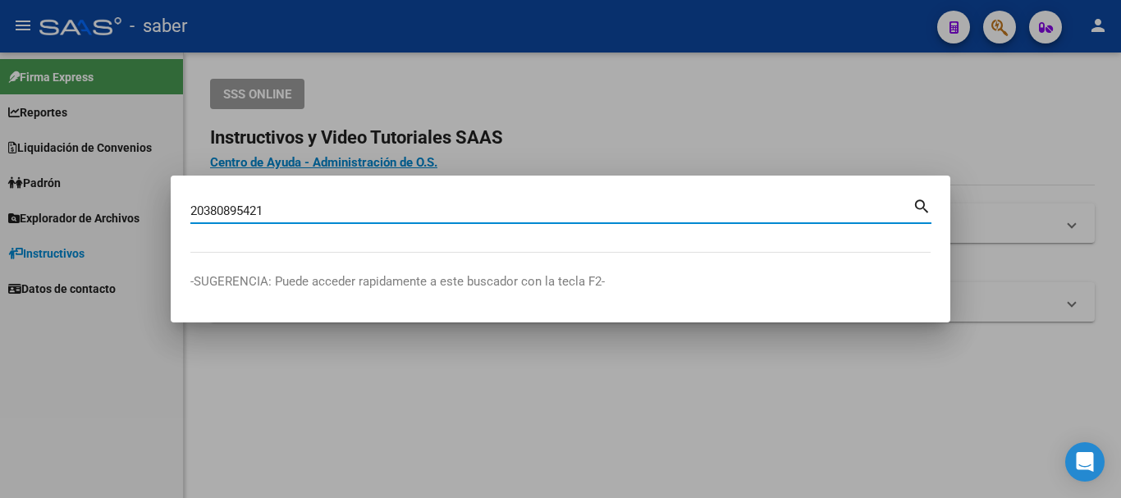
type input "20380895421"
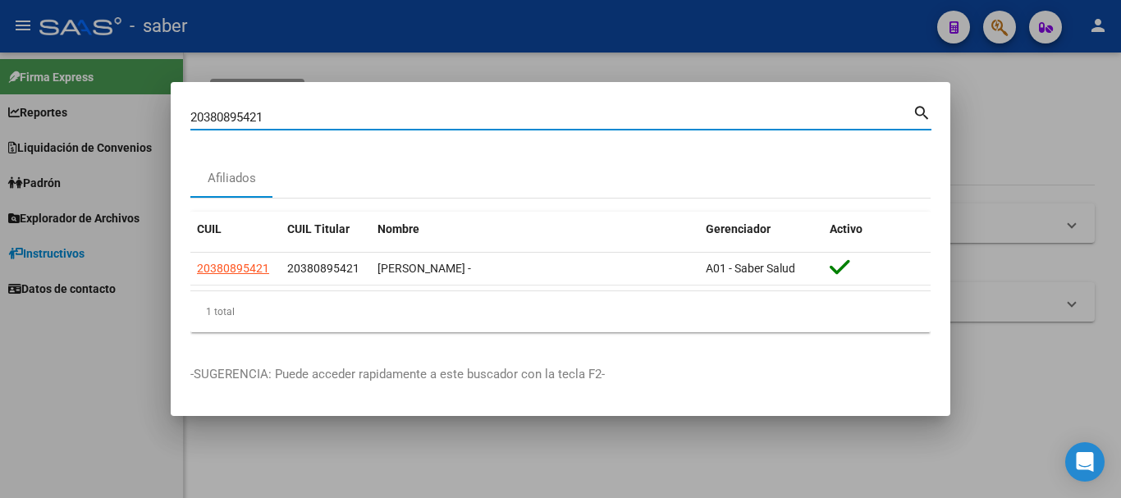
drag, startPoint x: 272, startPoint y: 118, endPoint x: 172, endPoint y: 118, distance: 100.1
click at [172, 118] on mat-dialog-content "20380895421 Buscar (apellido, dni, cuil, nro traspaso, cuit, obra social) searc…" at bounding box center [561, 224] width 780 height 244
drag, startPoint x: 615, startPoint y: 23, endPoint x: 702, endPoint y: 80, distance: 103.8
click at [615, 25] on div at bounding box center [560, 249] width 1121 height 498
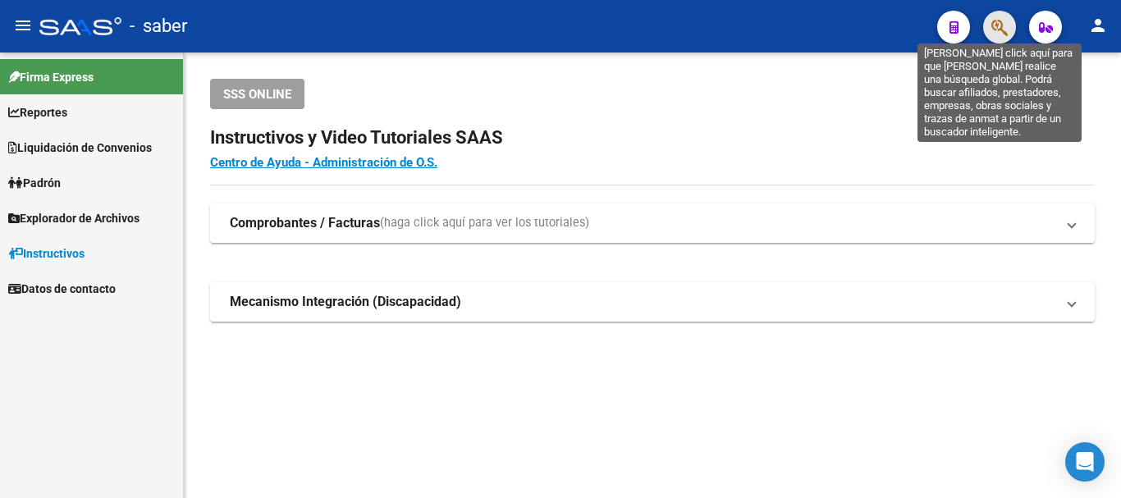
click at [998, 21] on icon "button" at bounding box center [999, 27] width 16 height 19
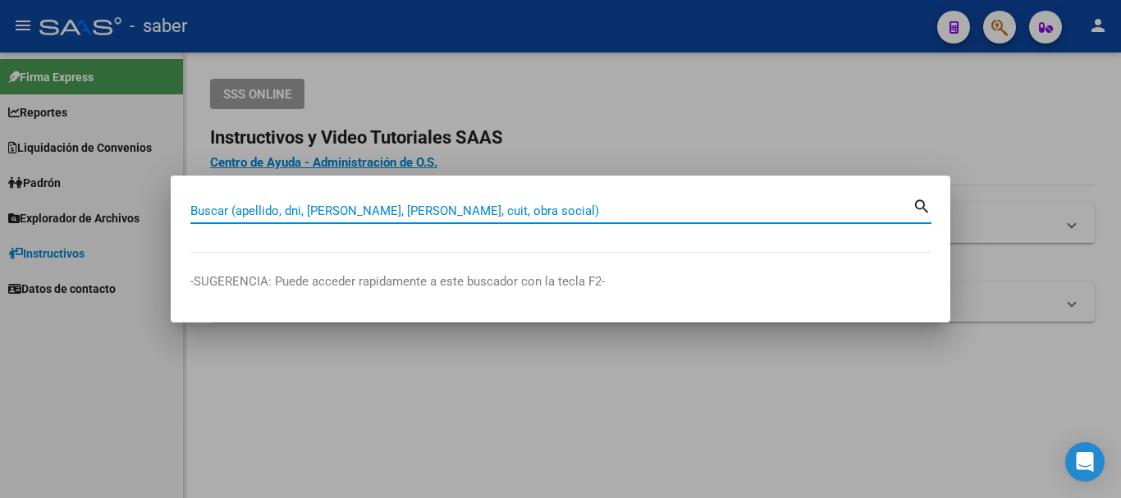
click at [452, 204] on input "Buscar (apellido, dni, [PERSON_NAME], [PERSON_NAME], cuit, obra social)" at bounding box center [551, 210] width 722 height 15
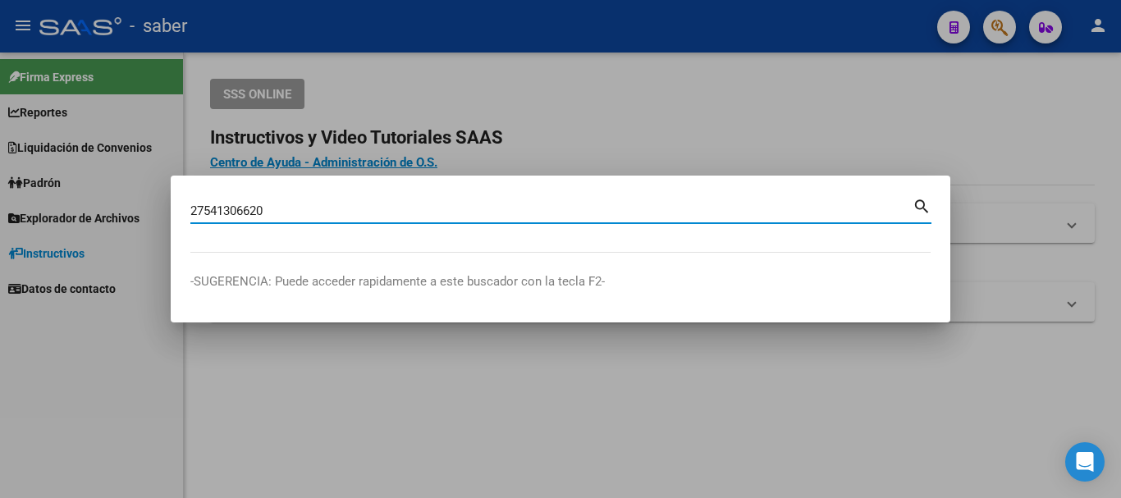
type input "27541306620"
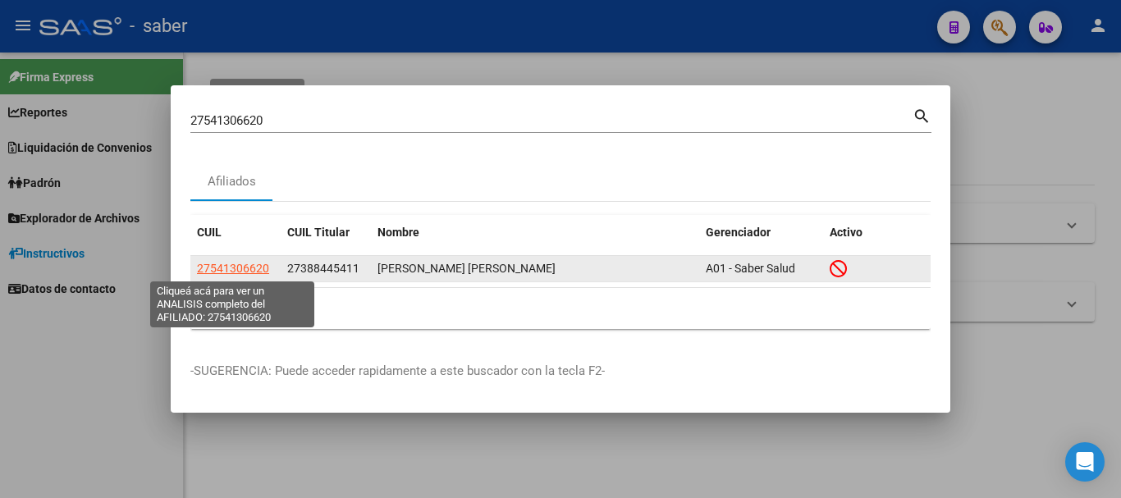
click at [261, 265] on span "27541306620" at bounding box center [233, 268] width 72 height 13
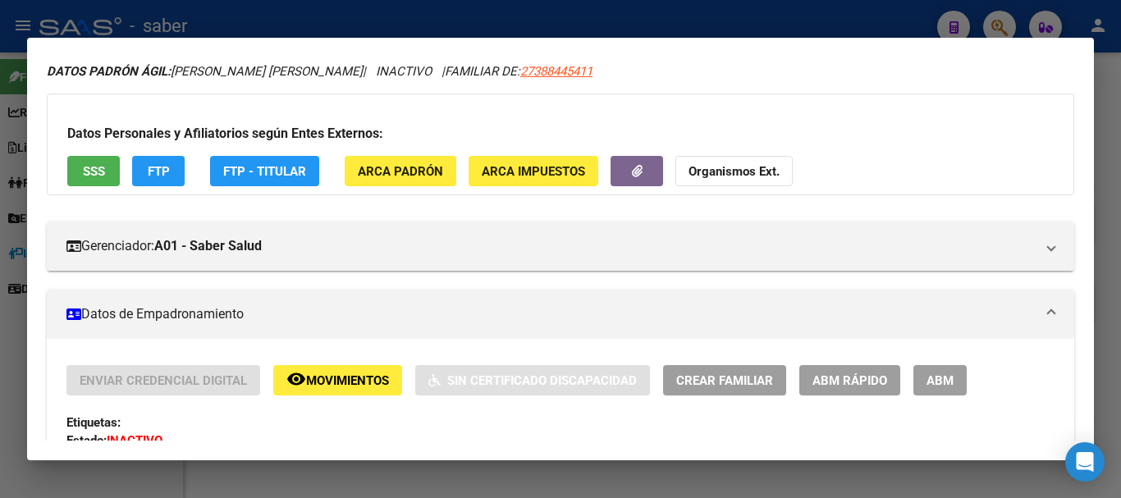
scroll to position [82, 0]
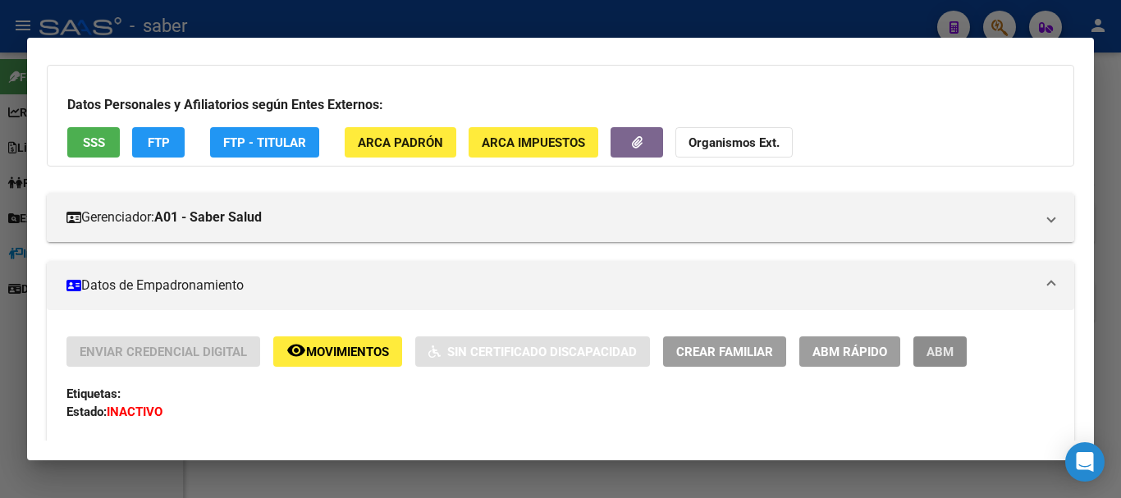
click at [943, 355] on span "ABM" at bounding box center [939, 352] width 27 height 15
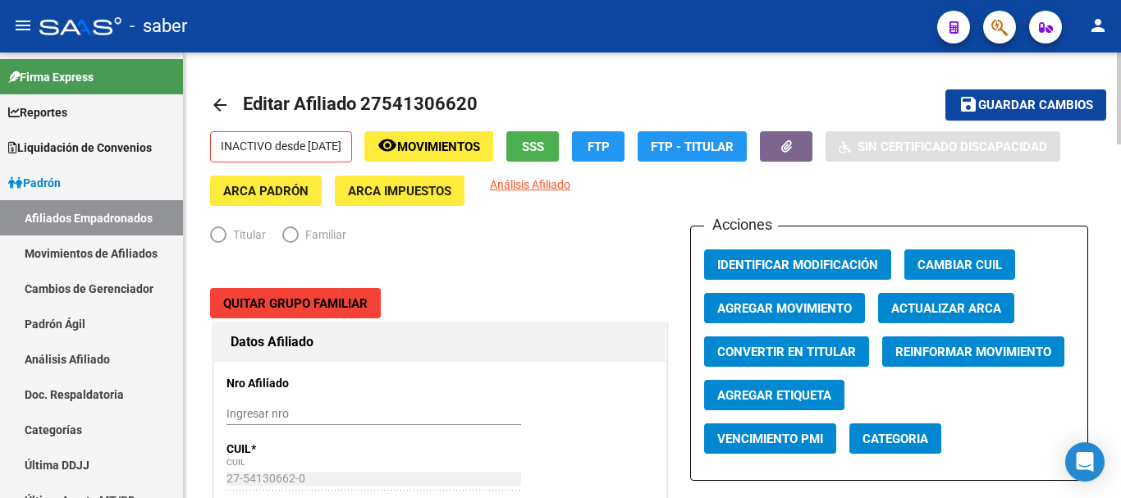
radio input "true"
type input "30-54808315-6"
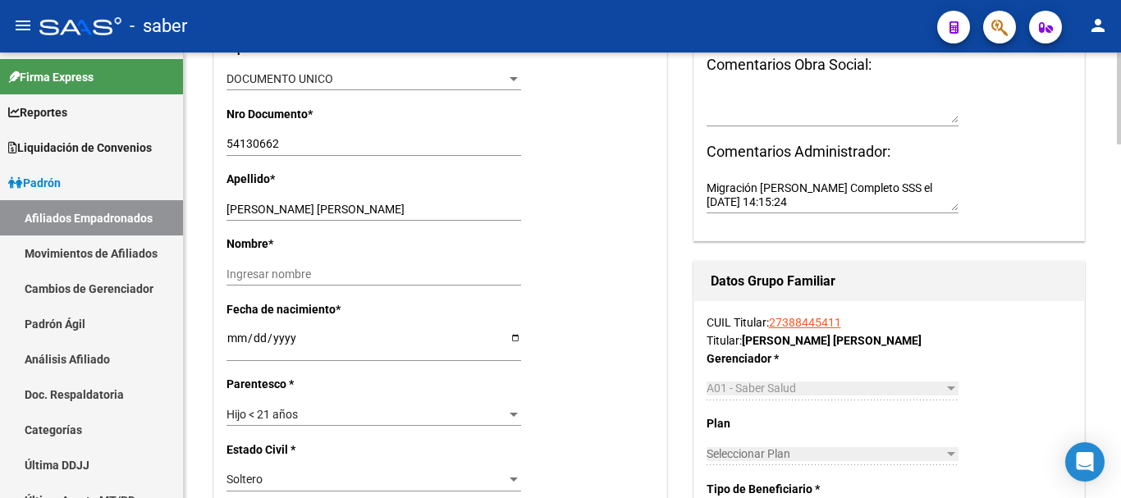
scroll to position [492, 0]
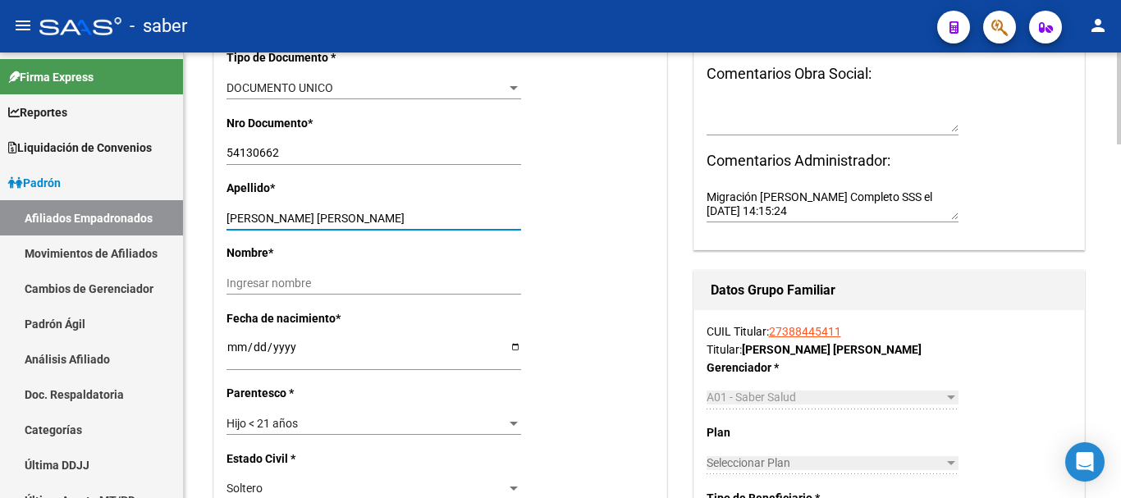
drag, startPoint x: 266, startPoint y: 211, endPoint x: 350, endPoint y: 213, distance: 84.6
click at [350, 213] on input "[PERSON_NAME]" at bounding box center [373, 219] width 295 height 14
type input "MOUZO"
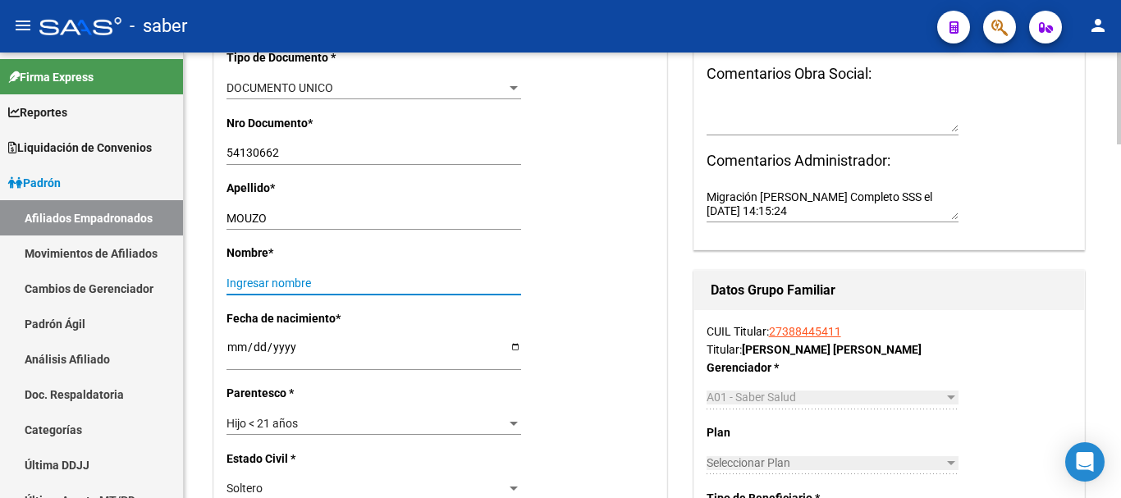
paste input "[PERSON_NAME]"
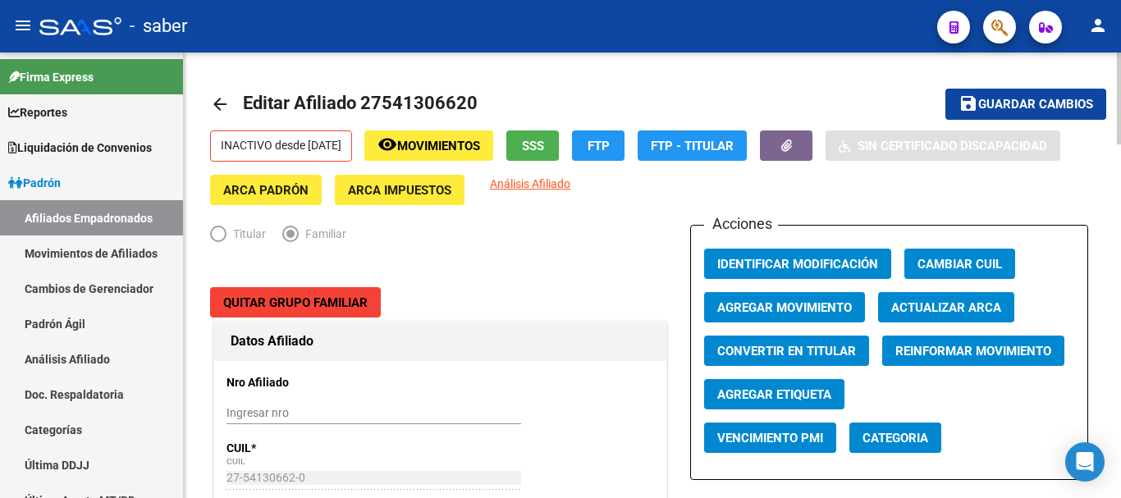
scroll to position [0, 0]
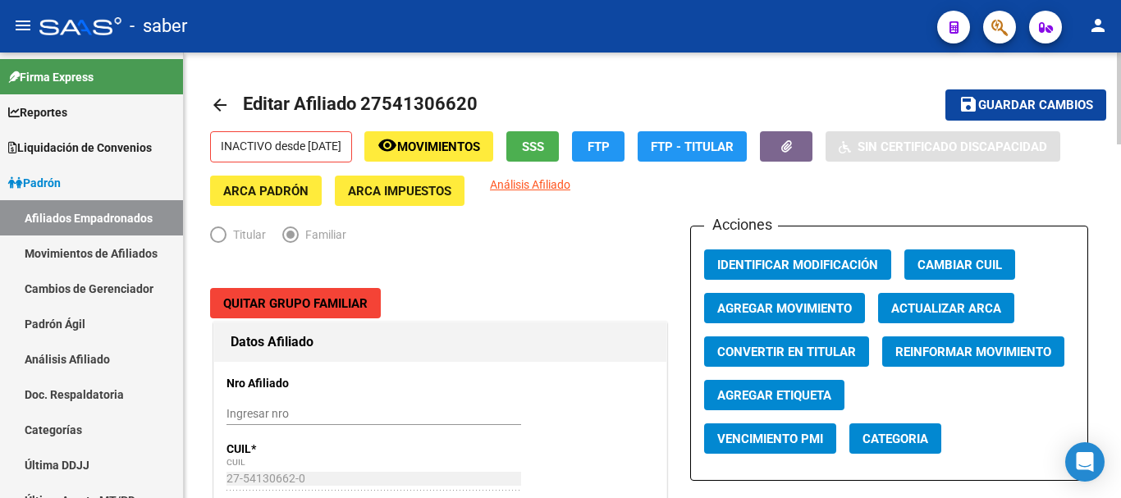
type input "[PERSON_NAME]"
click at [309, 299] on span "Quitar Grupo Familiar" at bounding box center [295, 303] width 144 height 15
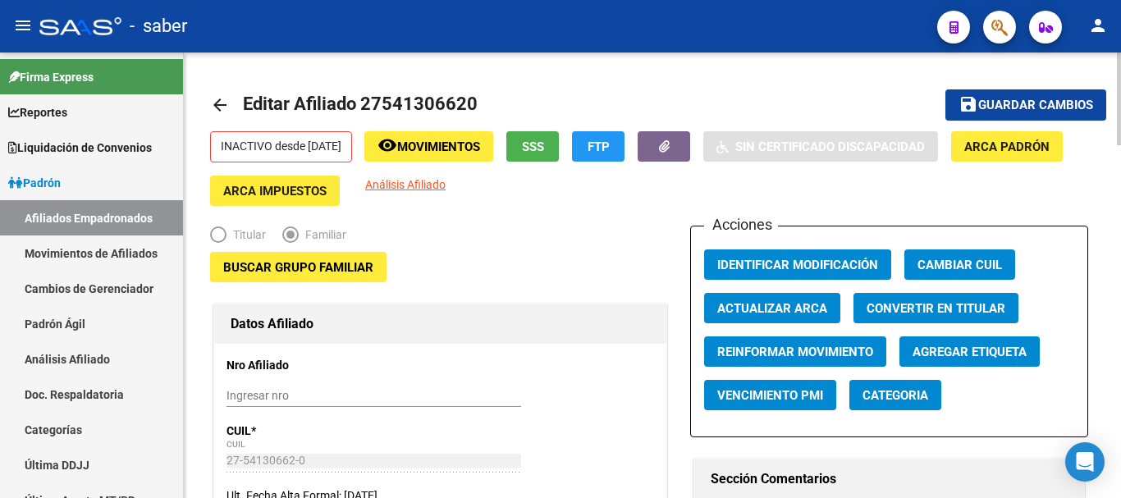
click at [1012, 105] on span "Guardar cambios" at bounding box center [1035, 105] width 115 height 15
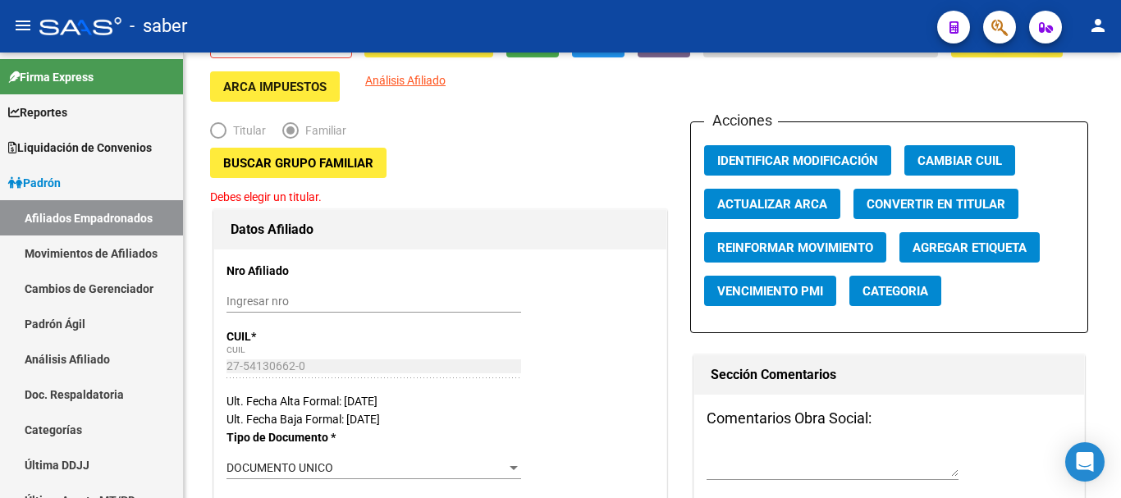
scroll to position [82, 0]
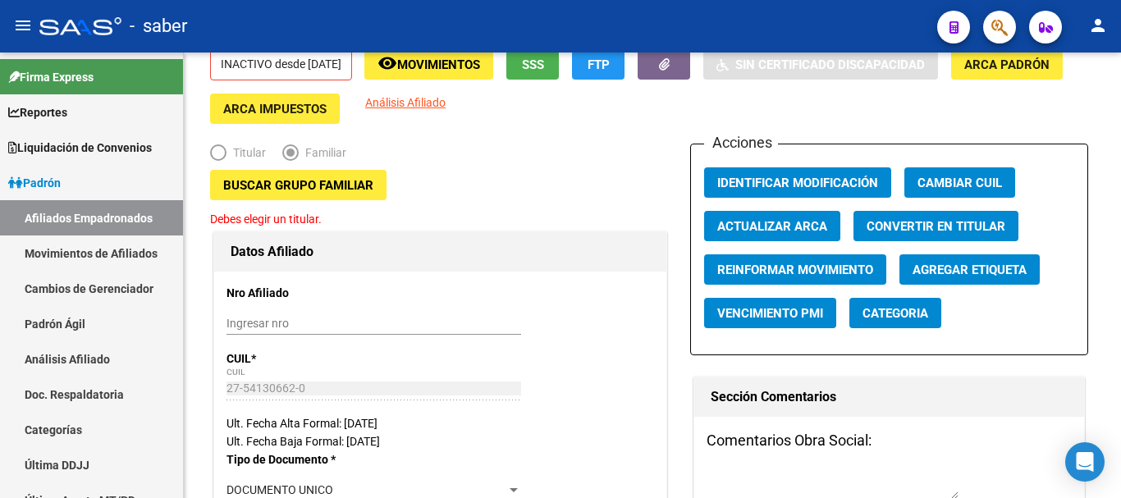
click at [310, 180] on span "Buscar Grupo Familiar" at bounding box center [298, 185] width 150 height 15
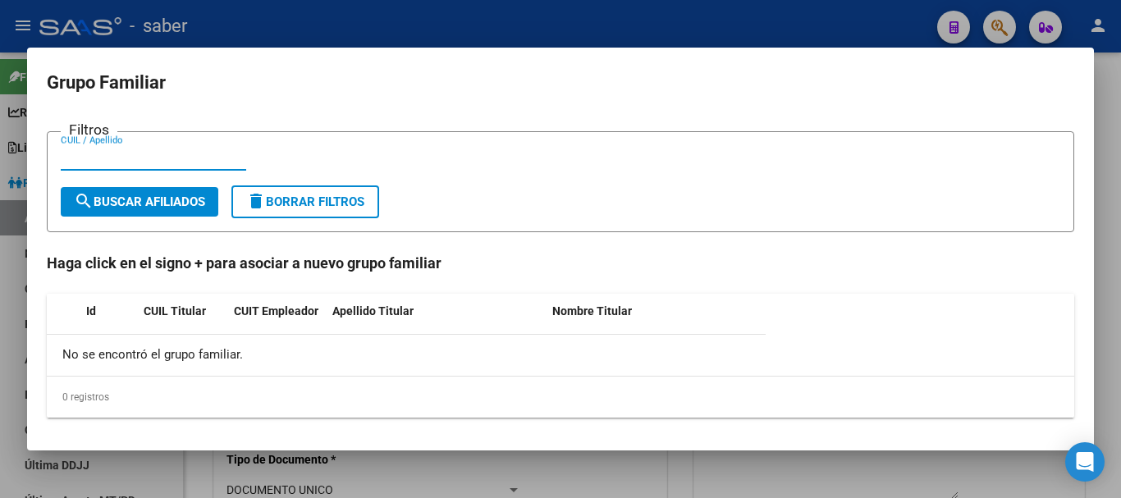
drag, startPoint x: 115, startPoint y: 147, endPoint x: 74, endPoint y: 161, distance: 43.3
click at [89, 157] on div "CUIL / Apellido" at bounding box center [153, 157] width 185 height 25
paste input "20380895421"
click at [139, 155] on input "20380895421" at bounding box center [153, 157] width 185 height 15
click at [135, 158] on input "20380895421" at bounding box center [153, 157] width 185 height 15
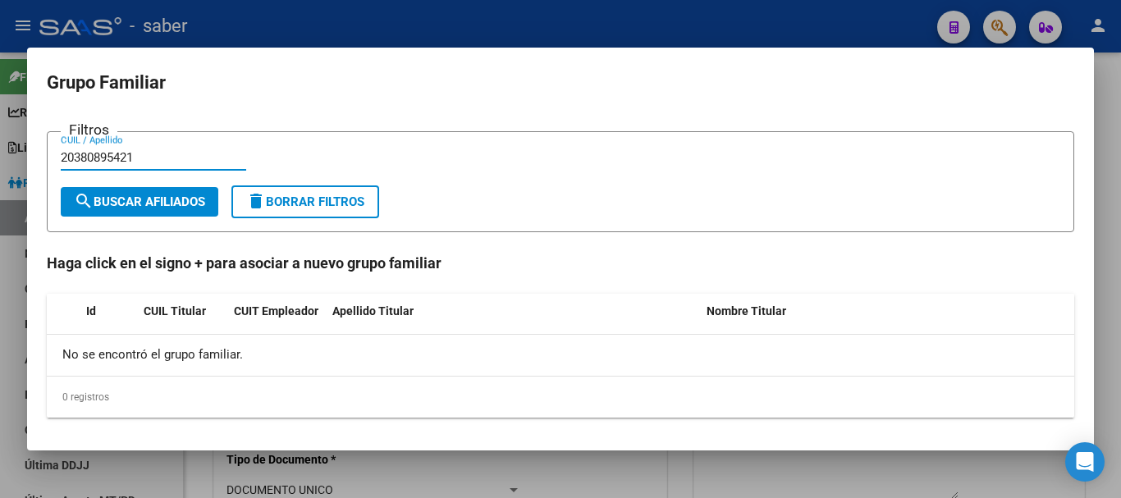
click at [141, 160] on input "20380895421" at bounding box center [153, 157] width 185 height 15
type input "20380895421"
drag, startPoint x: 133, startPoint y: 155, endPoint x: 84, endPoint y: 151, distance: 49.4
click at [74, 151] on input "20380895421" at bounding box center [153, 157] width 185 height 15
drag, startPoint x: 135, startPoint y: 160, endPoint x: 61, endPoint y: 153, distance: 75.0
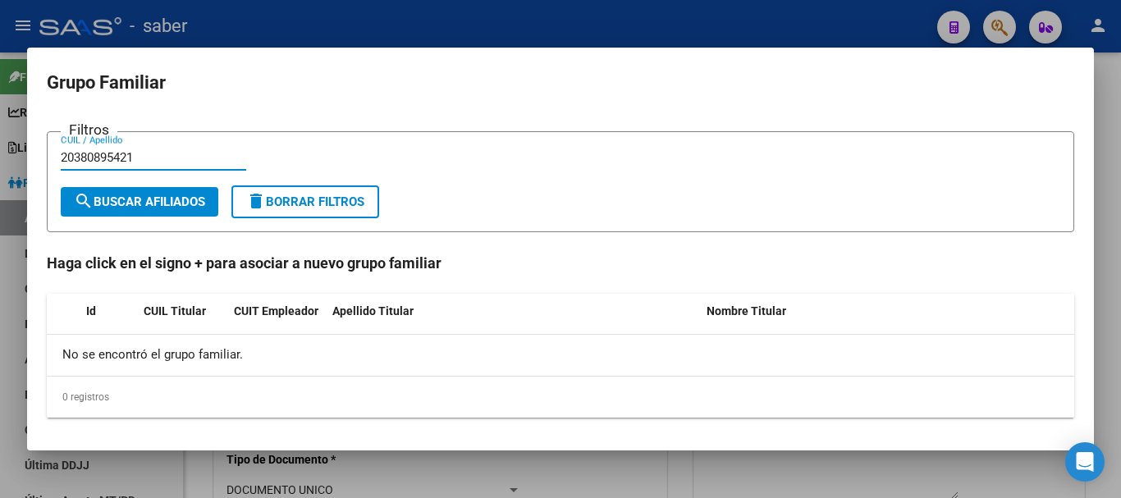
click at [61, 153] on input "20380895421" at bounding box center [153, 157] width 185 height 15
paste input "20380895421"
click at [135, 153] on input "20380895421" at bounding box center [153, 157] width 185 height 15
type input "20380895421"
click at [94, 153] on input "20380895421" at bounding box center [153, 157] width 185 height 15
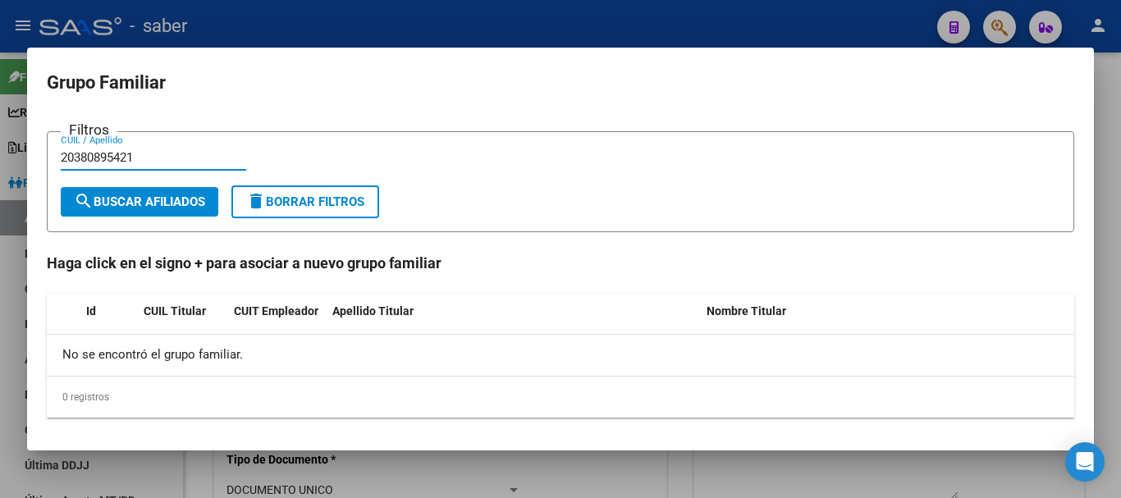
click at [94, 153] on input "20380895421" at bounding box center [153, 157] width 185 height 15
paste input "20380895421"
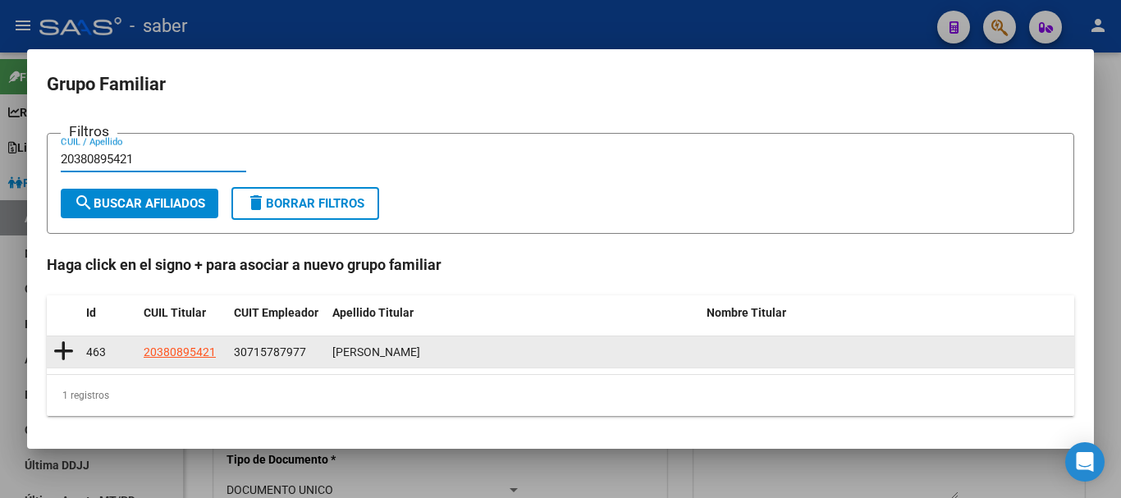
type input "20380895421"
click at [62, 354] on icon at bounding box center [63, 351] width 21 height 23
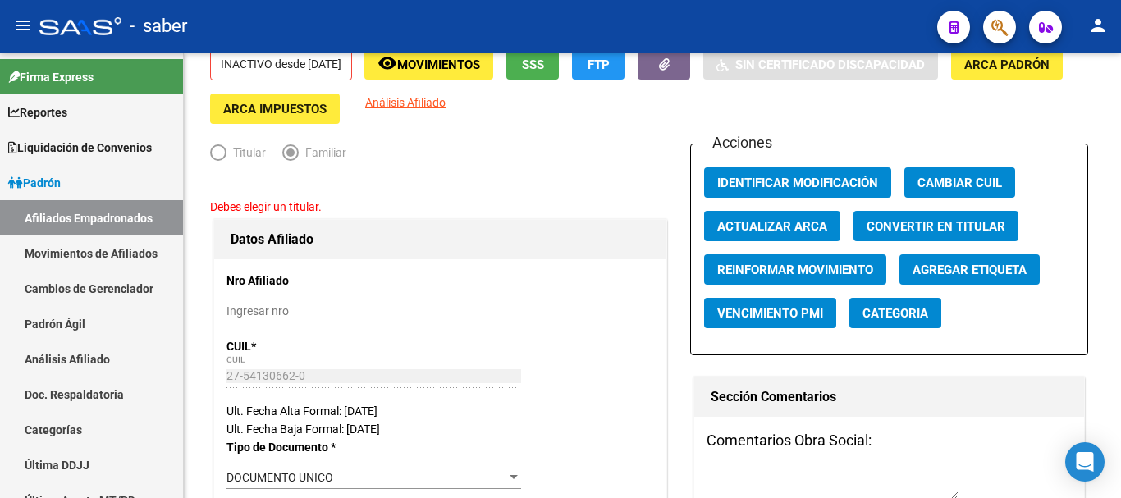
type input "30-71578797-7"
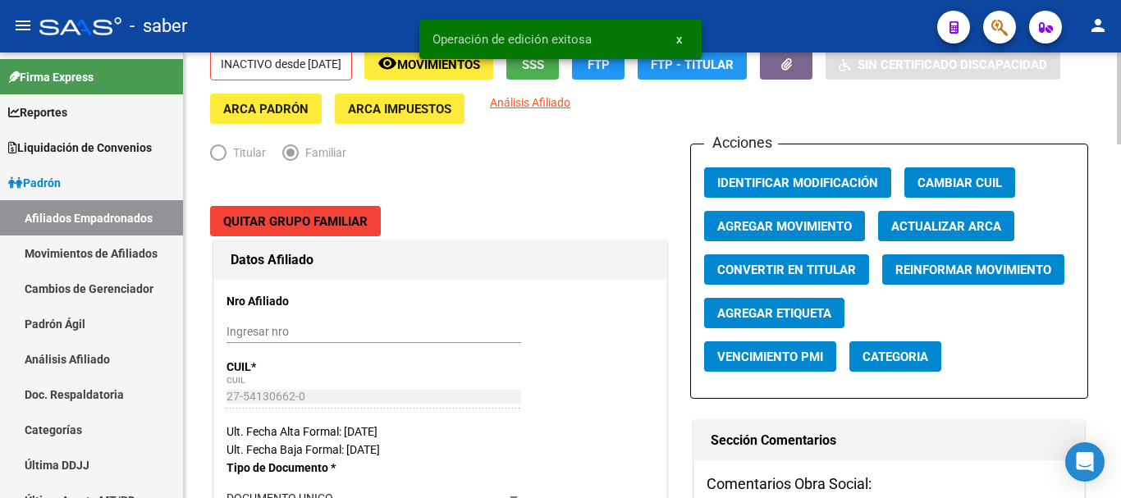
scroll to position [0, 0]
